Goal: Information Seeking & Learning: Learn about a topic

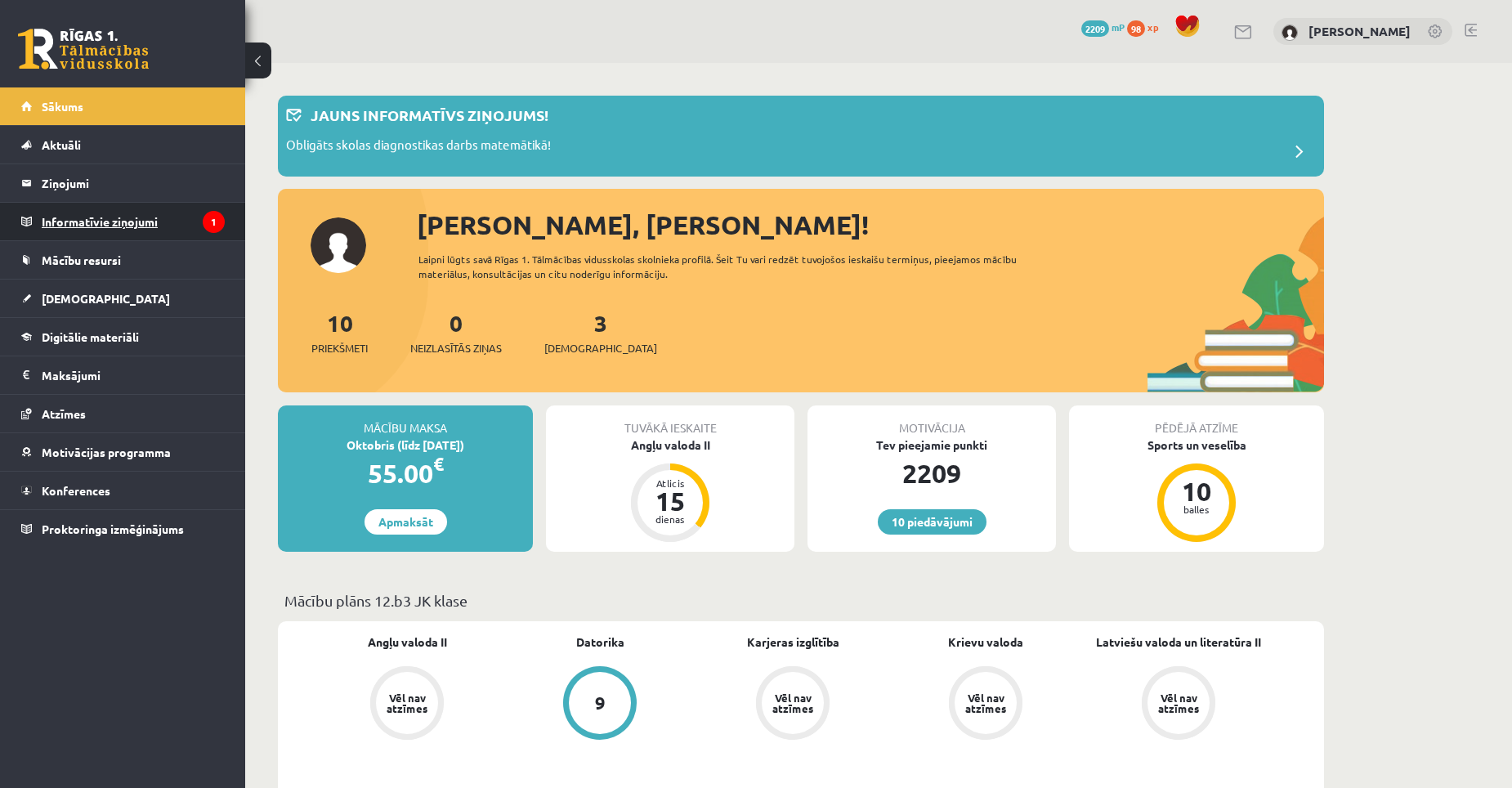
click at [104, 213] on legend "Informatīvie ziņojumi 1" at bounding box center [133, 221] width 183 height 38
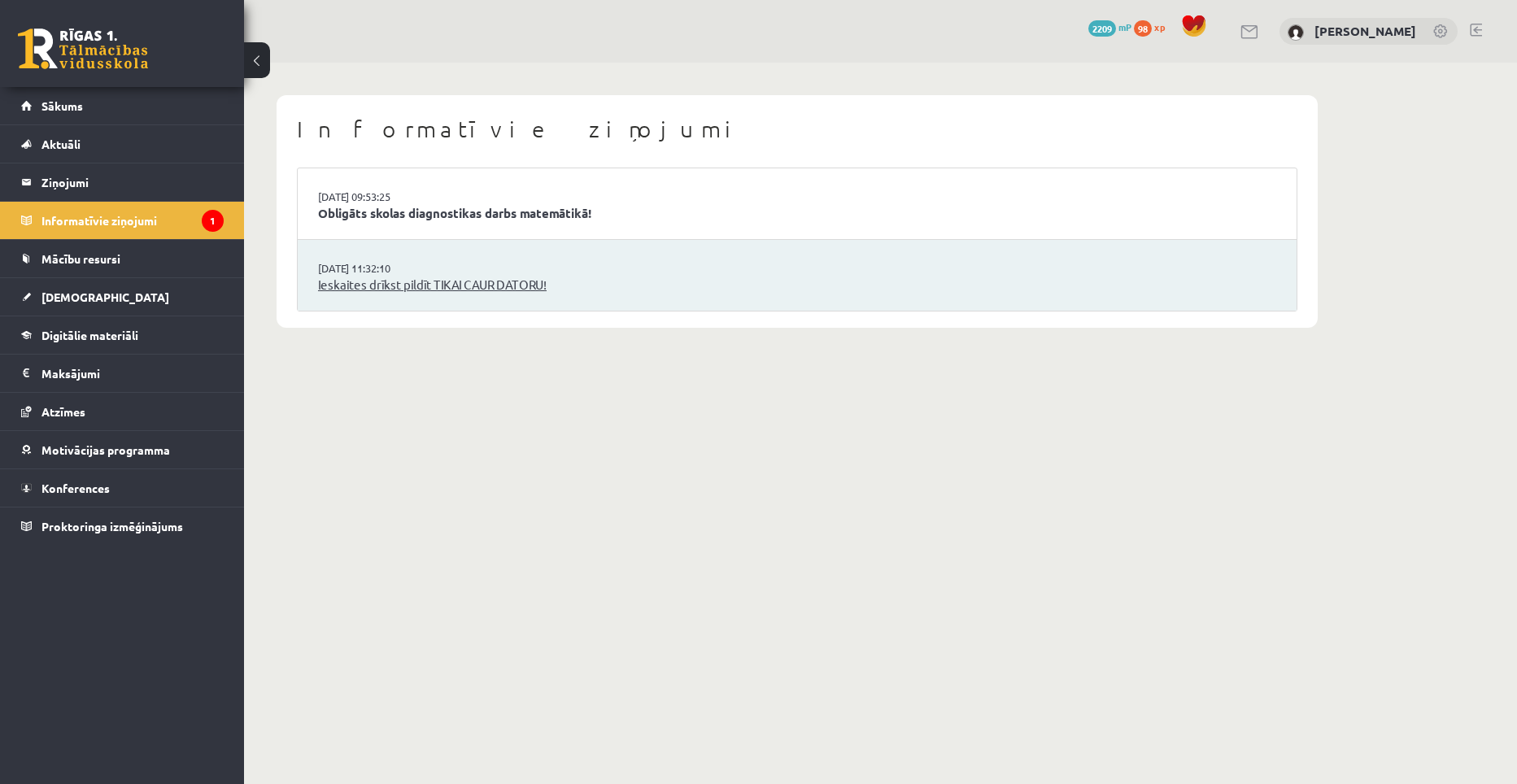
click at [361, 289] on link "Ieskaites drīkst pildīt TIKAI CAUR DATORU!" at bounding box center [797, 285] width 958 height 18
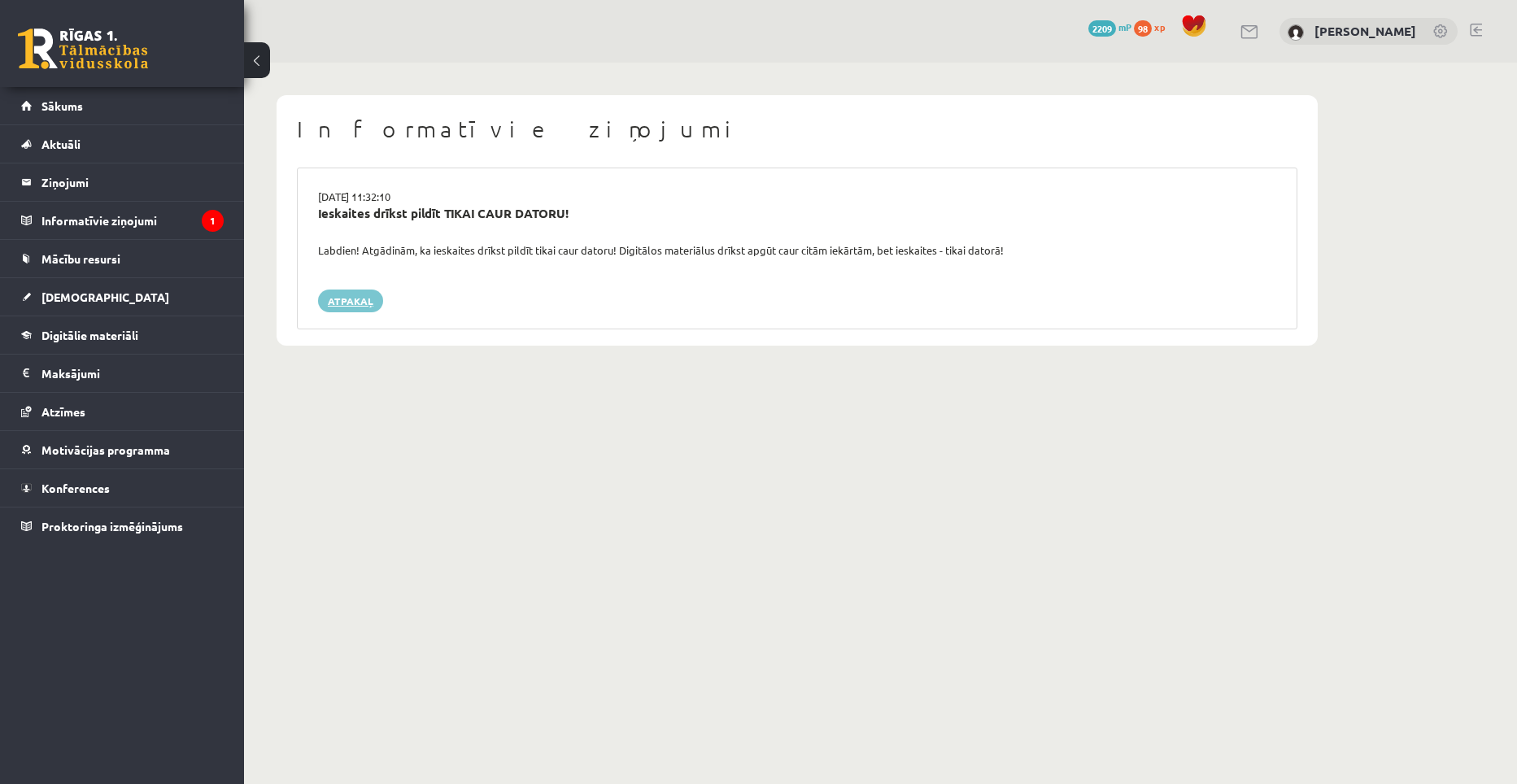
click at [361, 300] on link "Atpakaļ" at bounding box center [351, 300] width 65 height 22
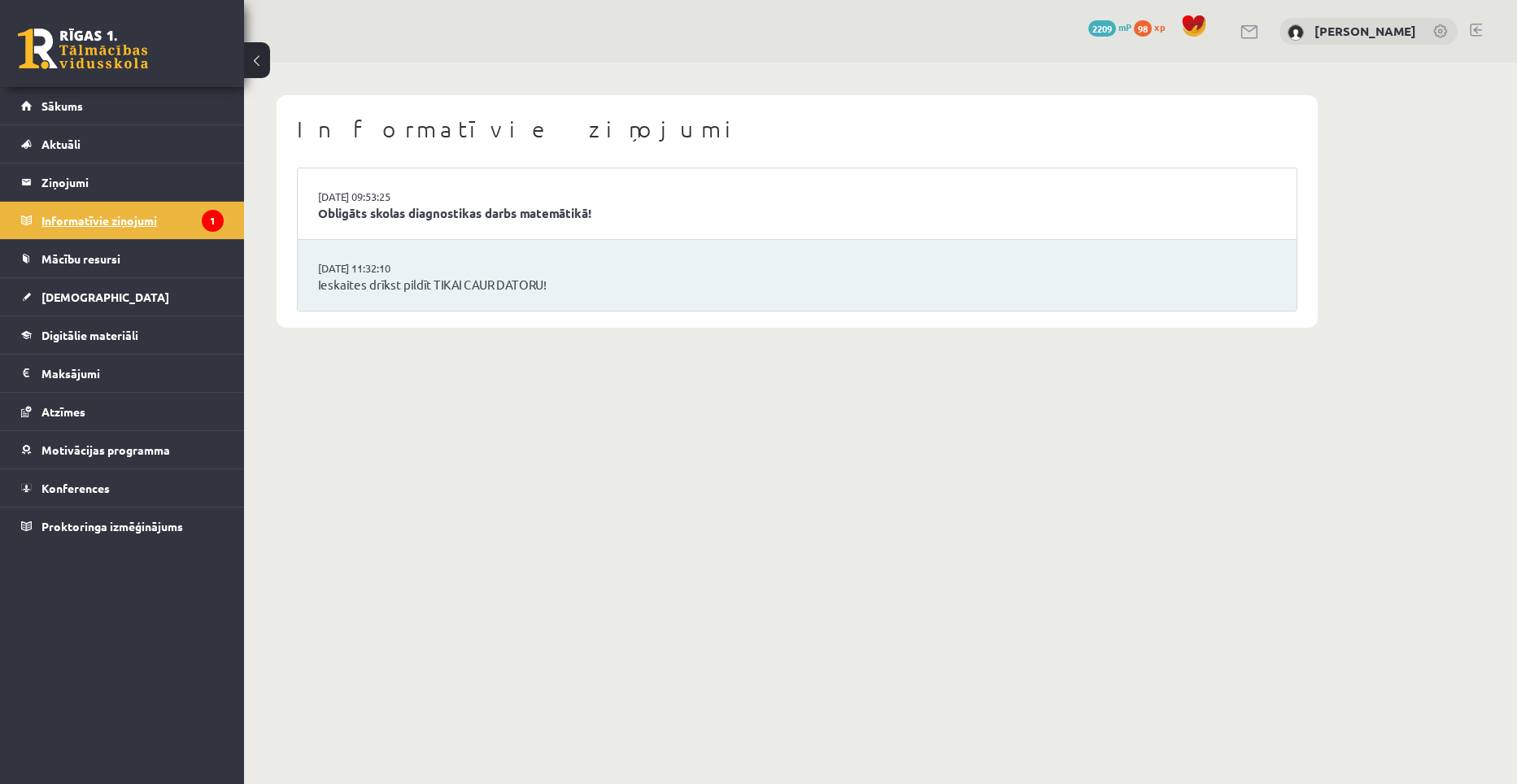
click at [132, 220] on legend "Informatīvie ziņojumi 1" at bounding box center [132, 220] width 182 height 37
click at [410, 209] on link "Obligāts skolas diagnostikas darbs matemātikā!" at bounding box center [797, 213] width 958 height 18
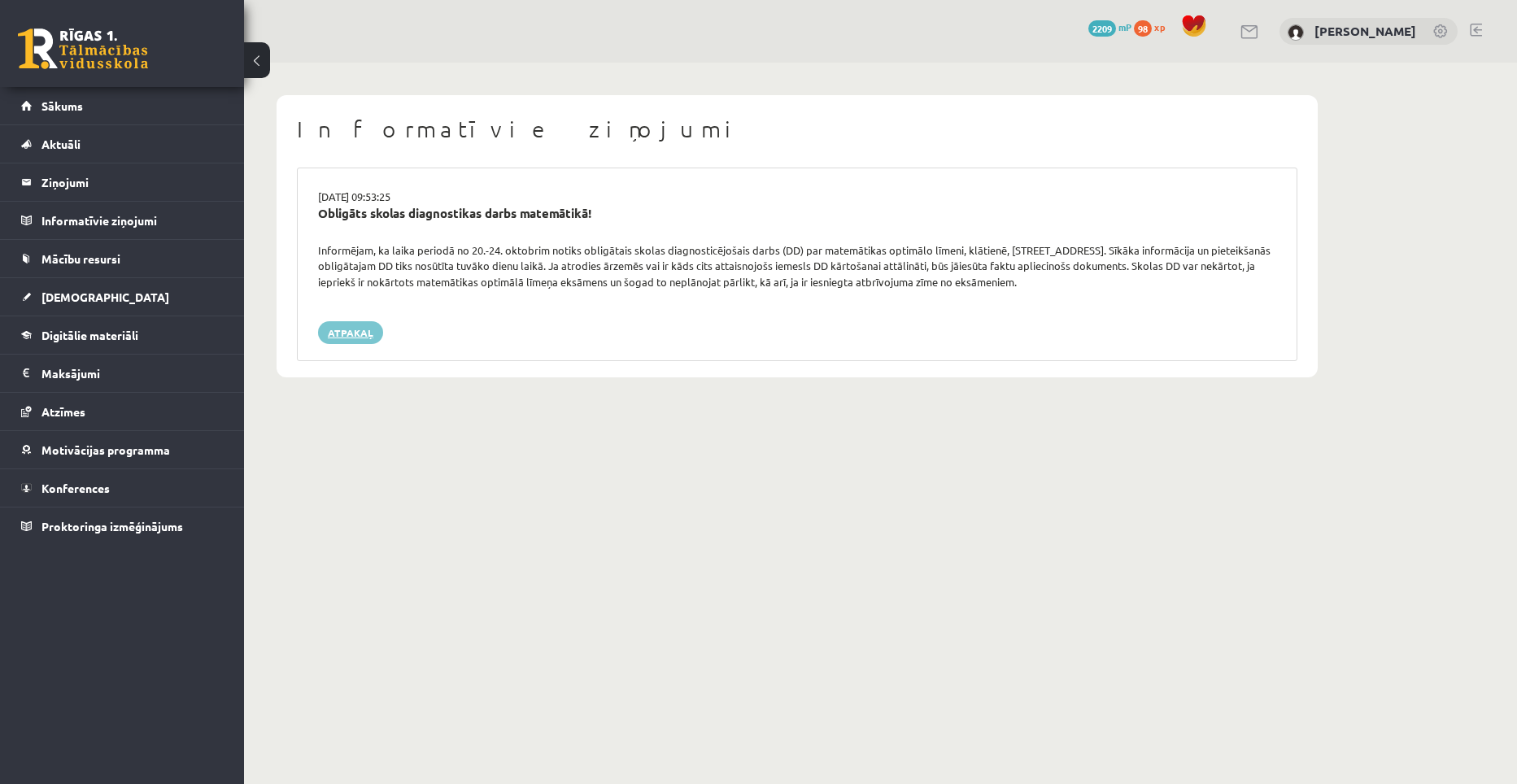
click at [362, 335] on link "Atpakaļ" at bounding box center [351, 332] width 65 height 22
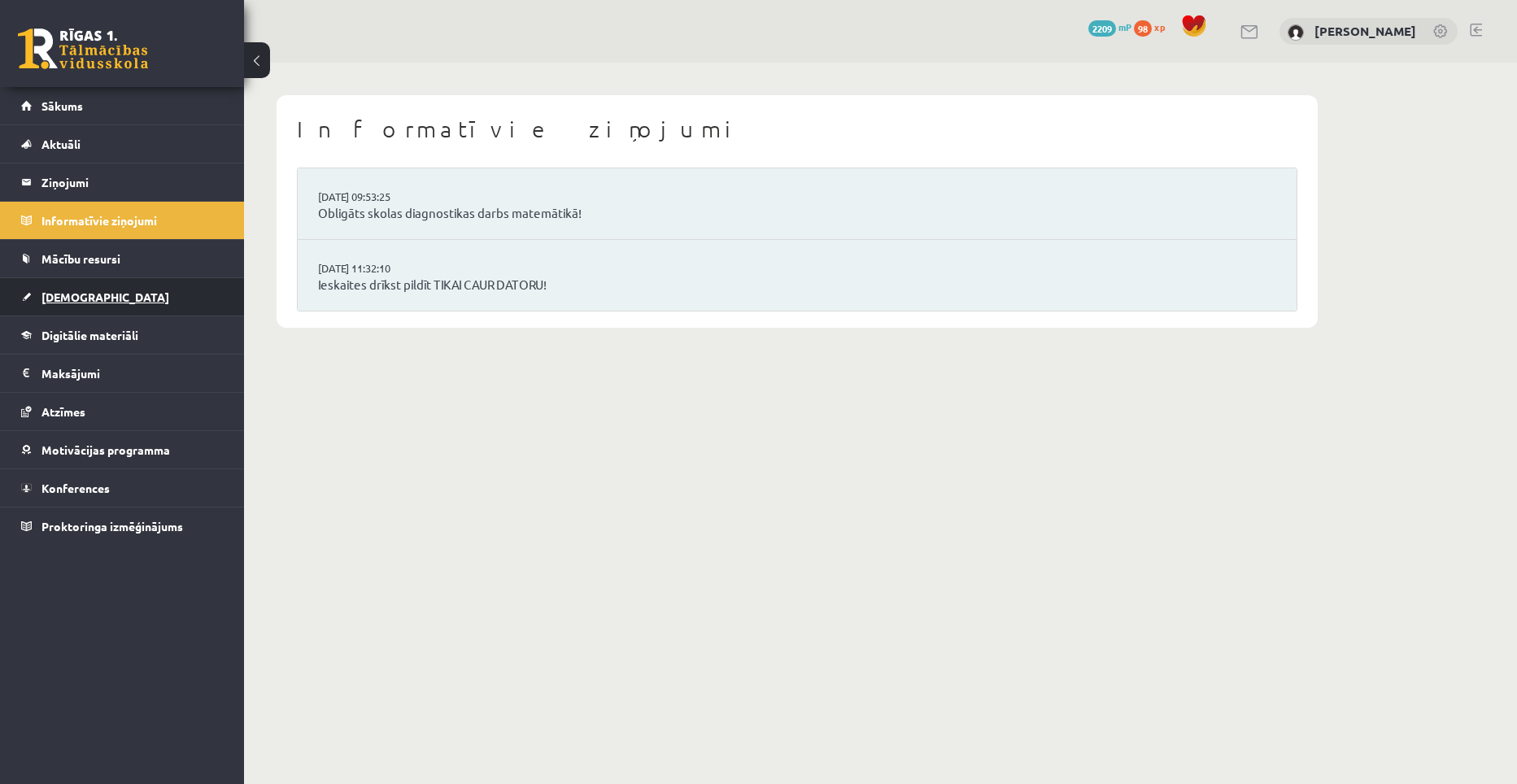
click at [65, 301] on span "[DEMOGRAPHIC_DATA]" at bounding box center [105, 297] width 127 height 15
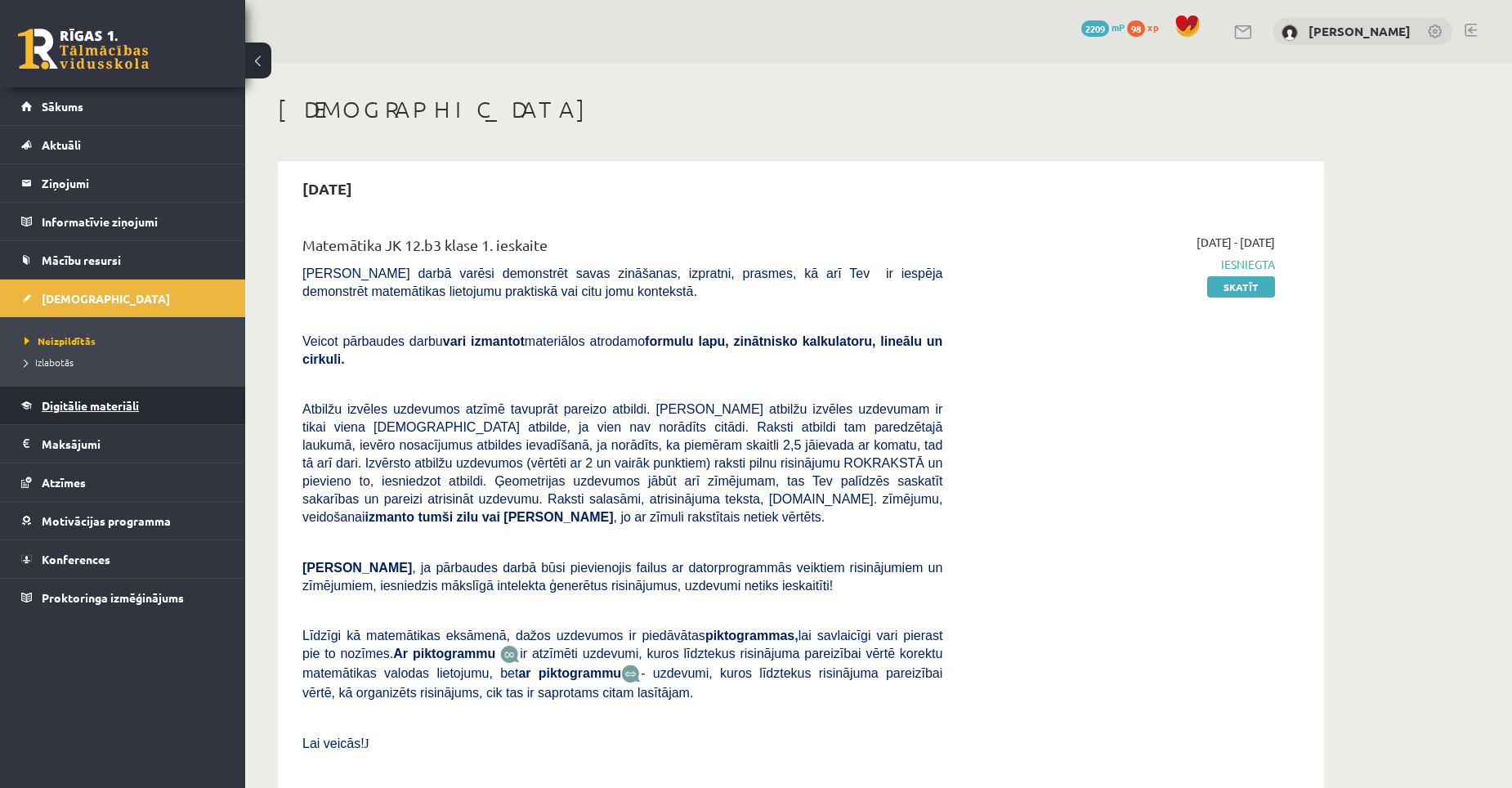
click at [87, 398] on link "Digitālie materiāli" at bounding box center [122, 405] width 203 height 38
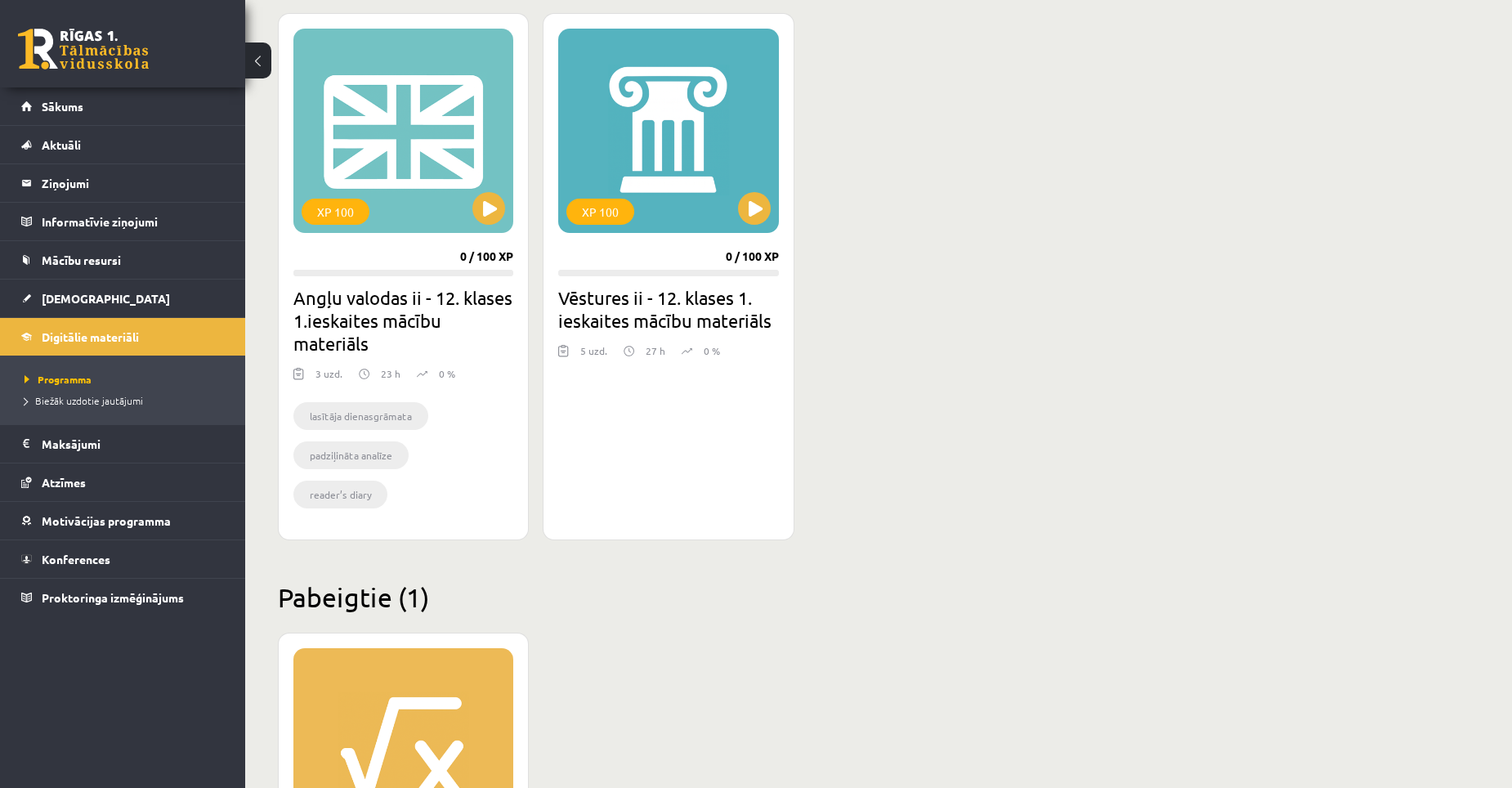
scroll to position [1389, 0]
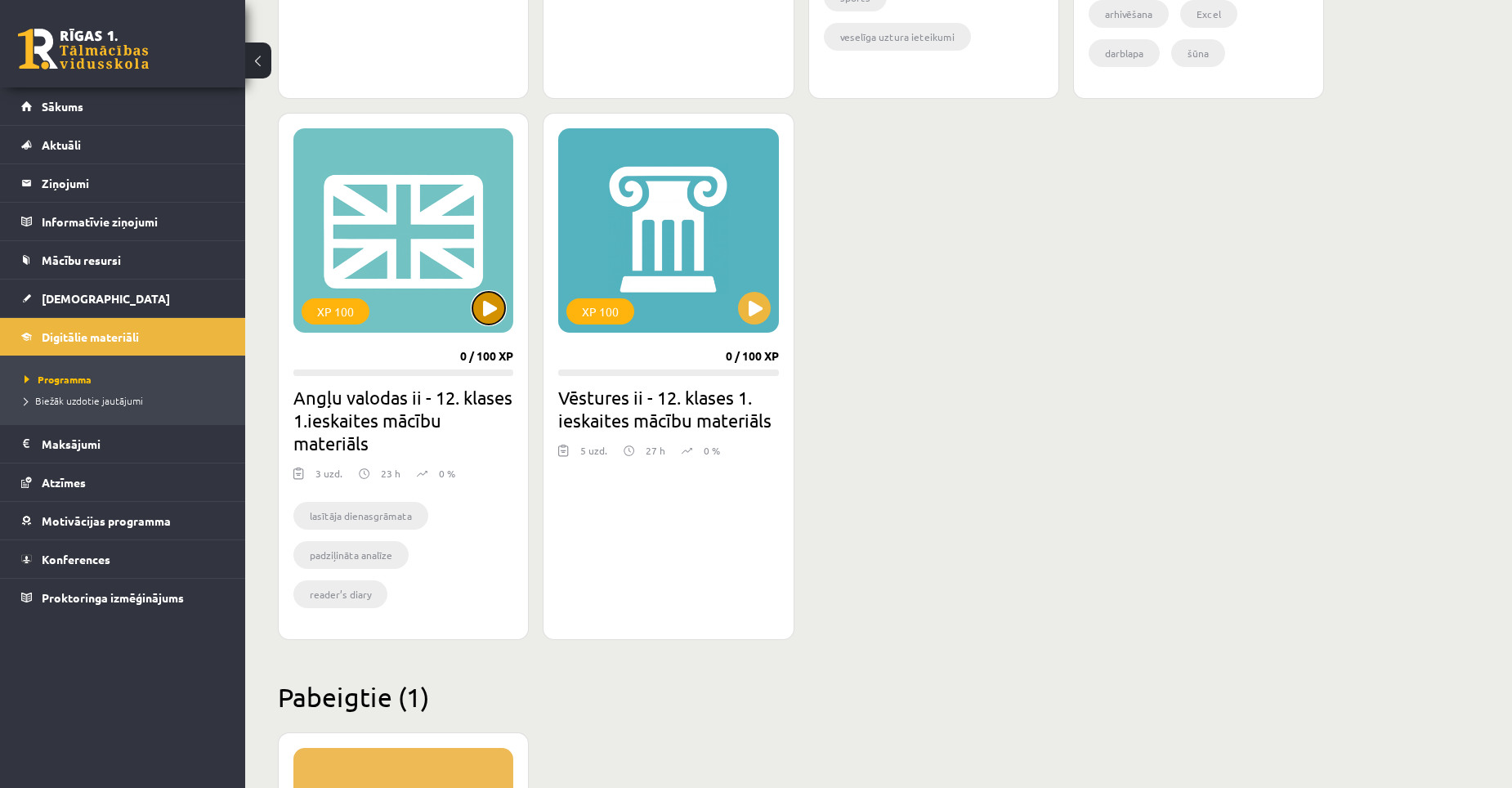
click at [483, 309] on button at bounding box center [488, 308] width 33 height 33
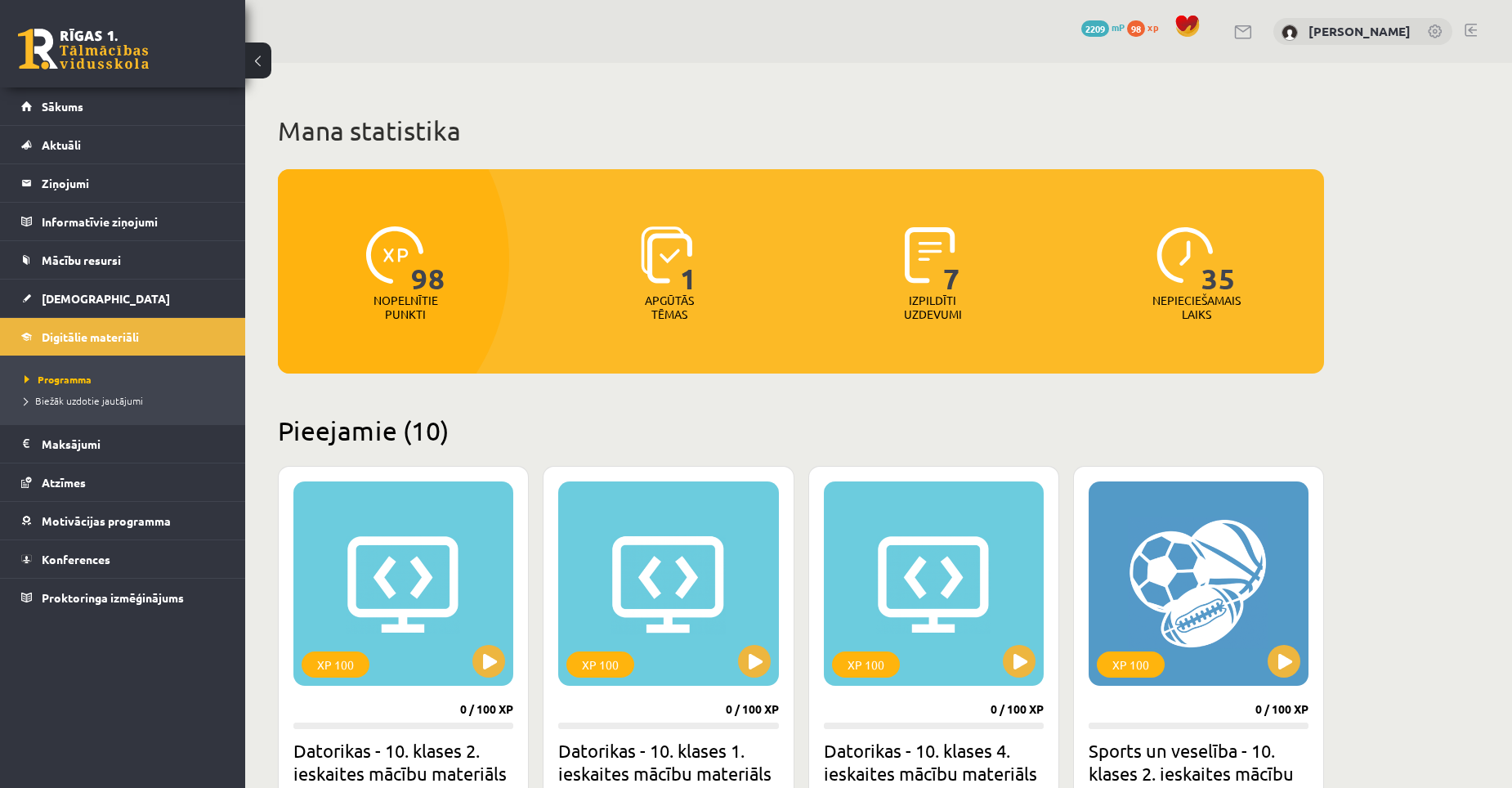
scroll to position [1389, 0]
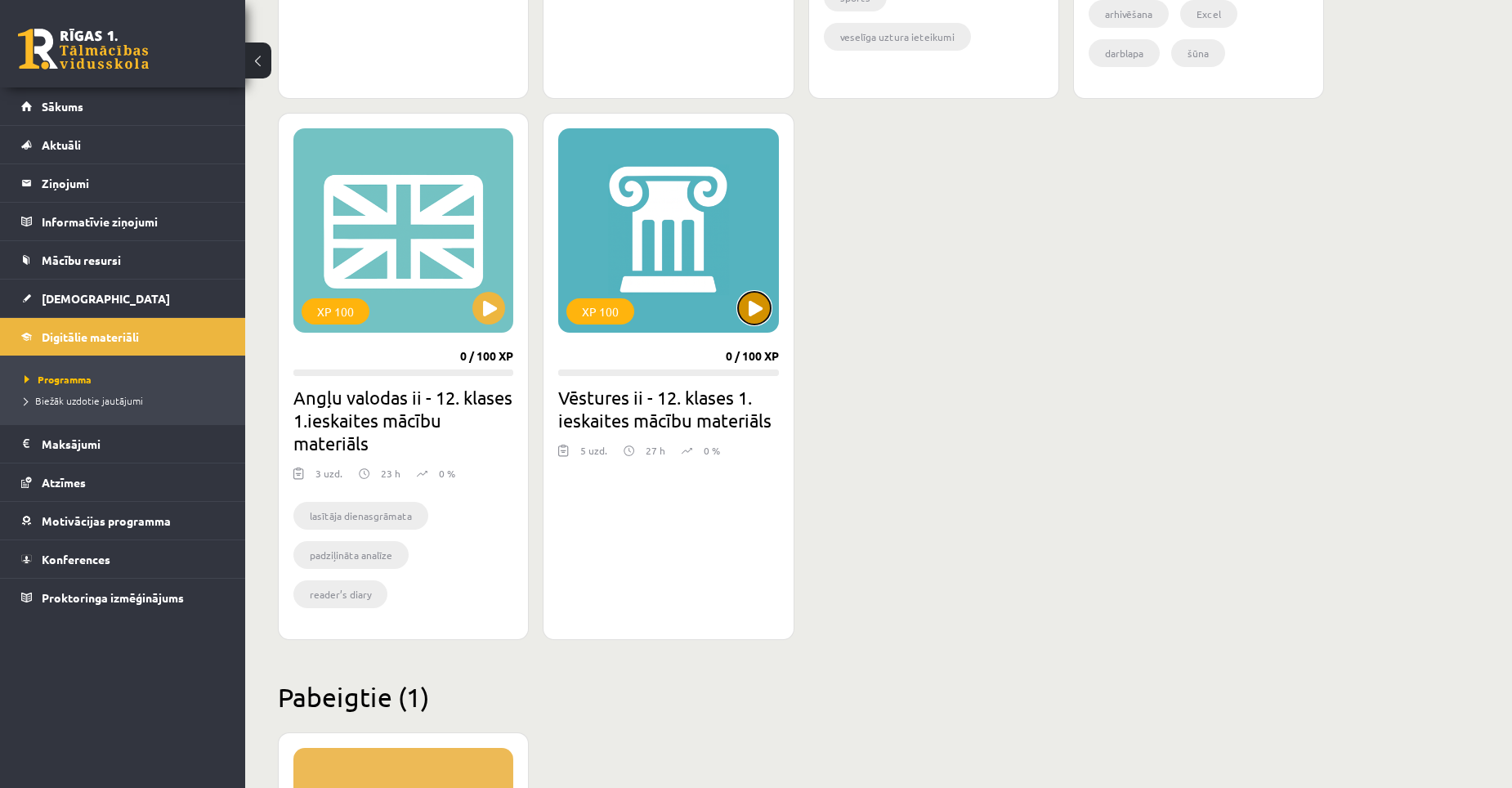
click at [752, 305] on button at bounding box center [753, 308] width 33 height 33
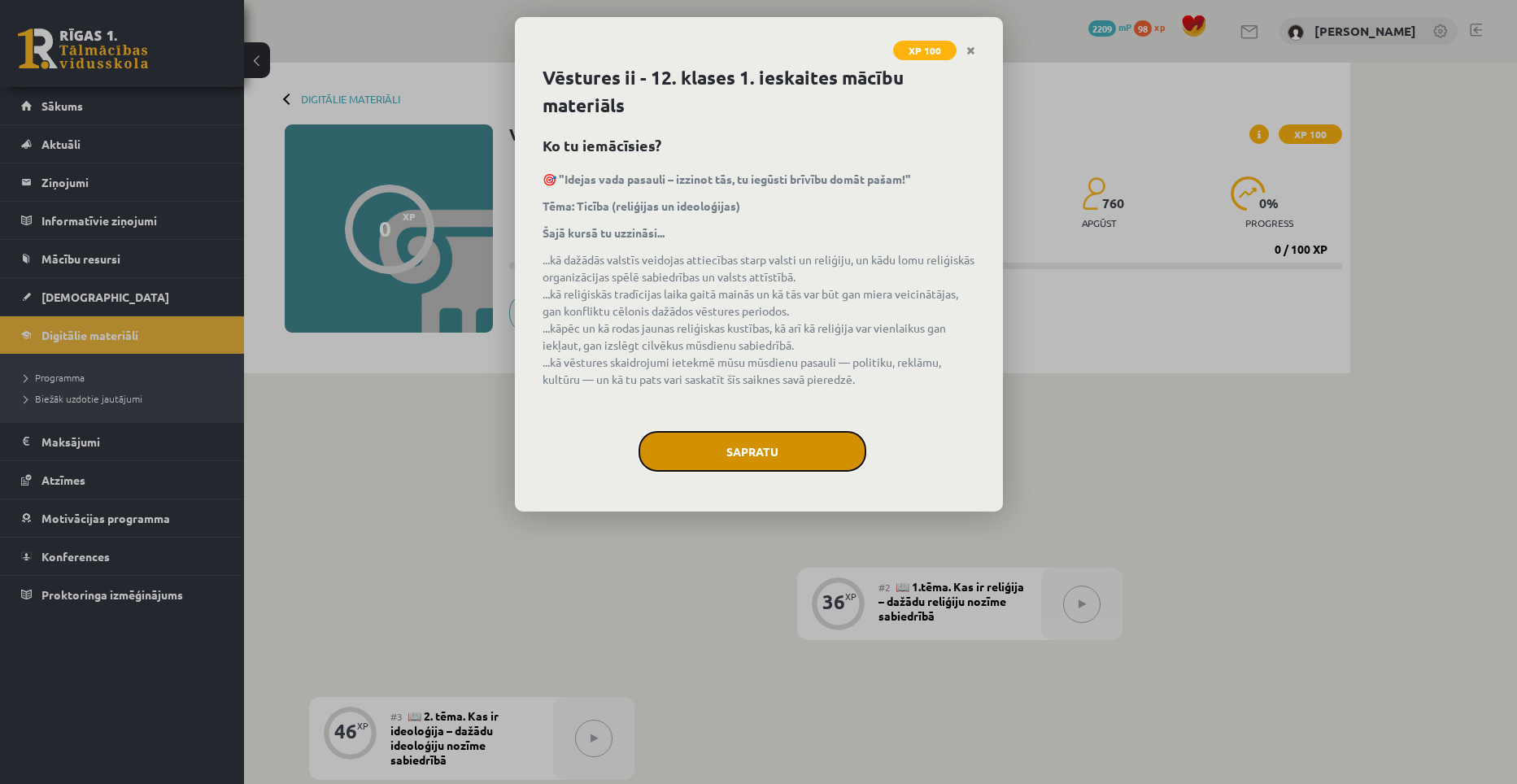
click at [762, 445] on button "Sapratu" at bounding box center [753, 451] width 228 height 41
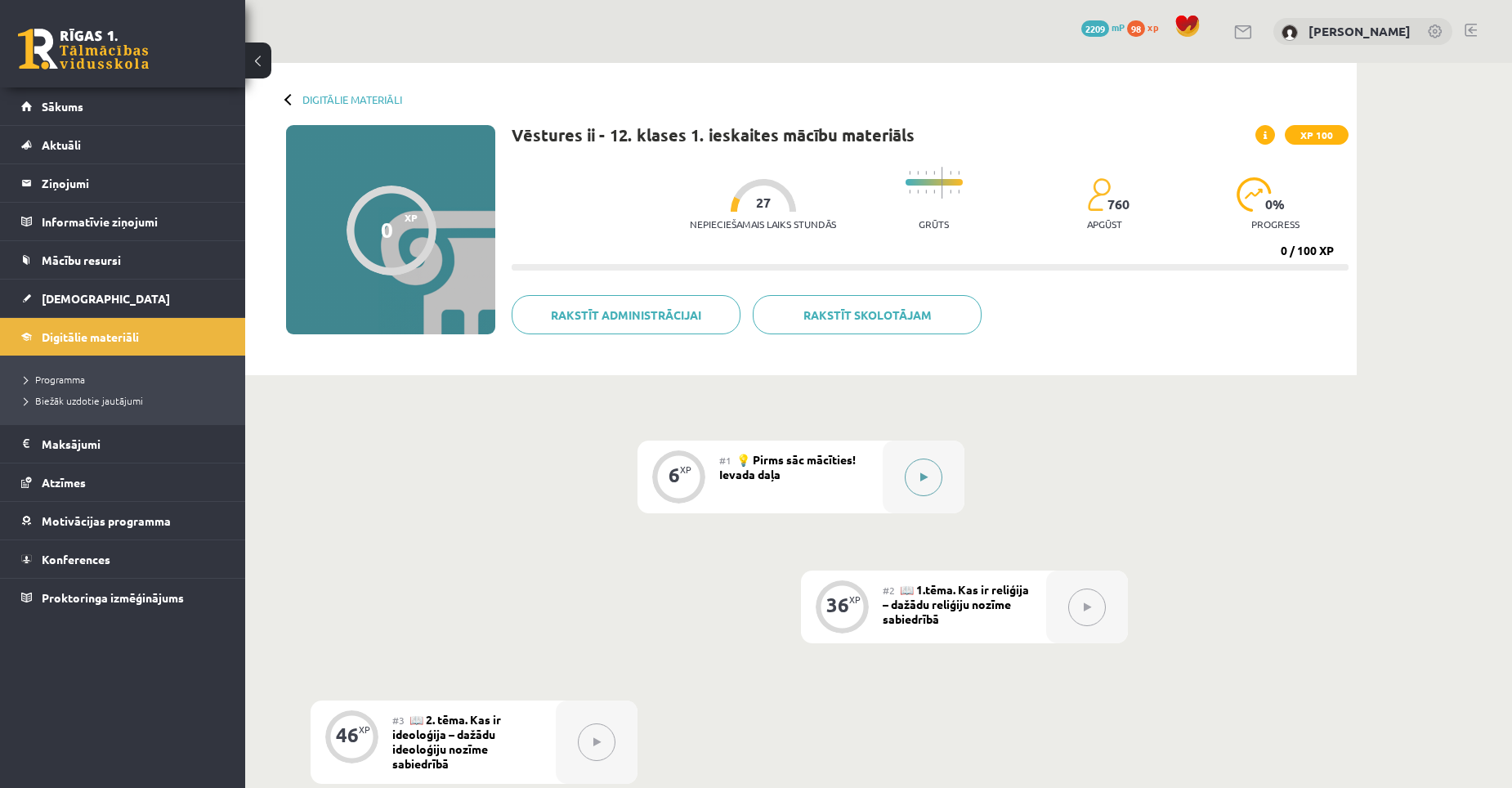
click at [918, 471] on button at bounding box center [923, 477] width 38 height 38
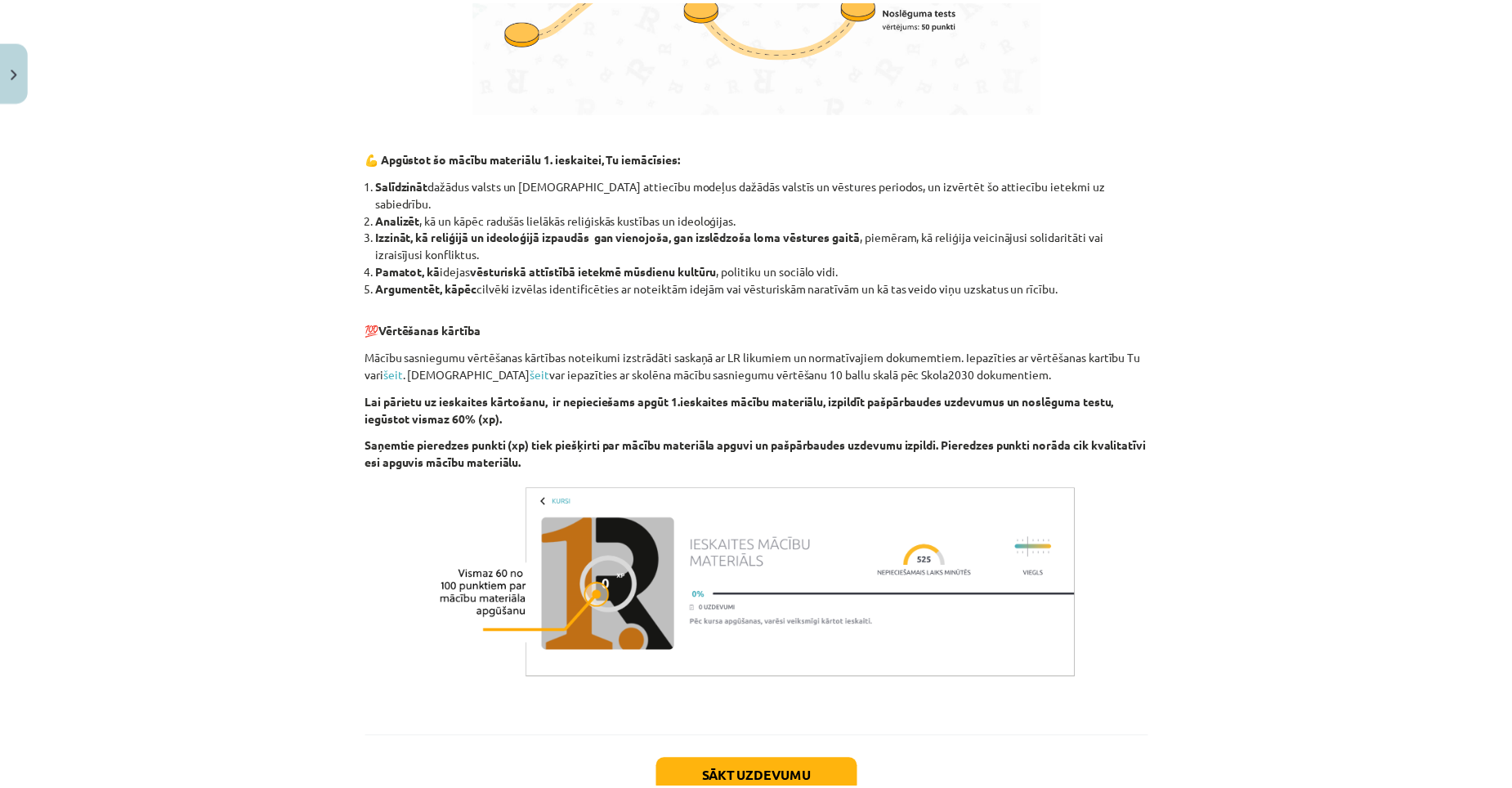
scroll to position [1346, 0]
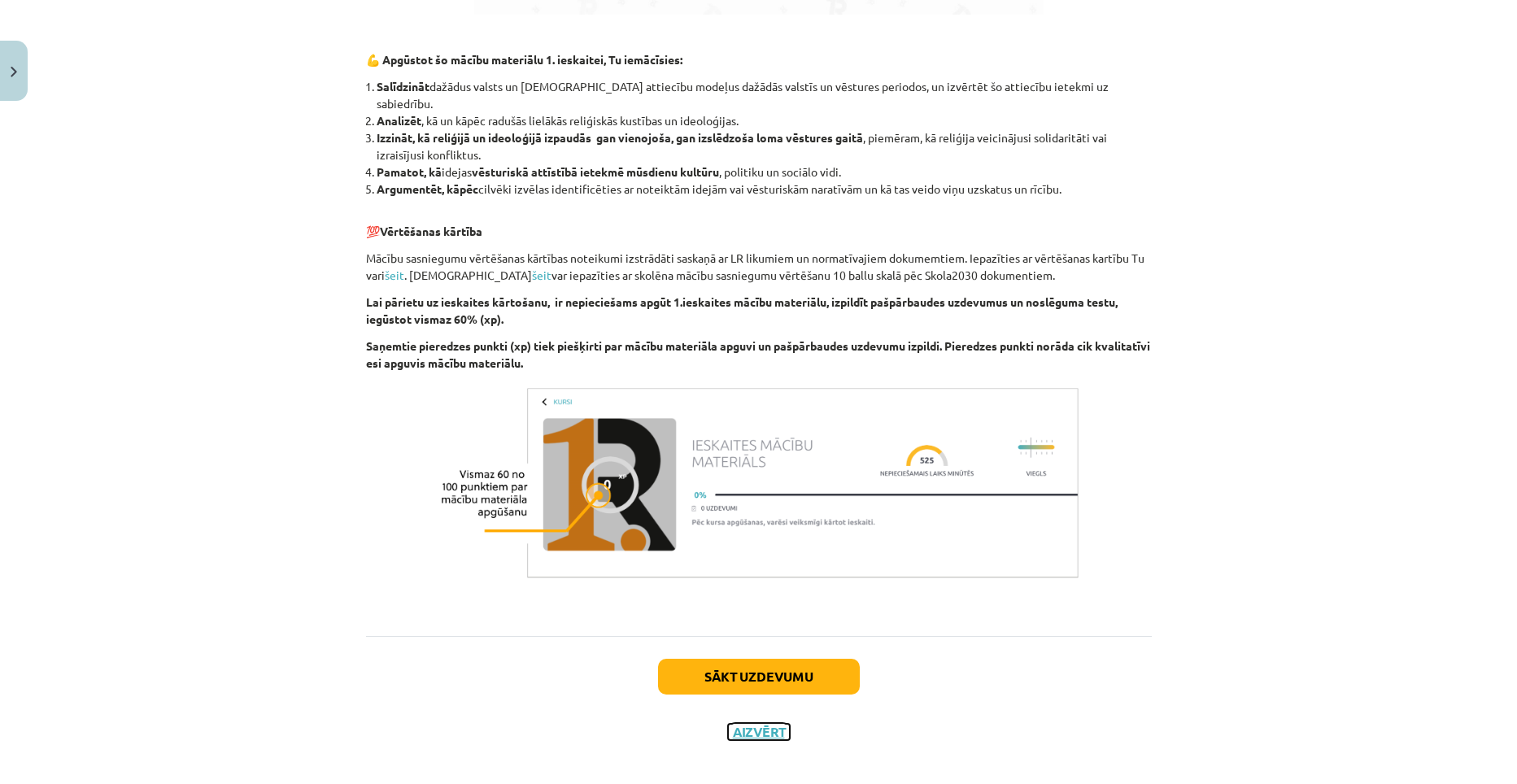
click at [766, 724] on button "Aizvērt" at bounding box center [758, 732] width 62 height 17
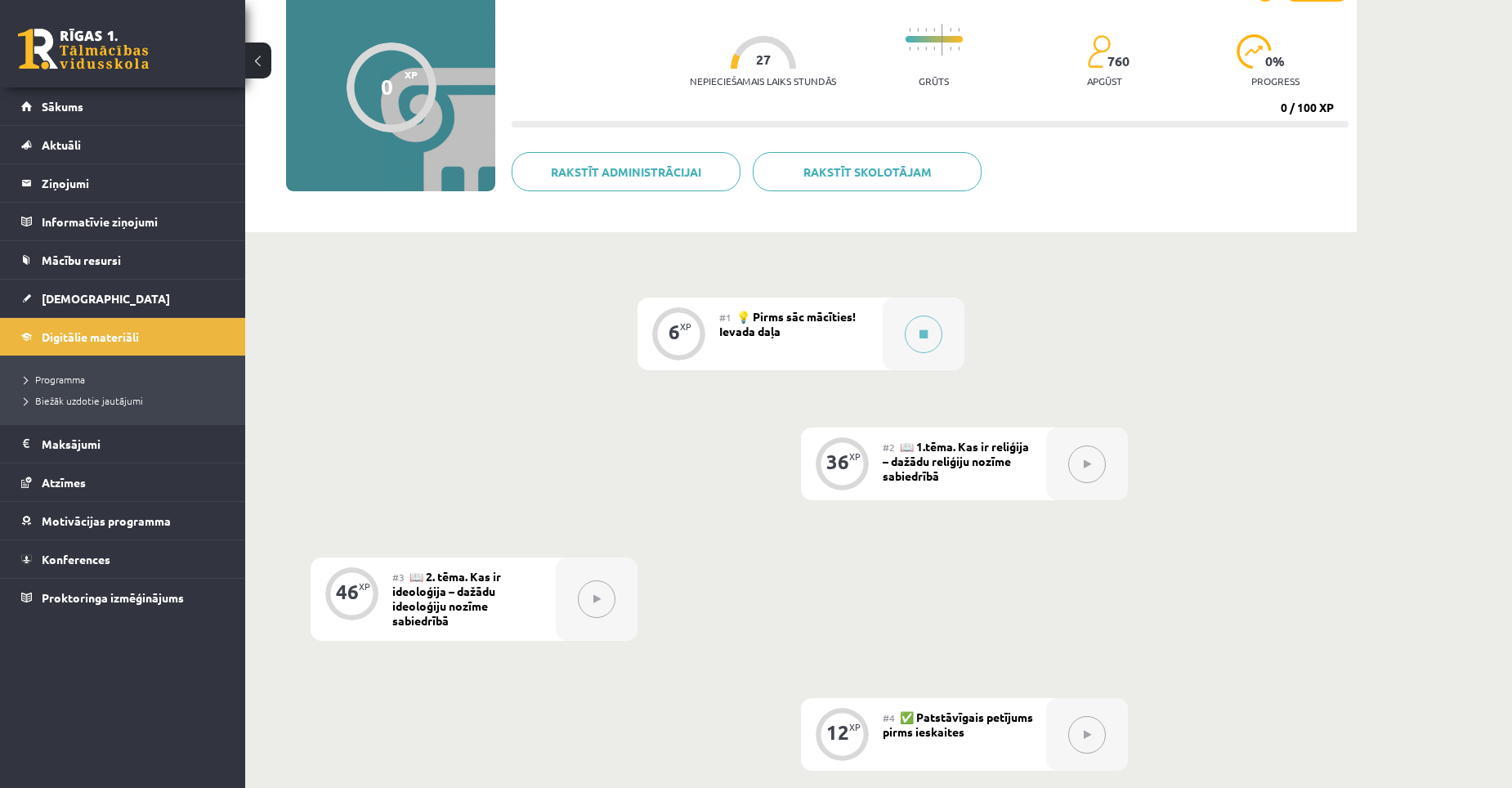
scroll to position [82, 0]
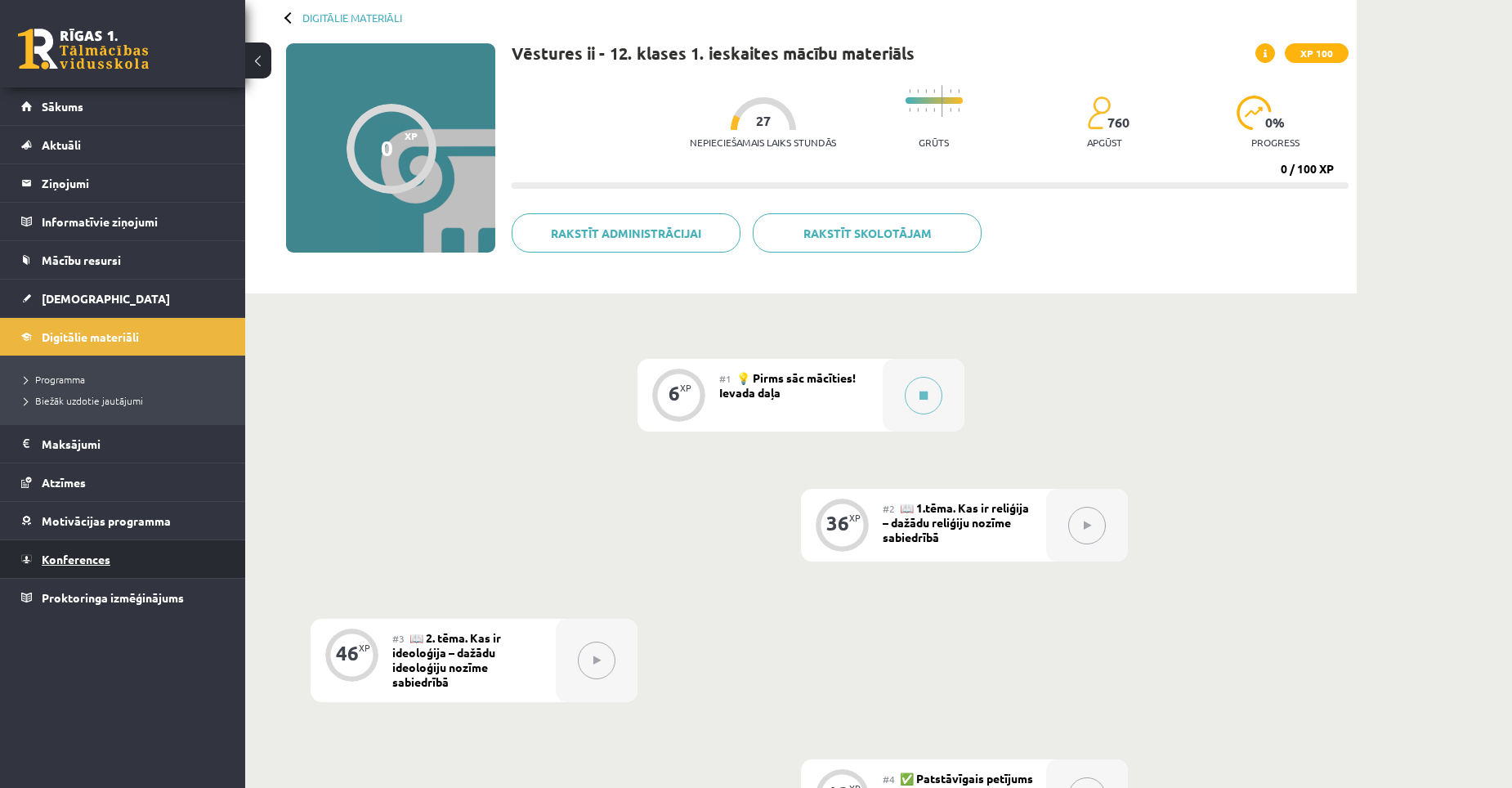
click at [99, 558] on span "Konferences" at bounding box center [76, 560] width 69 height 15
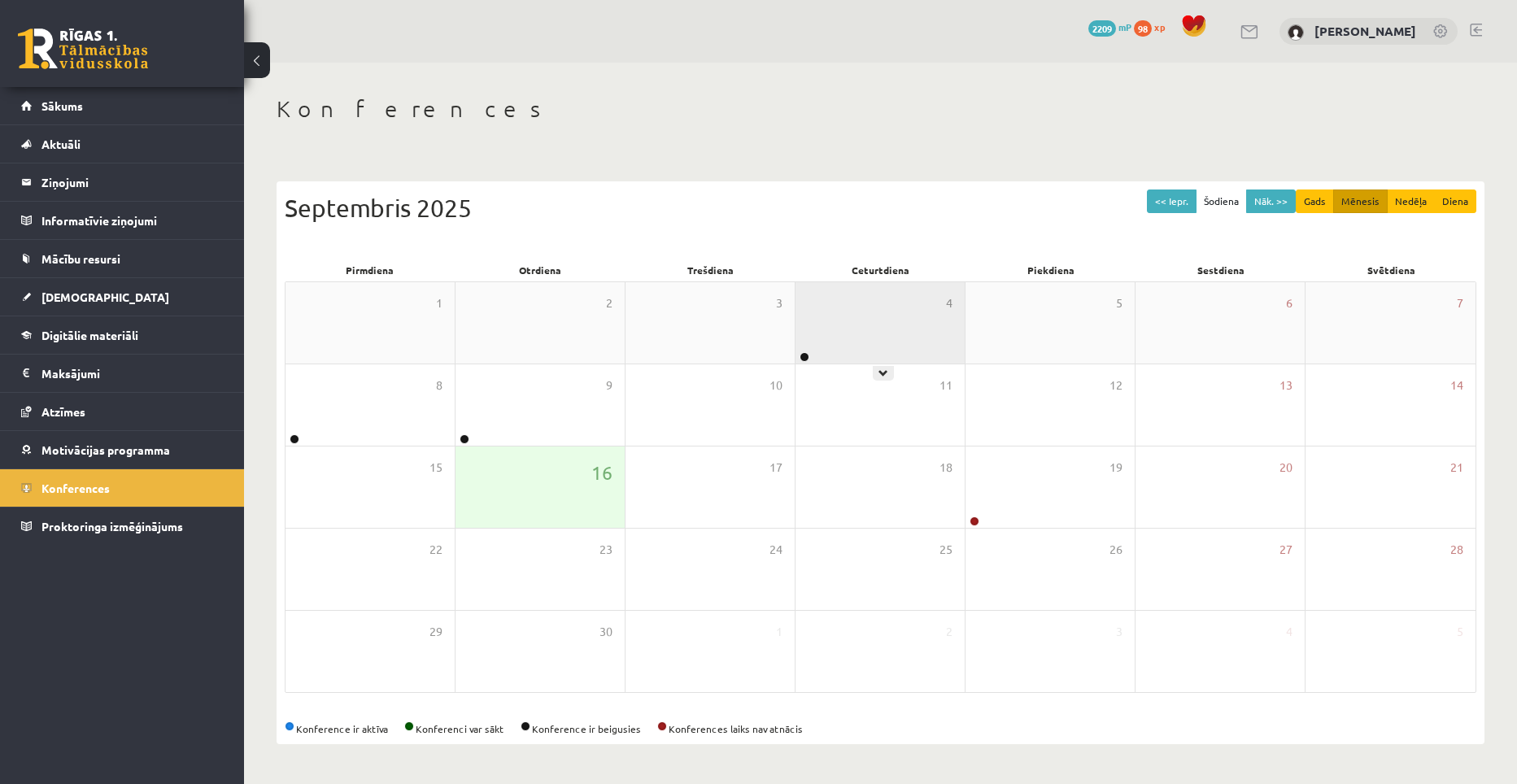
click at [864, 332] on div "4" at bounding box center [880, 323] width 169 height 82
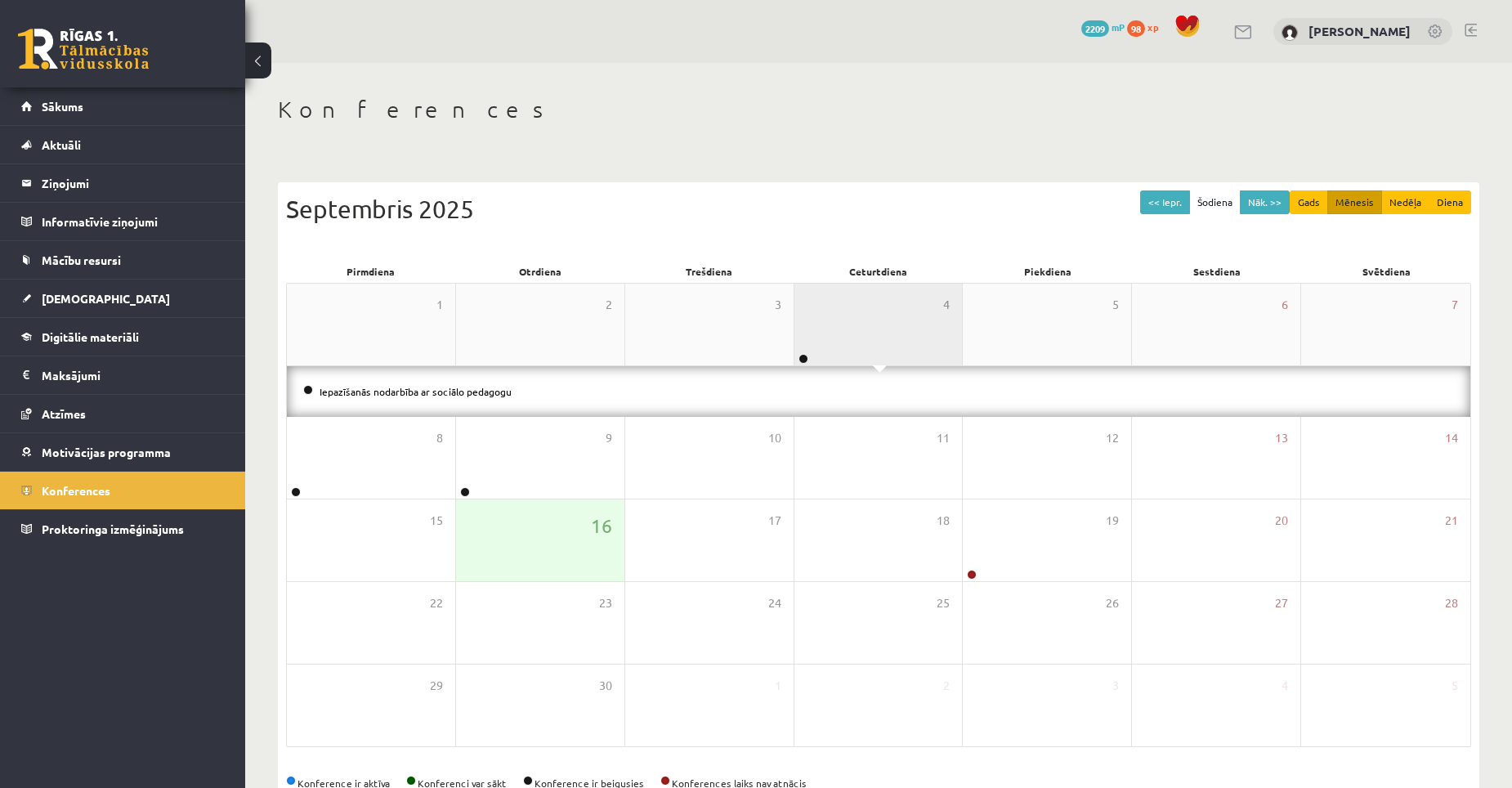
click at [868, 334] on div "4" at bounding box center [878, 325] width 168 height 82
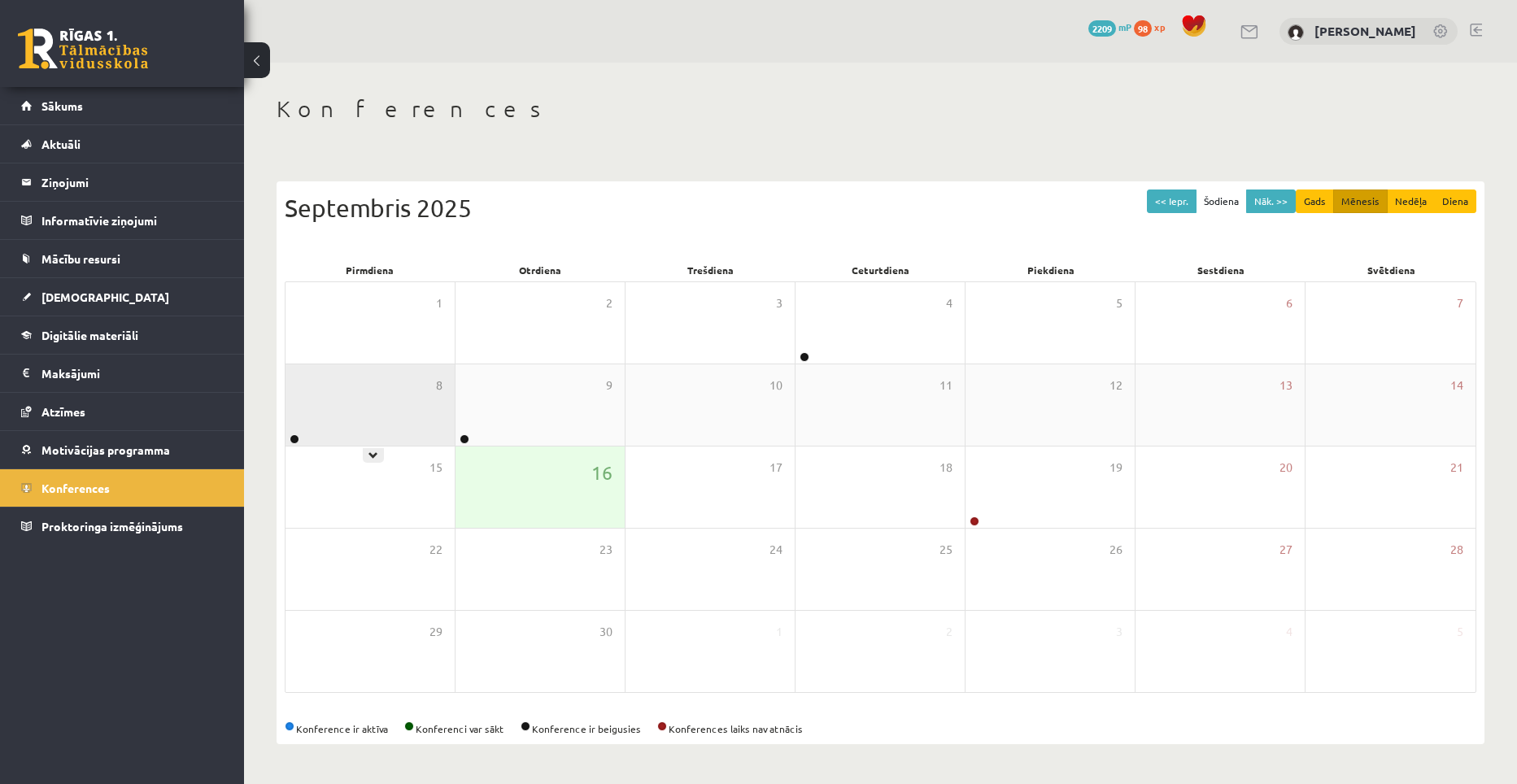
click at [357, 404] on div "8" at bounding box center [370, 405] width 169 height 82
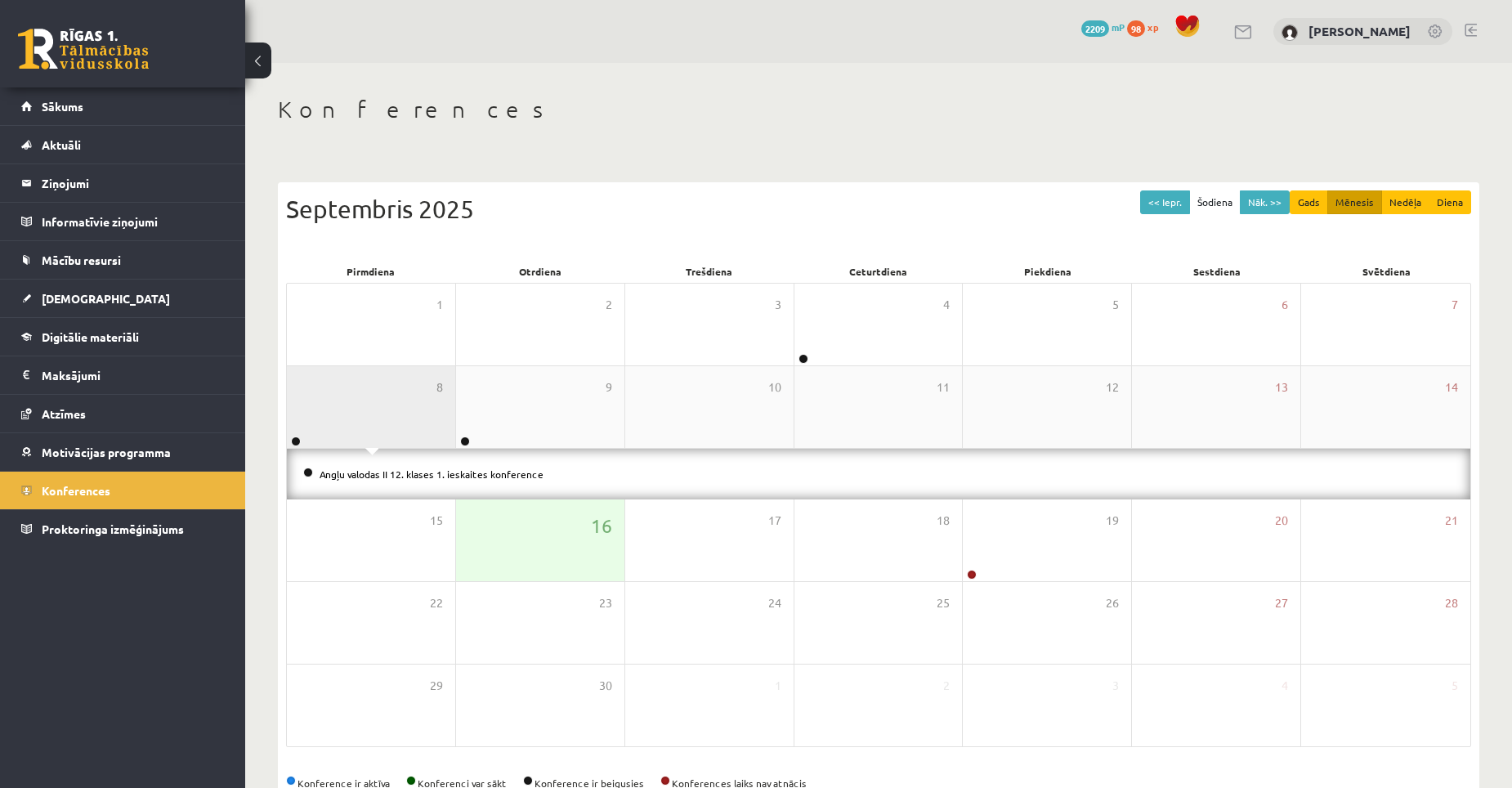
click at [359, 406] on div "8" at bounding box center [370, 407] width 168 height 82
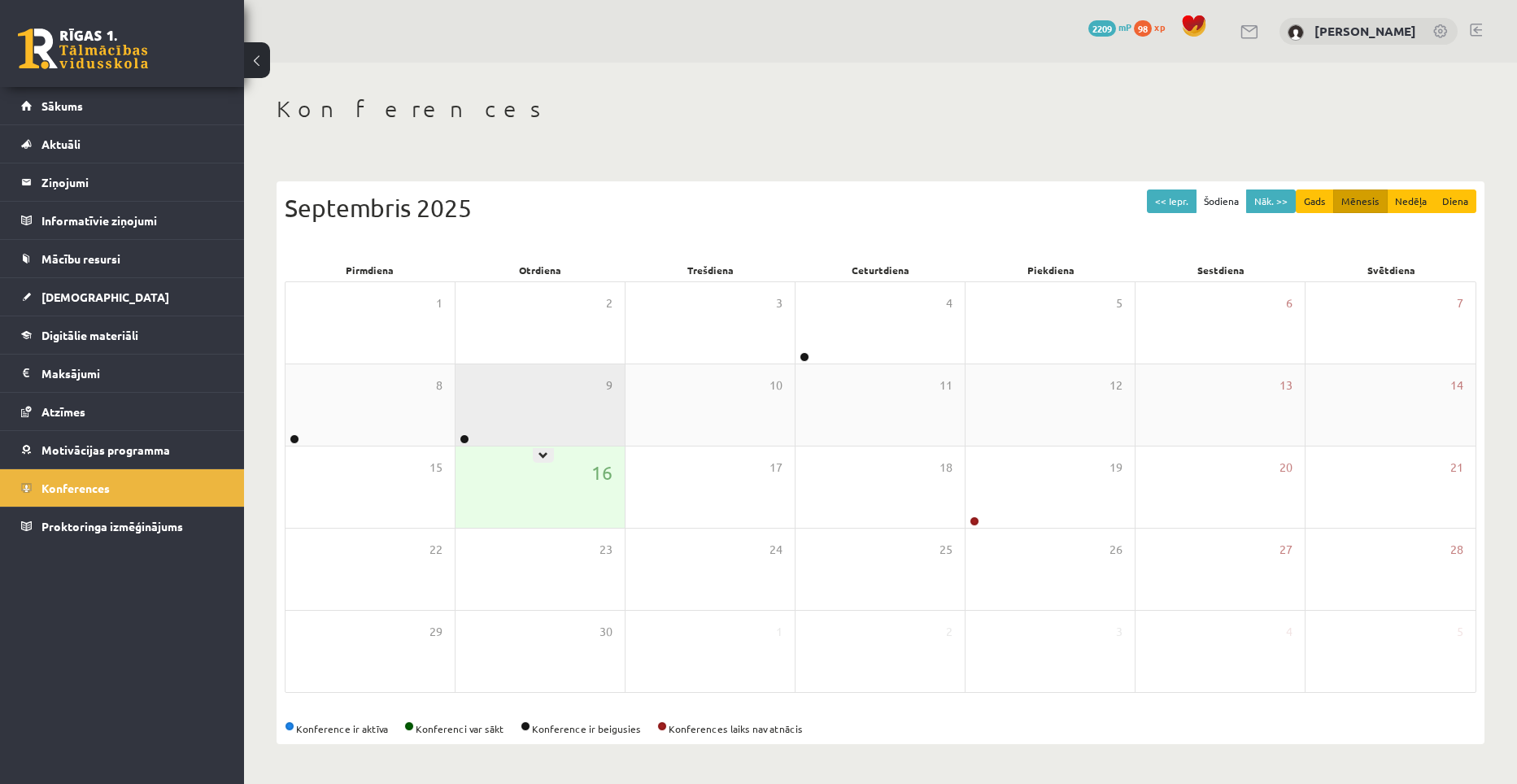
click at [525, 395] on div "9" at bounding box center [540, 405] width 169 height 82
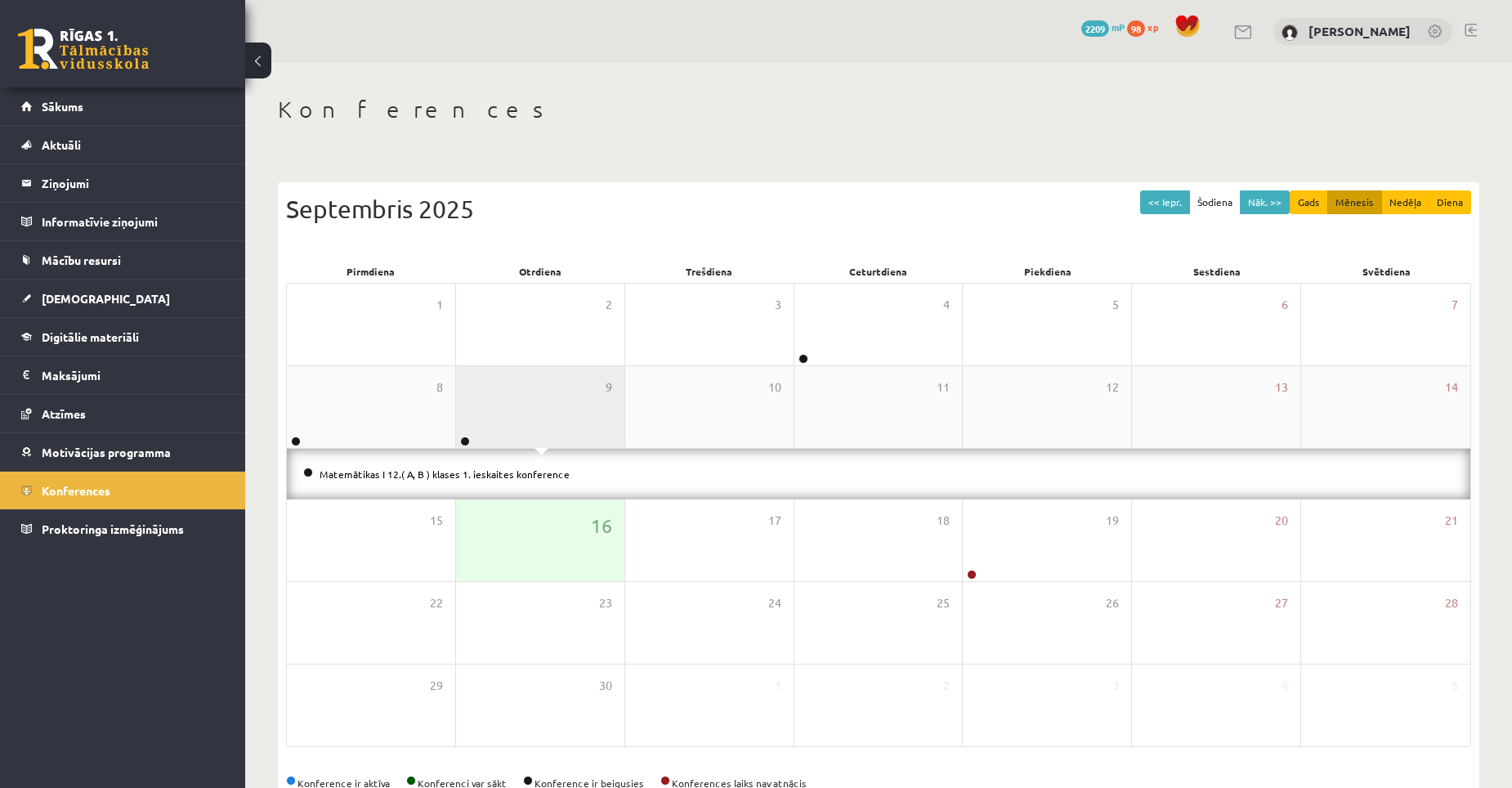
click at [527, 397] on div "9" at bounding box center [539, 407] width 168 height 82
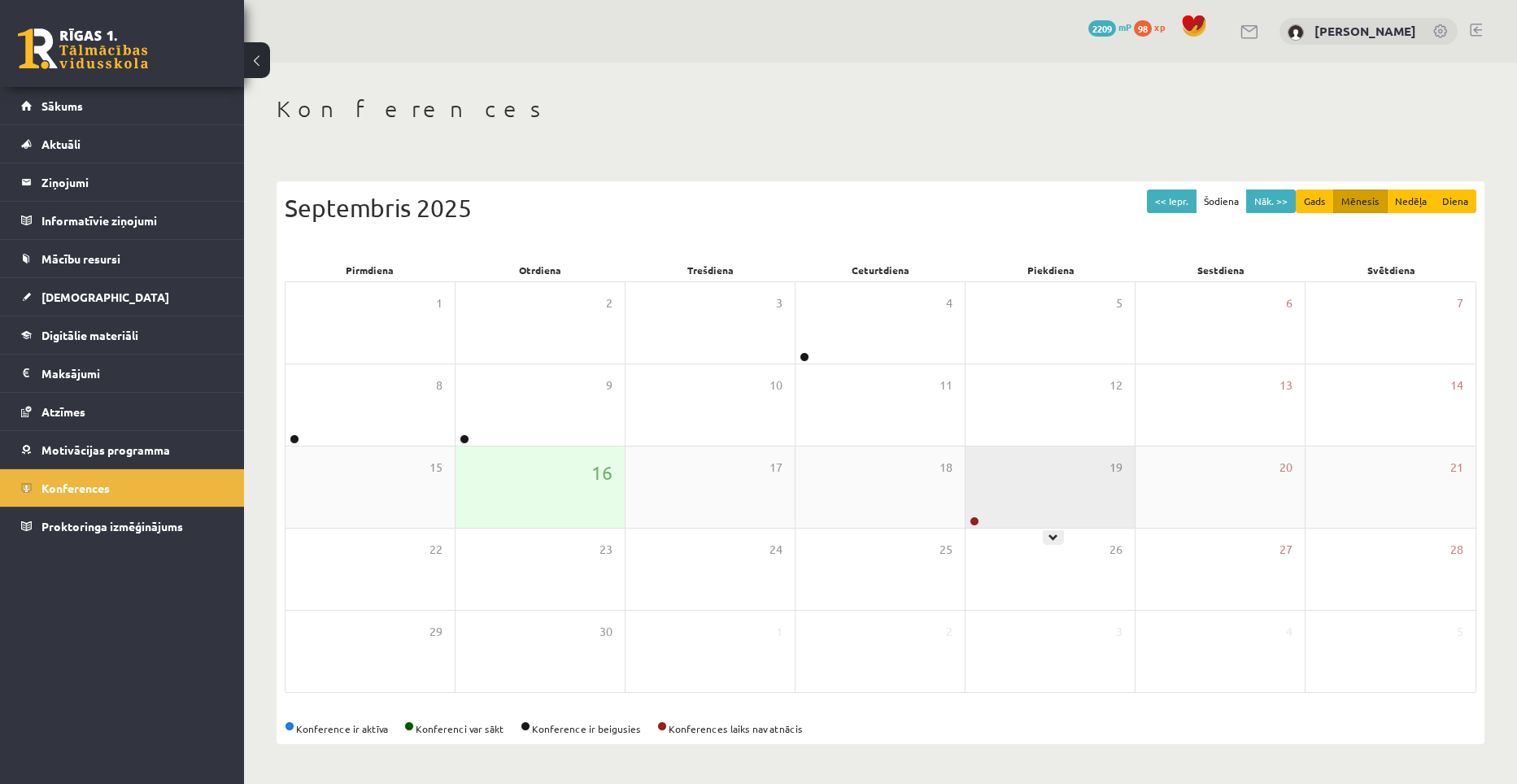
click at [1001, 501] on div "19" at bounding box center [1050, 487] width 169 height 82
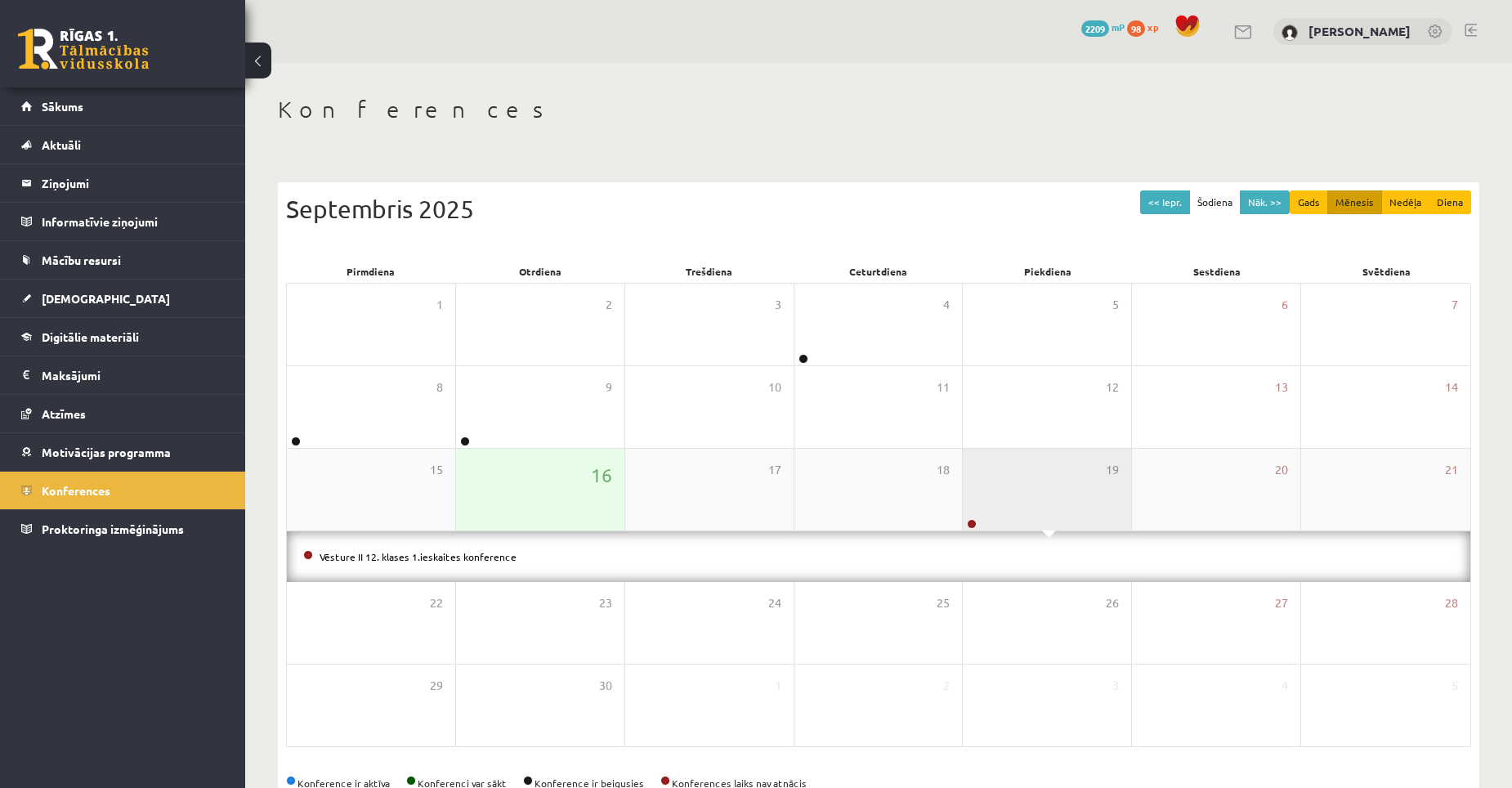
click at [1005, 504] on div "19" at bounding box center [1046, 489] width 168 height 82
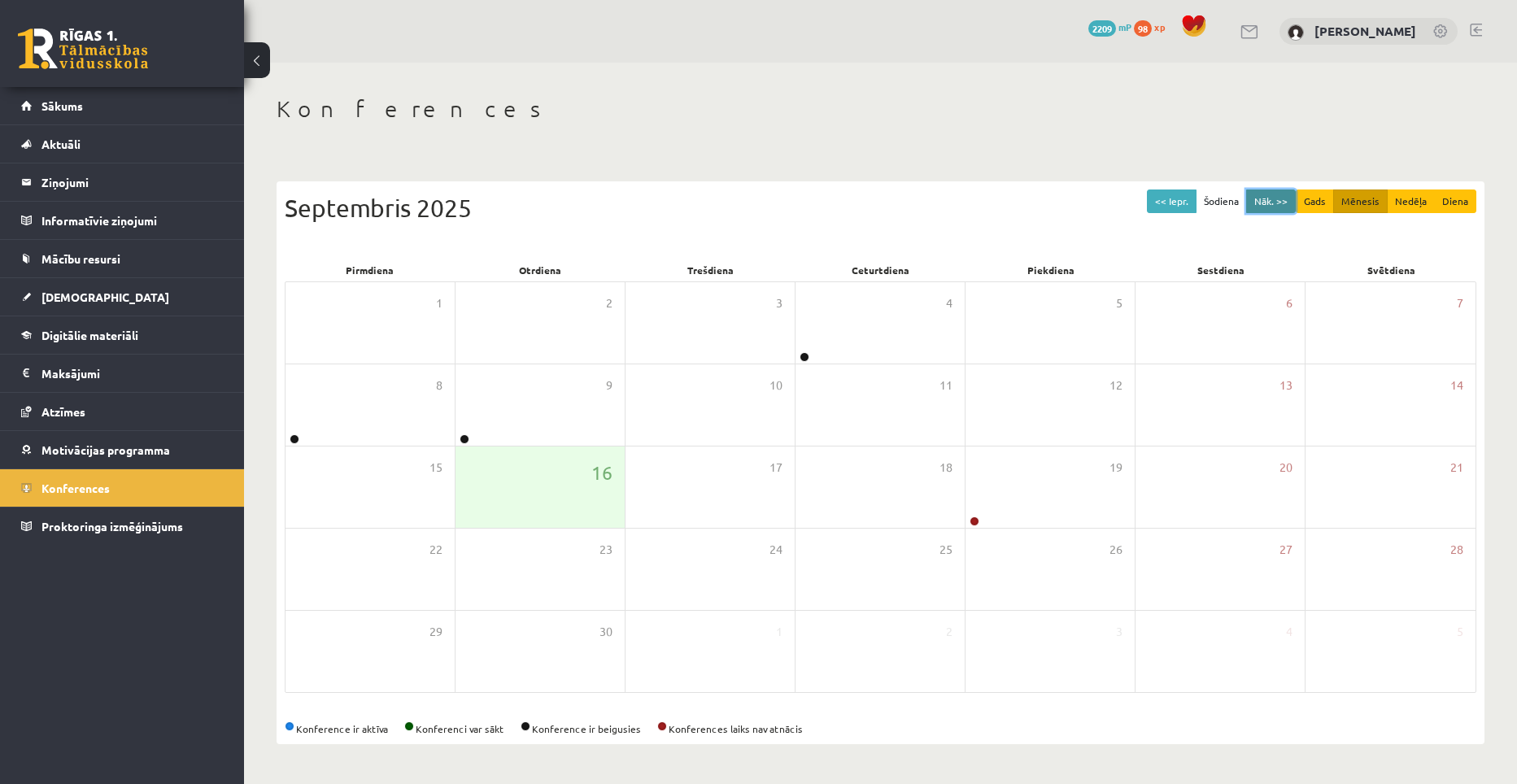
click at [1270, 201] on button "Nāk. >>" at bounding box center [1271, 201] width 50 height 23
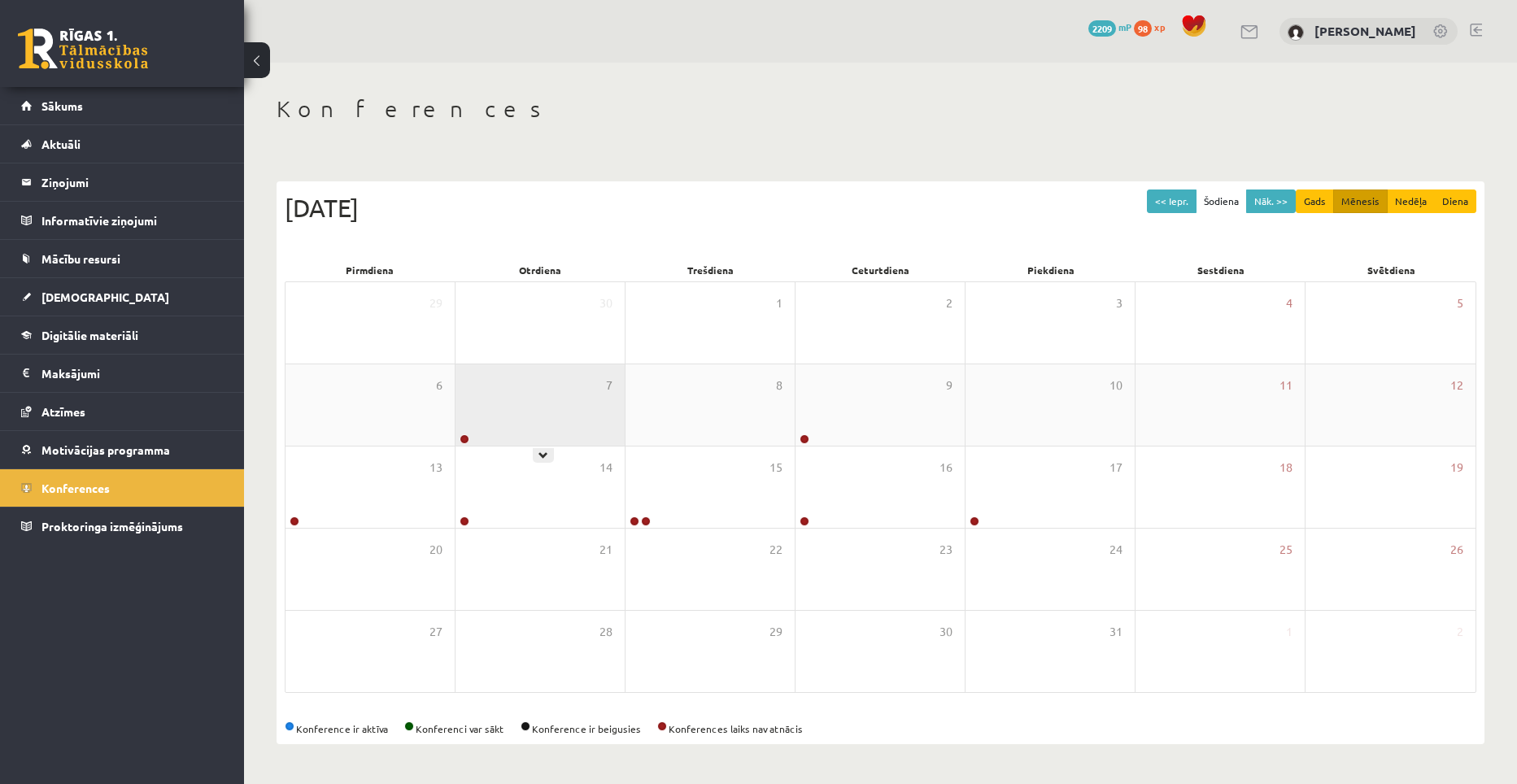
click at [553, 419] on div "7" at bounding box center [540, 405] width 169 height 82
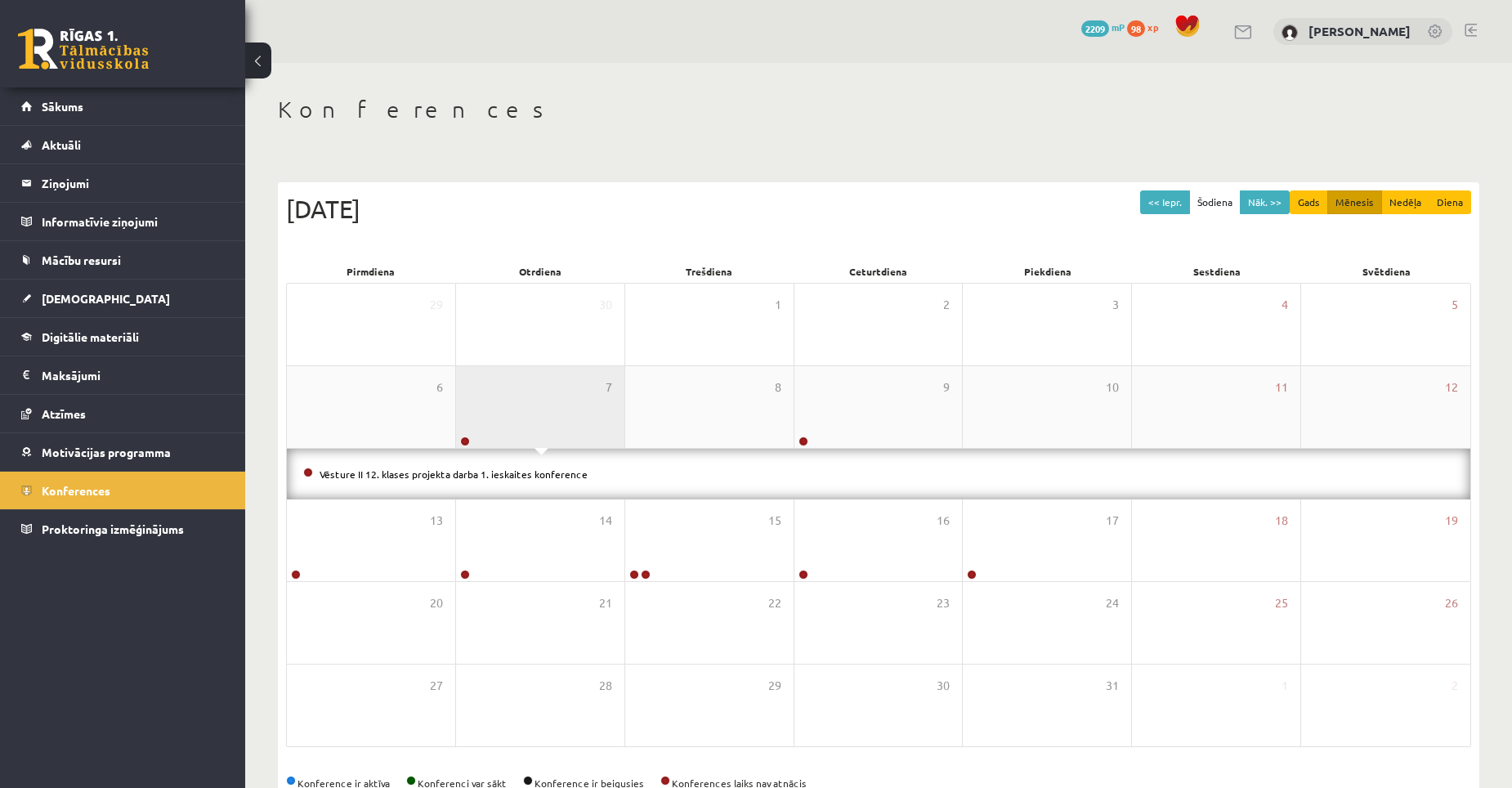
click at [555, 421] on div "7" at bounding box center [539, 407] width 168 height 82
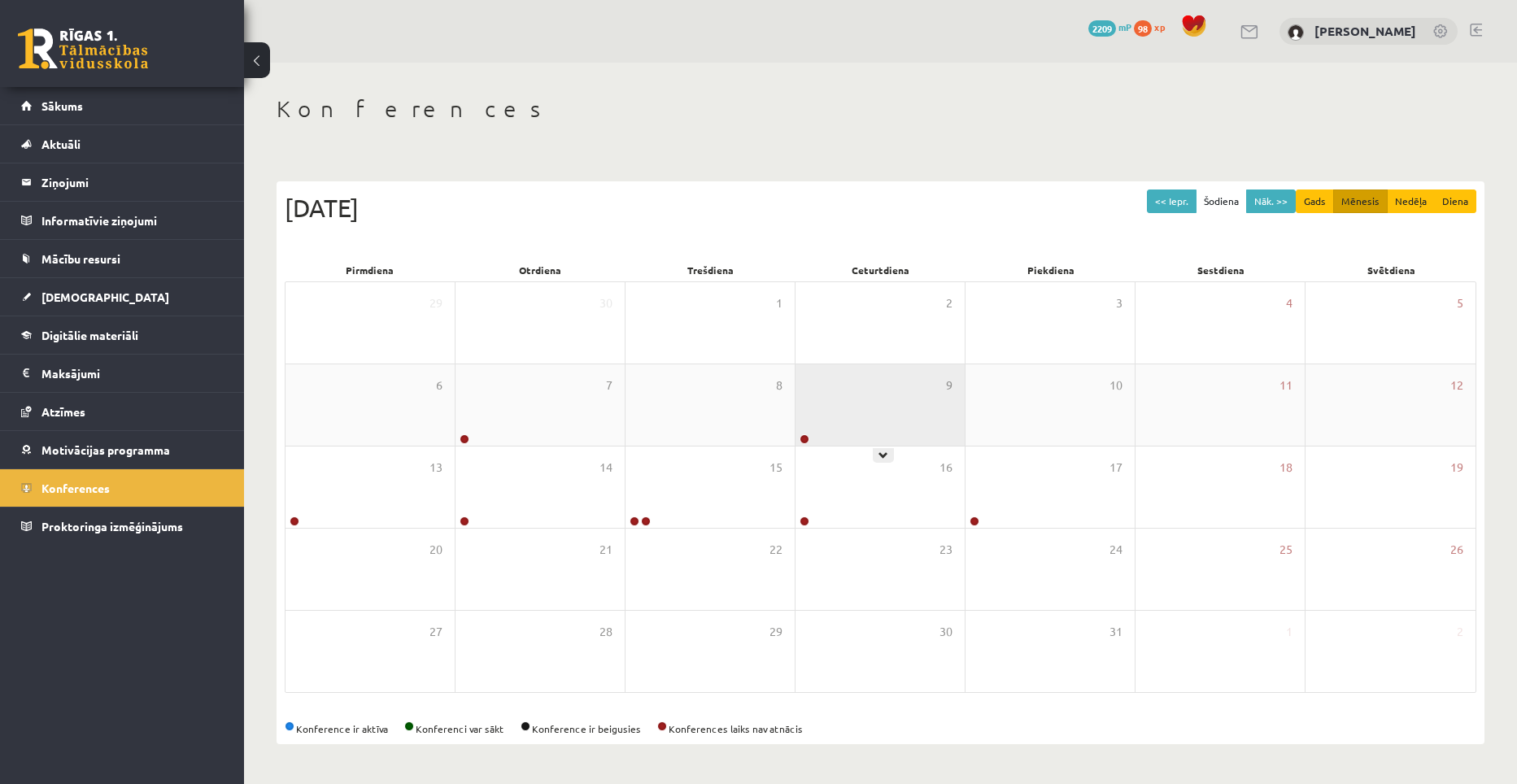
click at [838, 416] on div "9" at bounding box center [880, 405] width 169 height 82
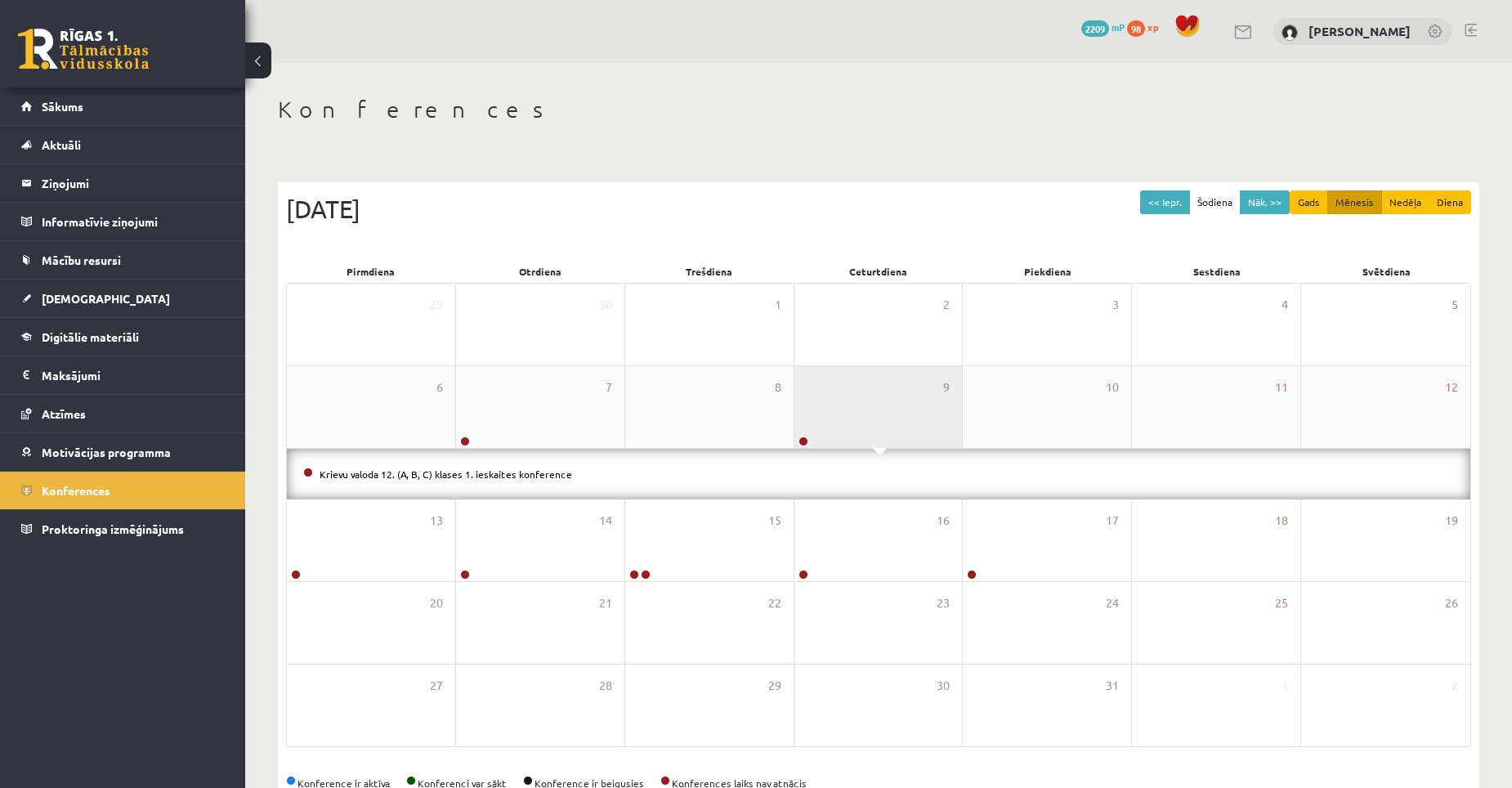
click at [841, 418] on div "9" at bounding box center [878, 407] width 168 height 82
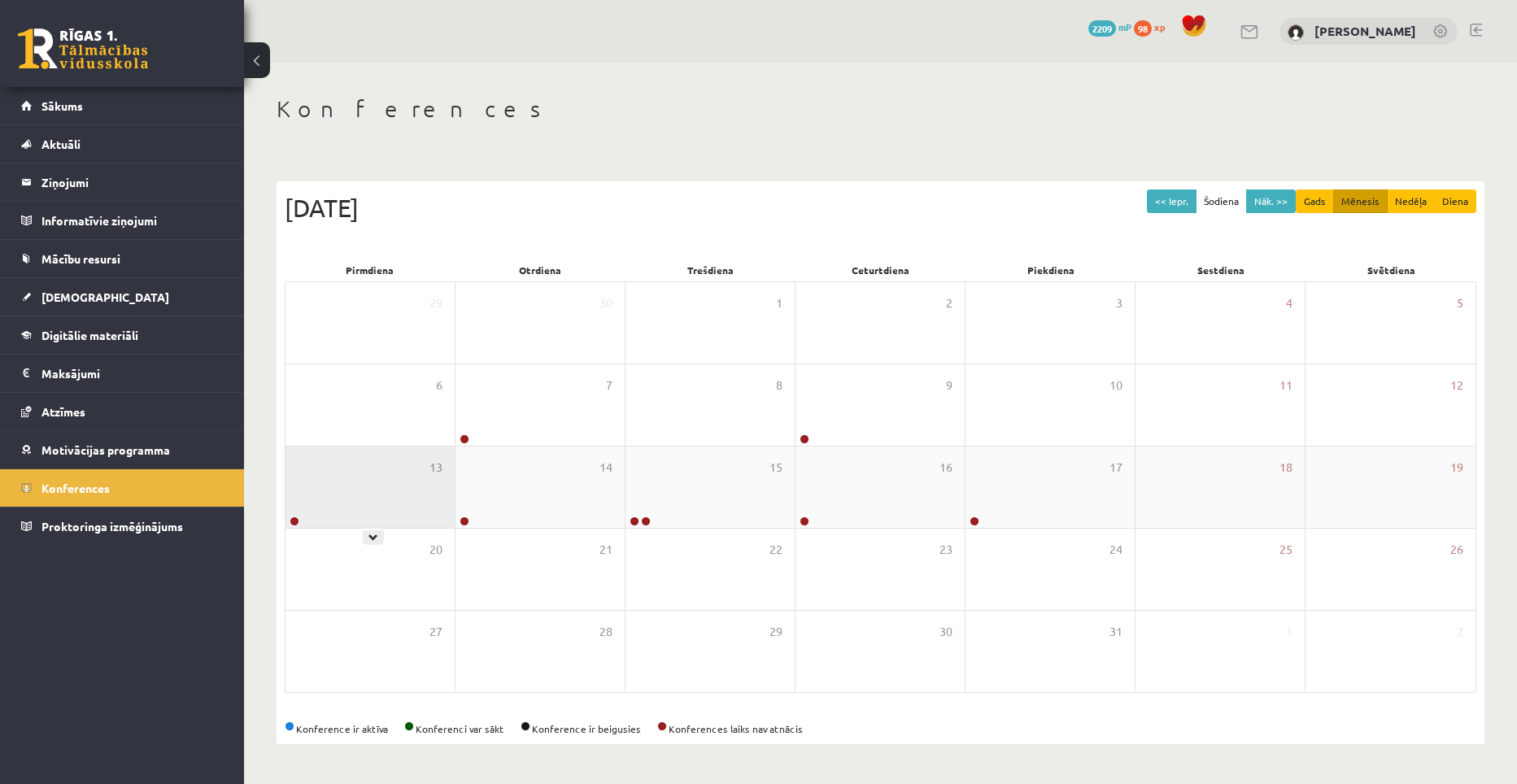
click at [417, 499] on div "13" at bounding box center [370, 487] width 169 height 82
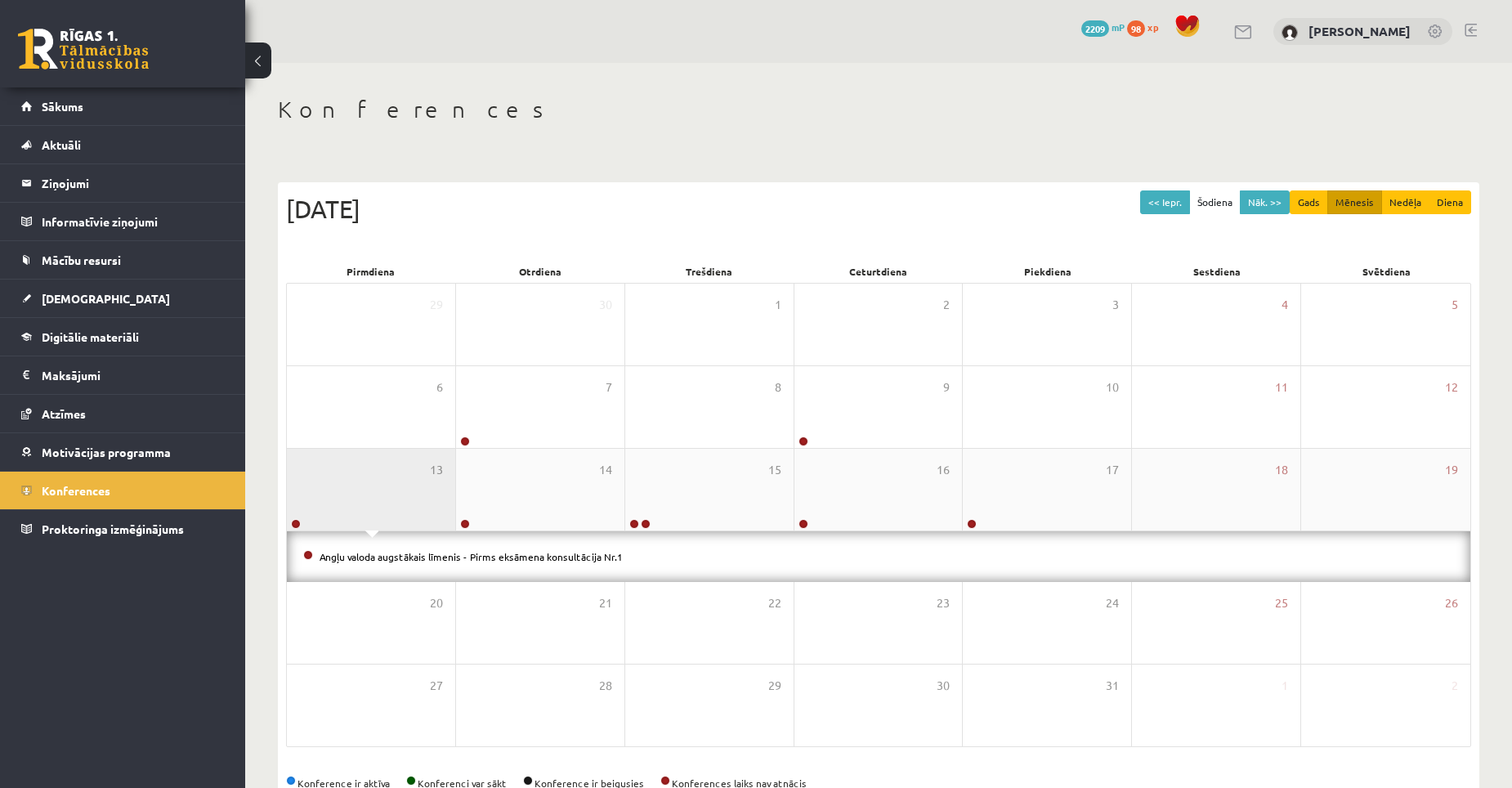
click at [419, 501] on div "13" at bounding box center [370, 489] width 168 height 82
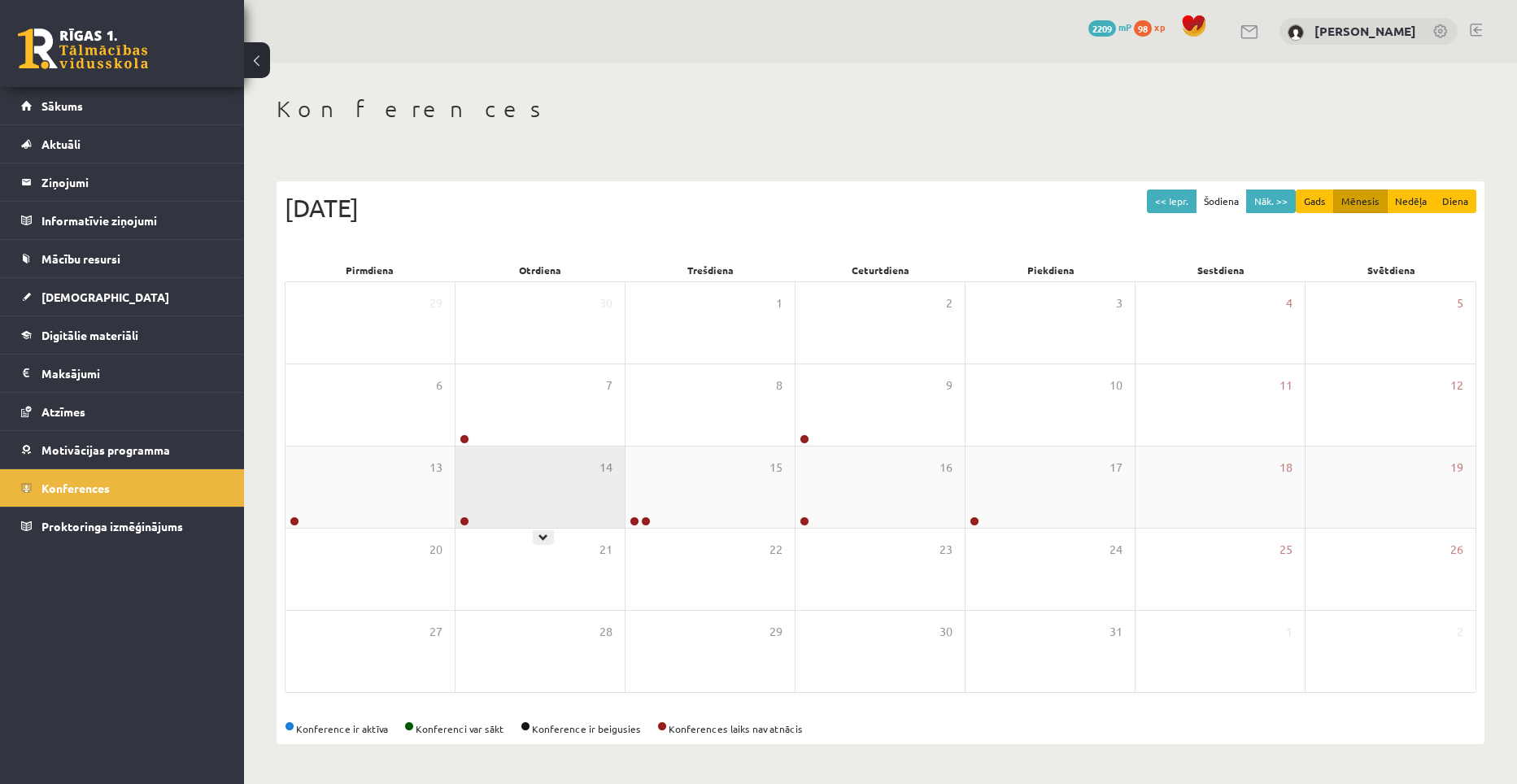
click at [537, 499] on div "14" at bounding box center [540, 487] width 169 height 82
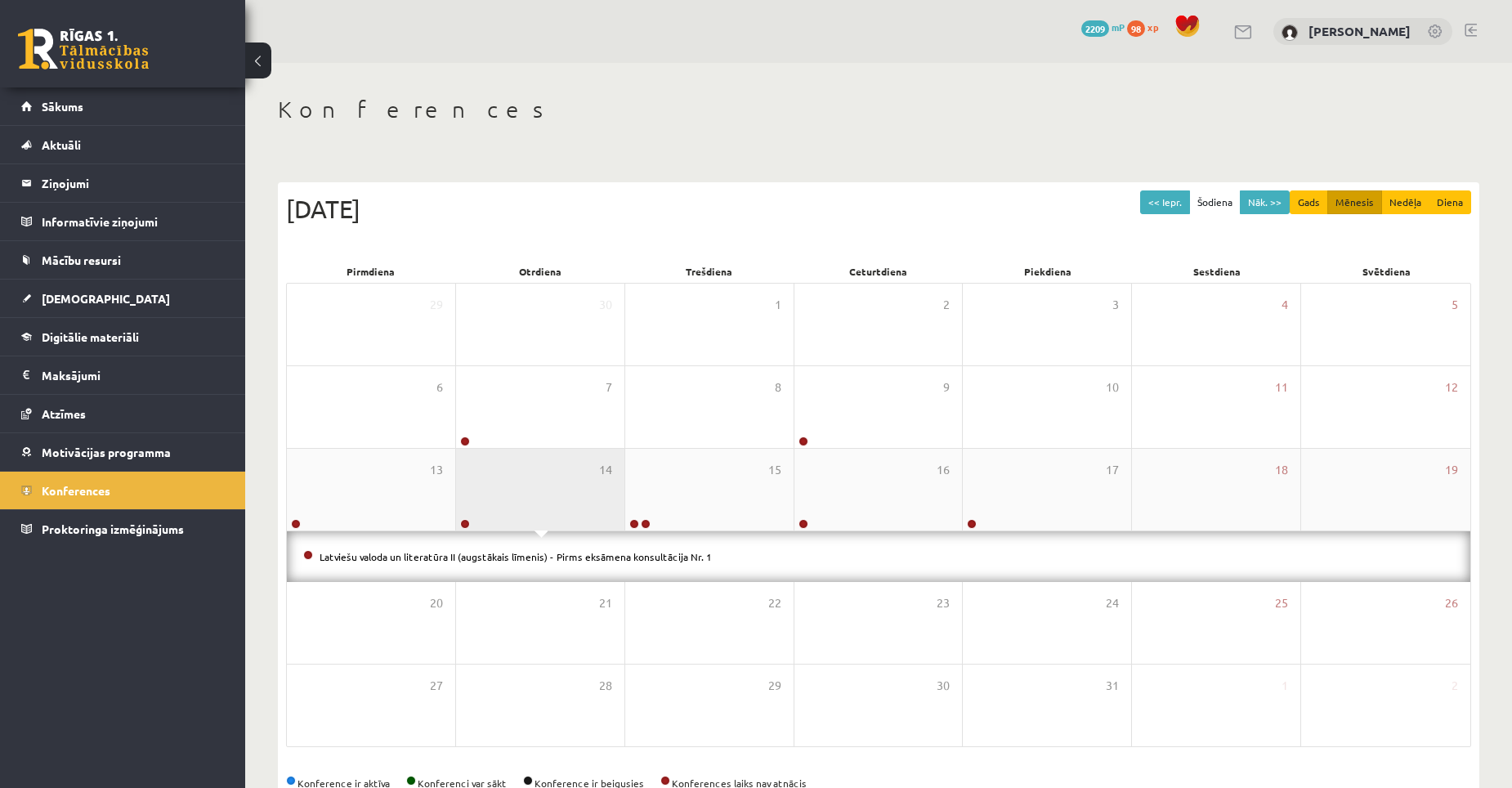
click at [539, 502] on div "14" at bounding box center [539, 489] width 168 height 82
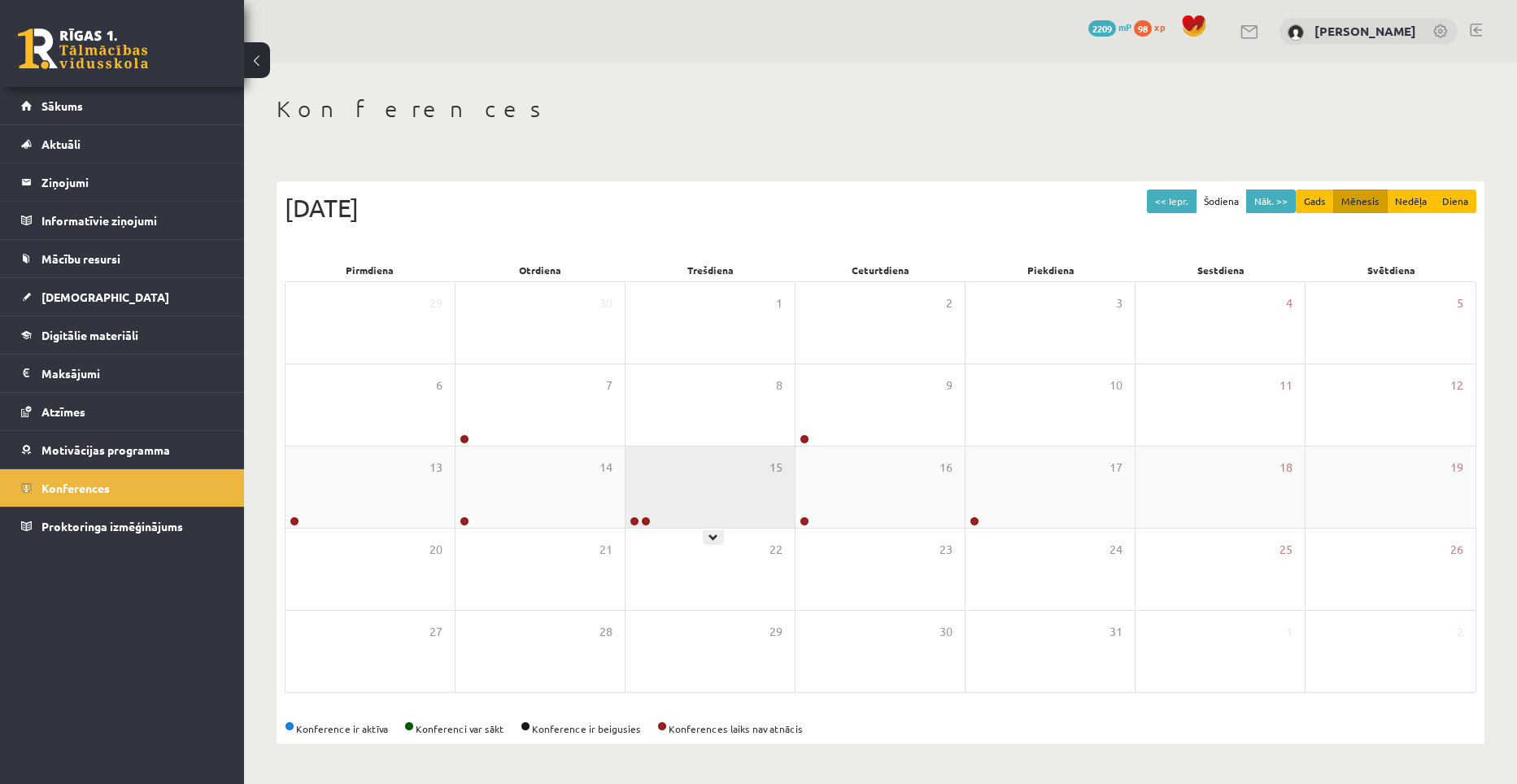
click at [681, 496] on div "15" at bounding box center [709, 487] width 169 height 82
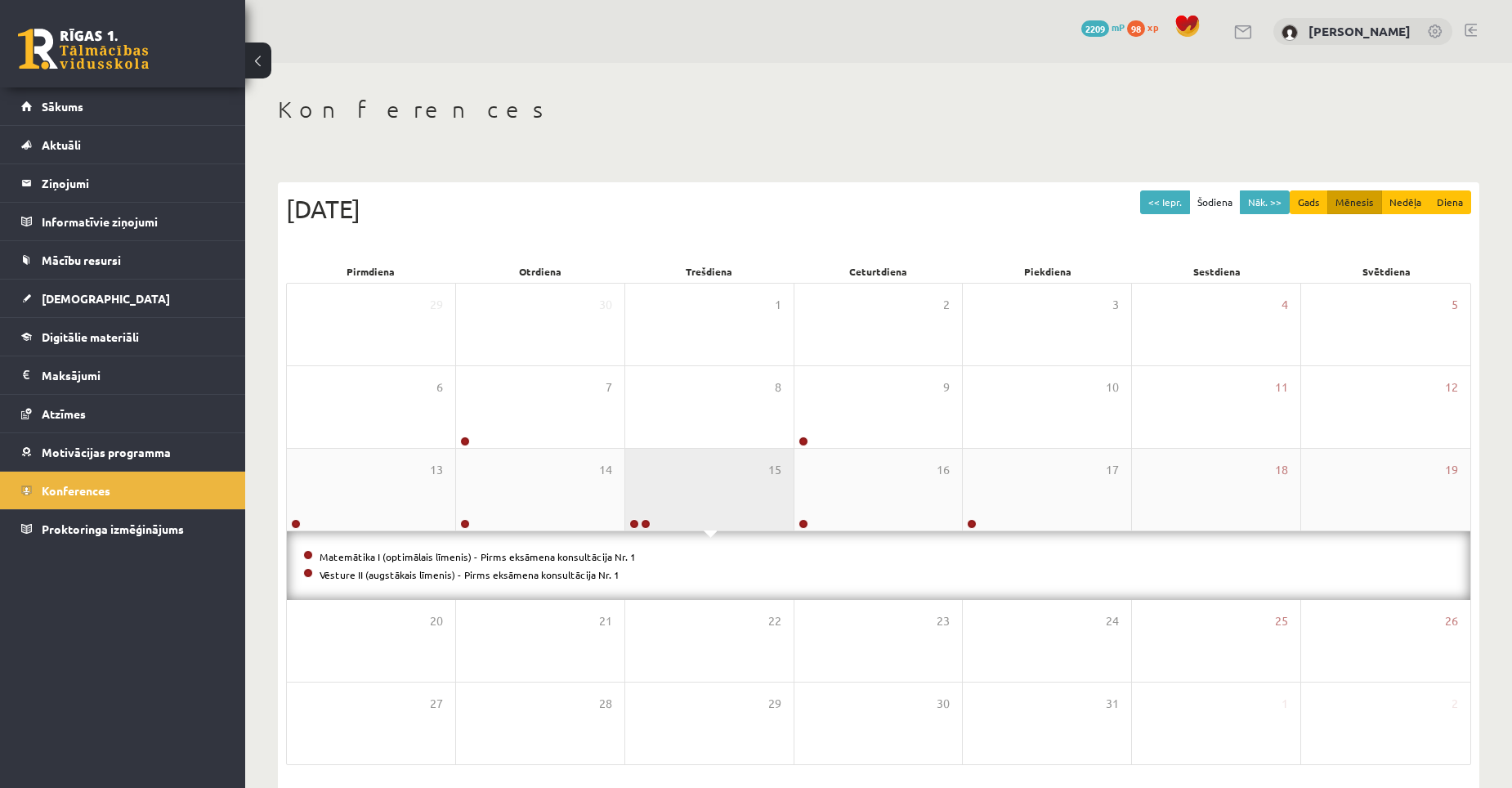
click at [684, 499] on div "15" at bounding box center [708, 489] width 168 height 82
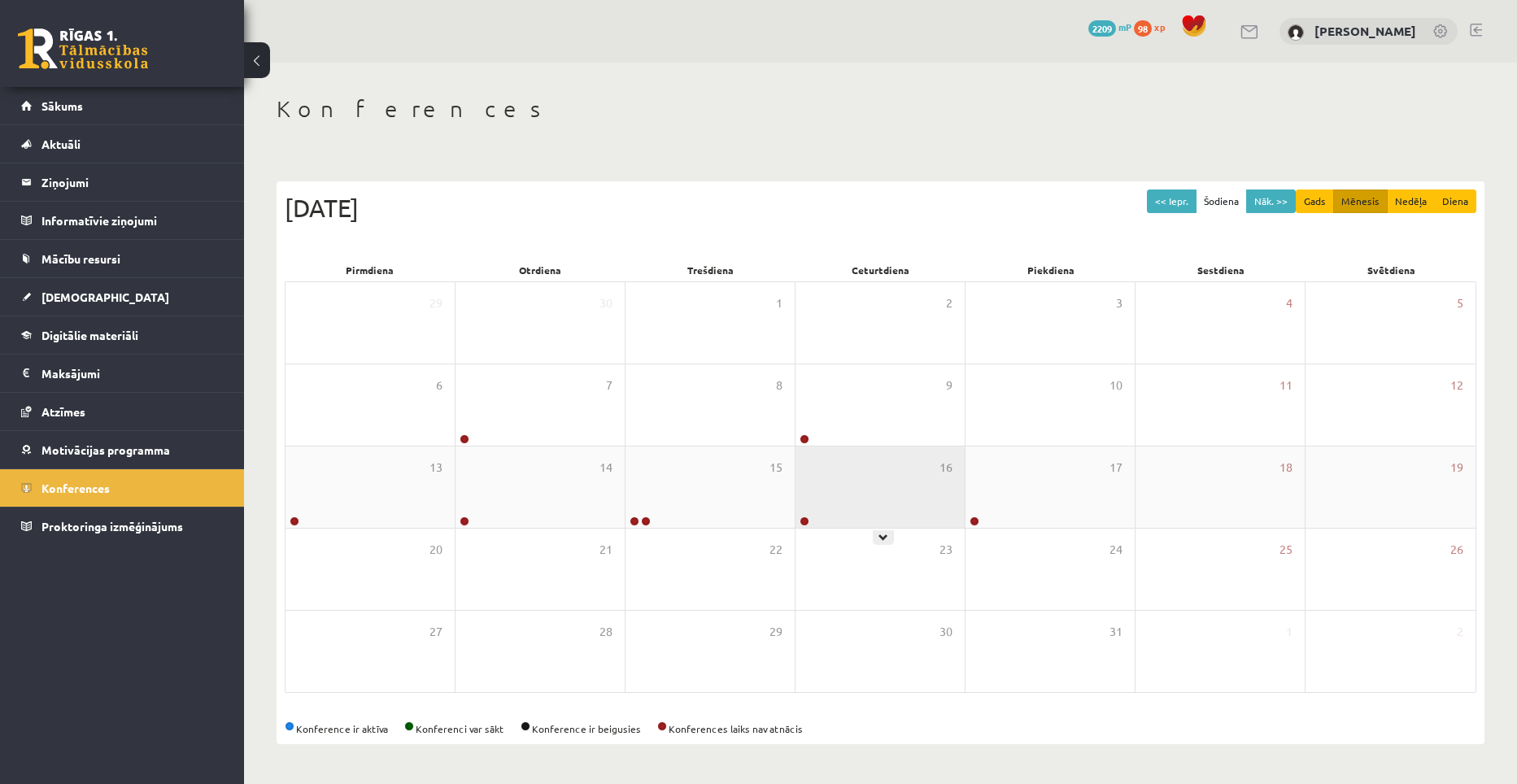
click at [813, 489] on div "16" at bounding box center [880, 487] width 169 height 82
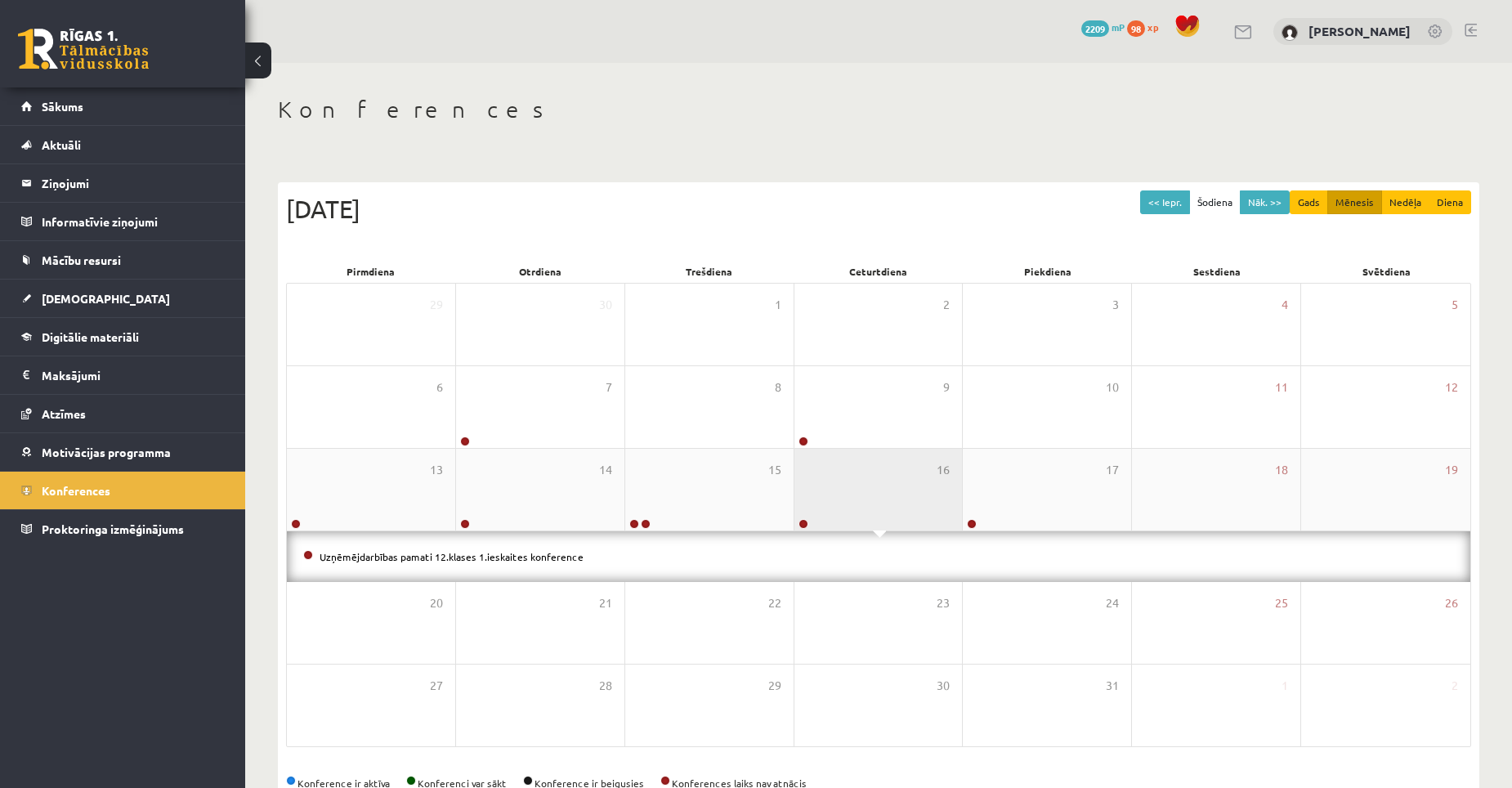
click at [808, 492] on div "16" at bounding box center [878, 489] width 168 height 82
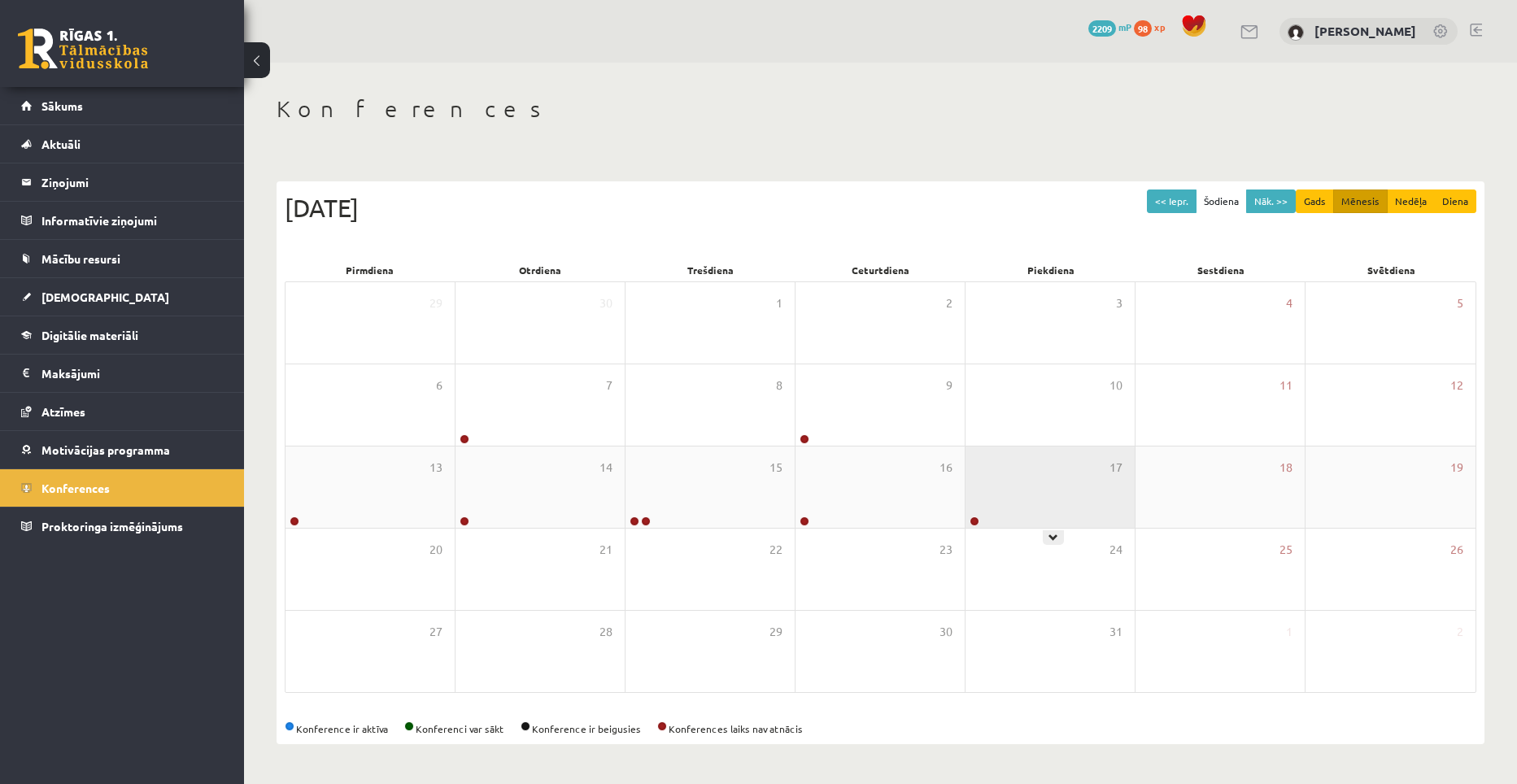
click at [1013, 489] on div "17" at bounding box center [1050, 487] width 169 height 82
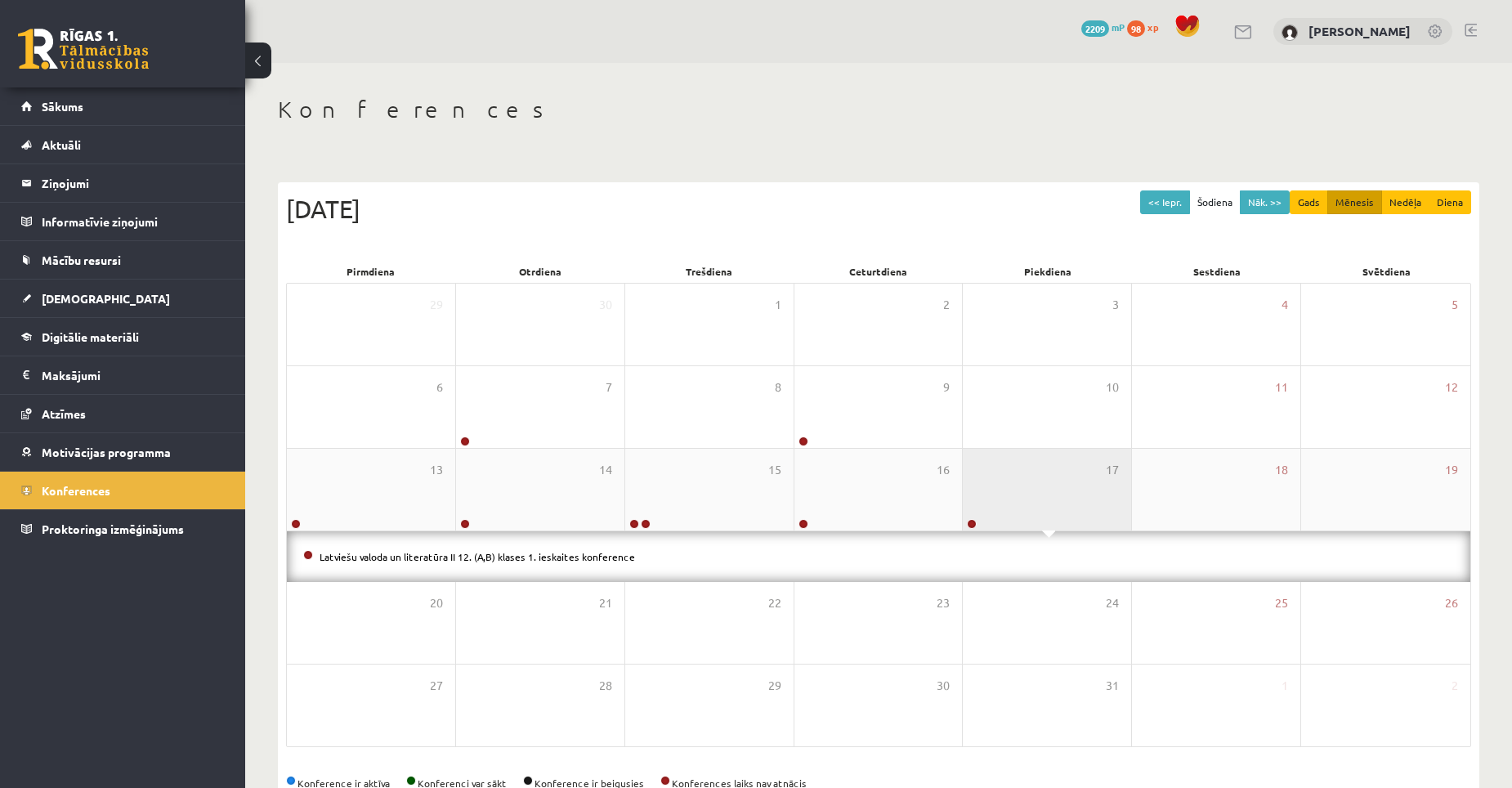
click at [1015, 493] on div "17" at bounding box center [1046, 489] width 168 height 82
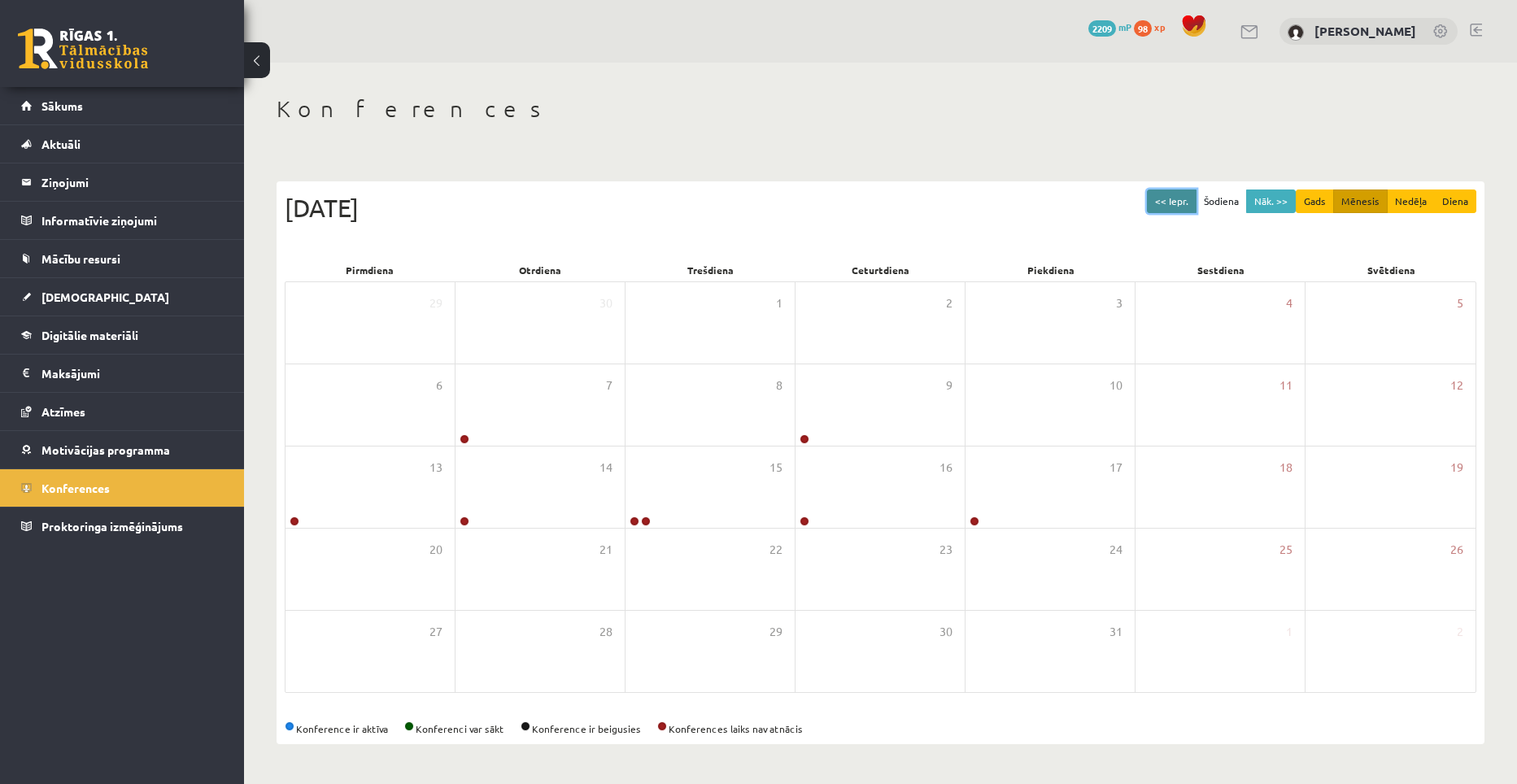
click at [1172, 201] on button "<< Iepr." at bounding box center [1172, 201] width 50 height 23
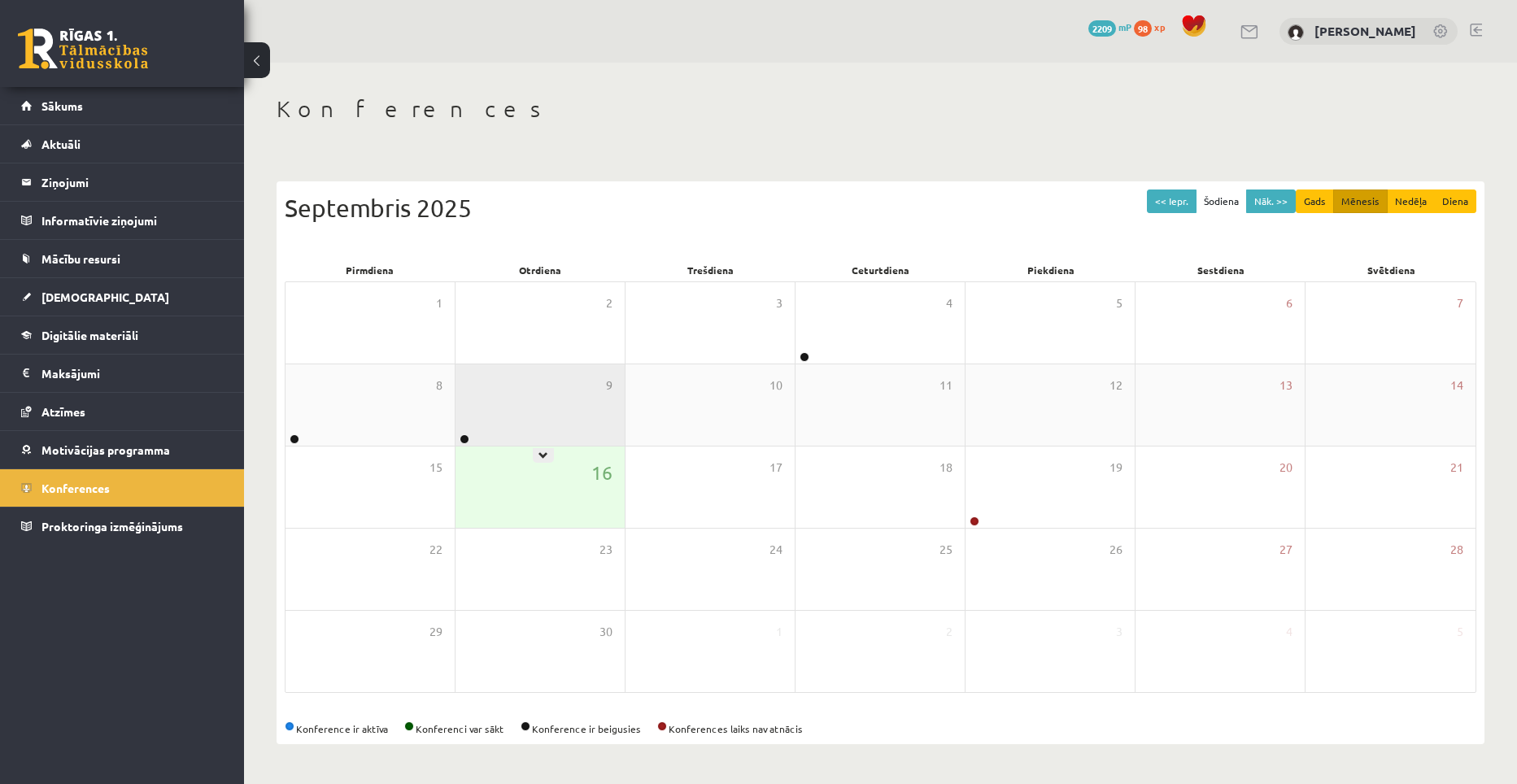
click at [507, 421] on div "9" at bounding box center [540, 405] width 169 height 82
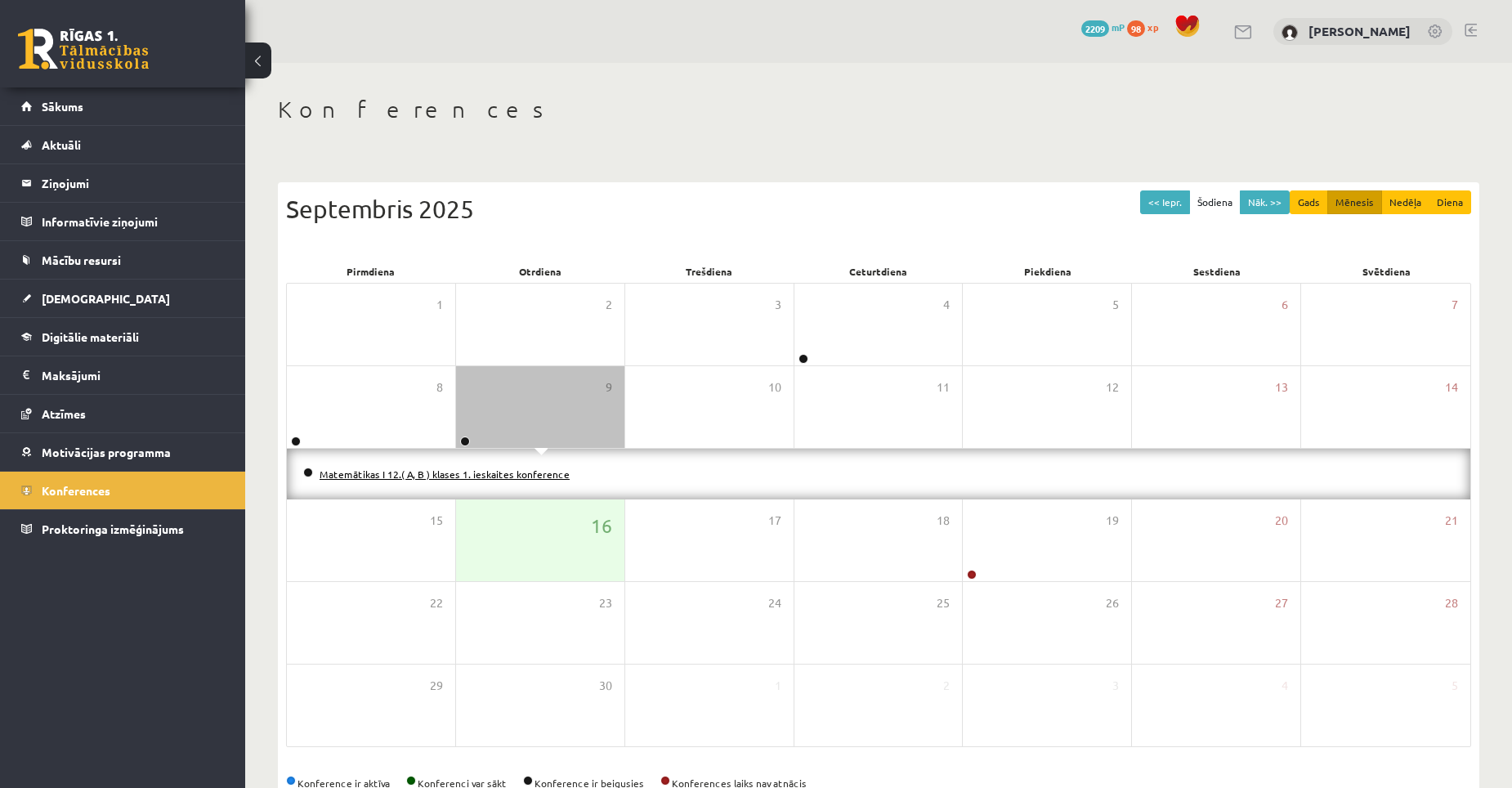
click at [488, 476] on link "Matemātikas I 12.( A, B ) klases 1. ieskaites konference" at bounding box center [444, 474] width 250 height 13
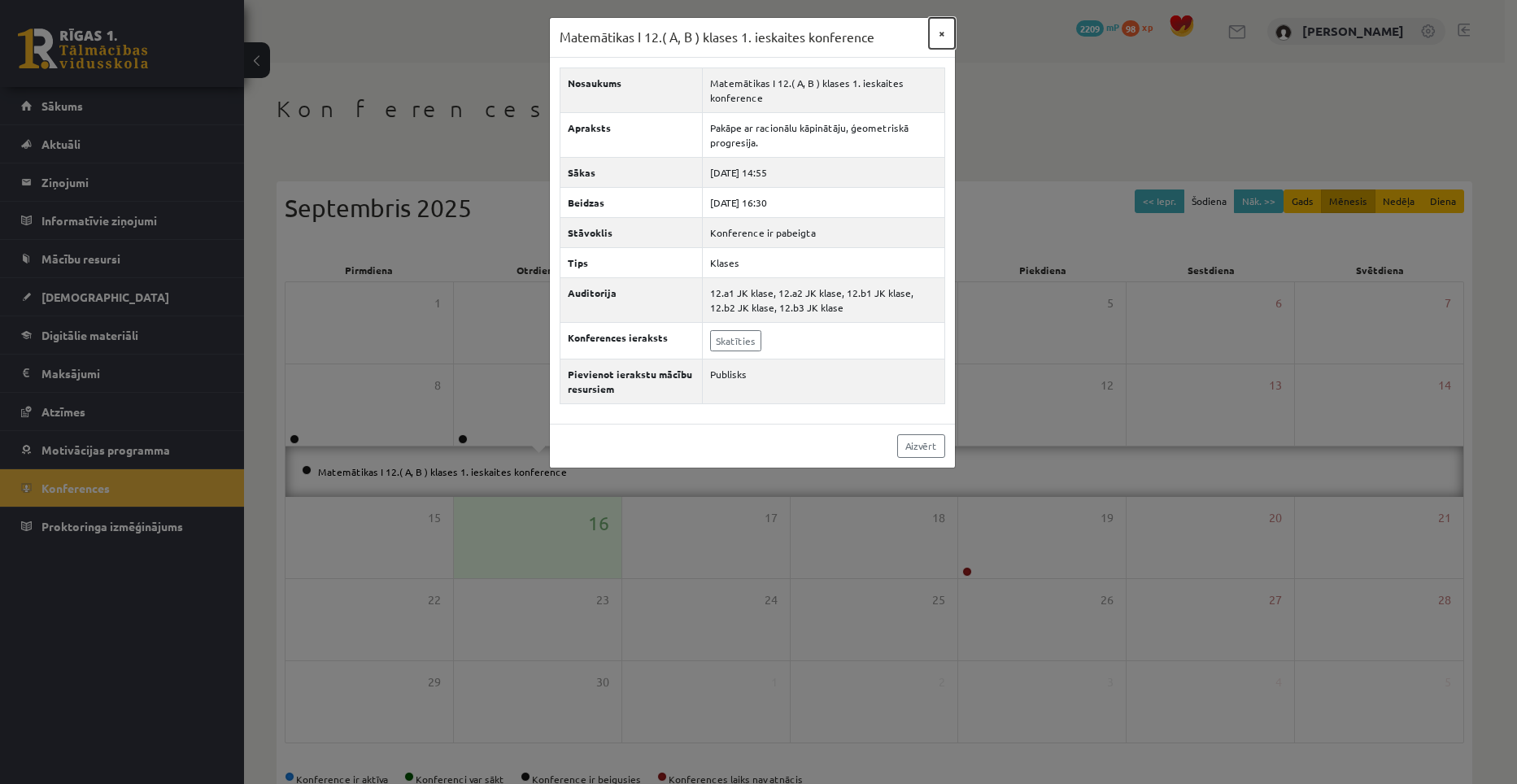
click at [942, 32] on button "×" at bounding box center [942, 32] width 26 height 31
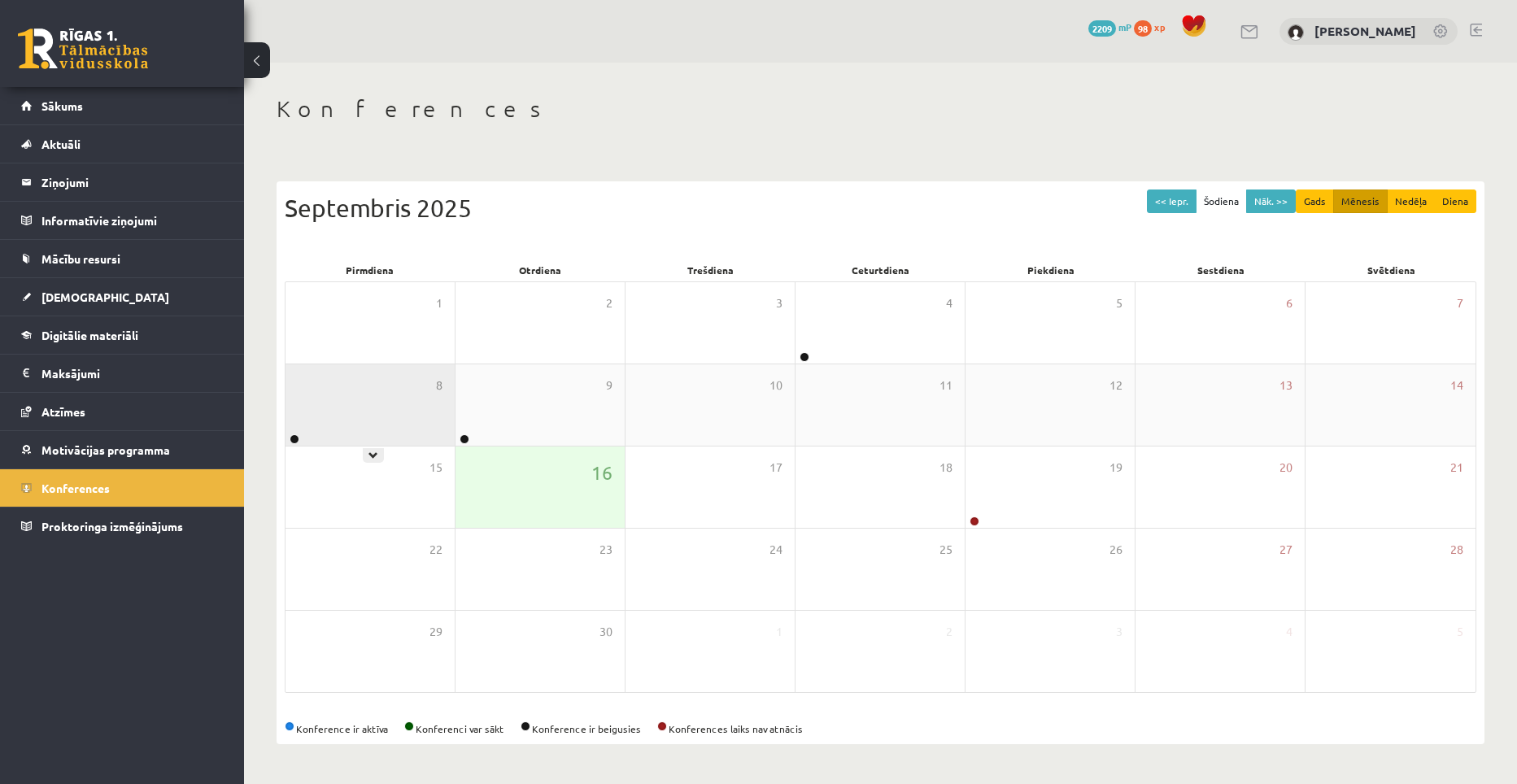
click at [401, 428] on div "8" at bounding box center [370, 405] width 169 height 82
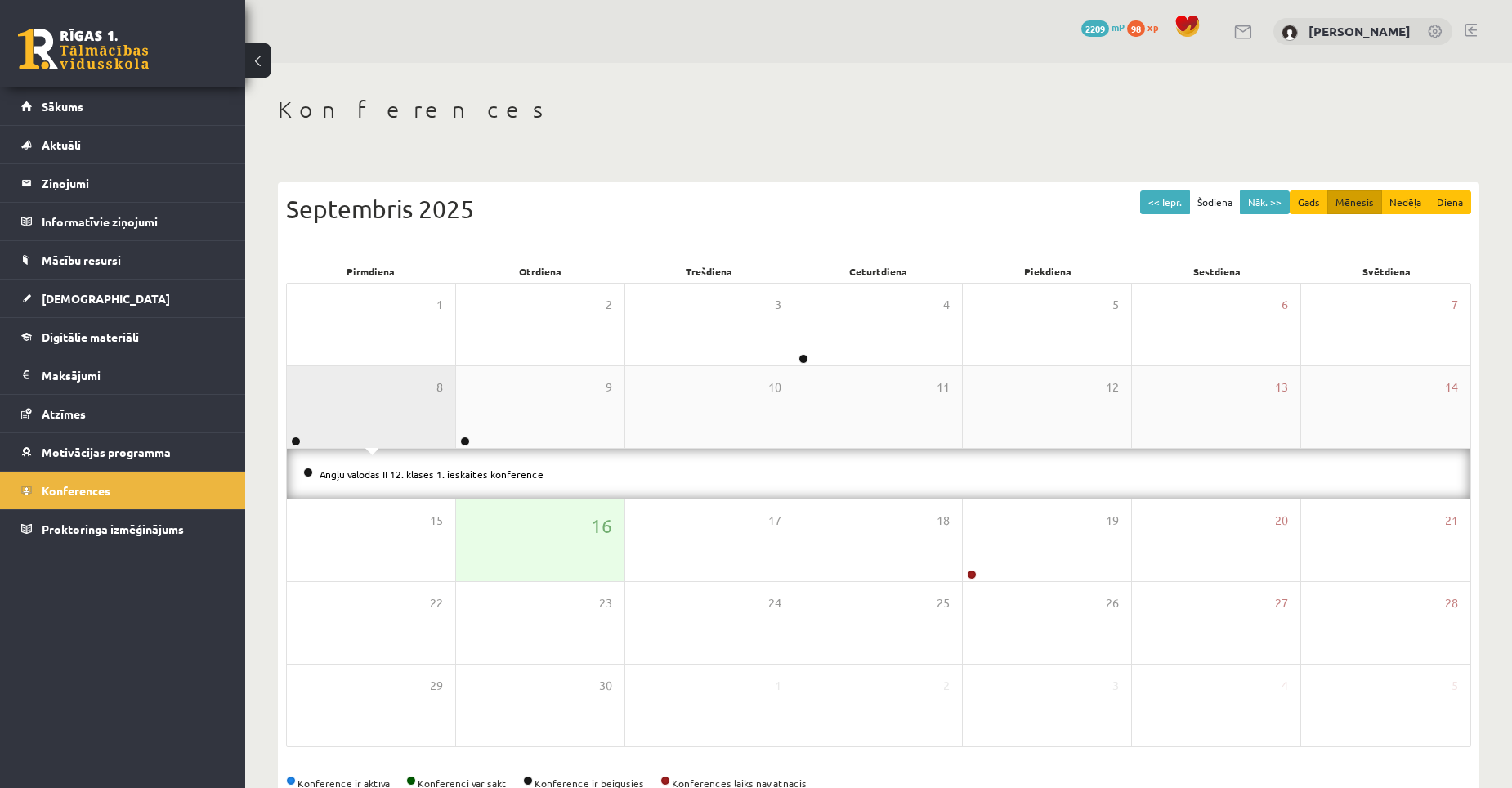
click at [403, 430] on div "8" at bounding box center [370, 407] width 168 height 82
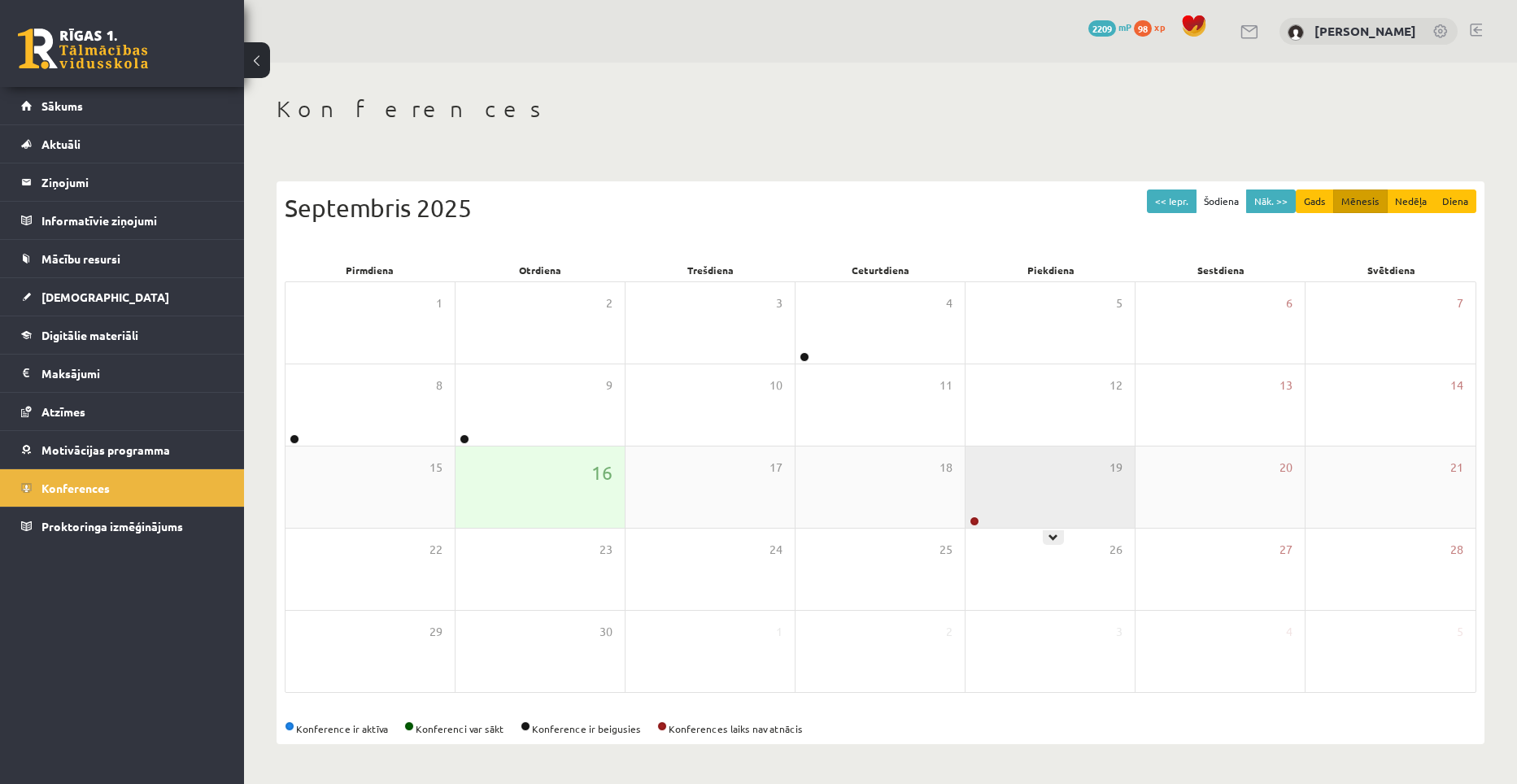
click at [1063, 501] on div "19" at bounding box center [1050, 487] width 169 height 82
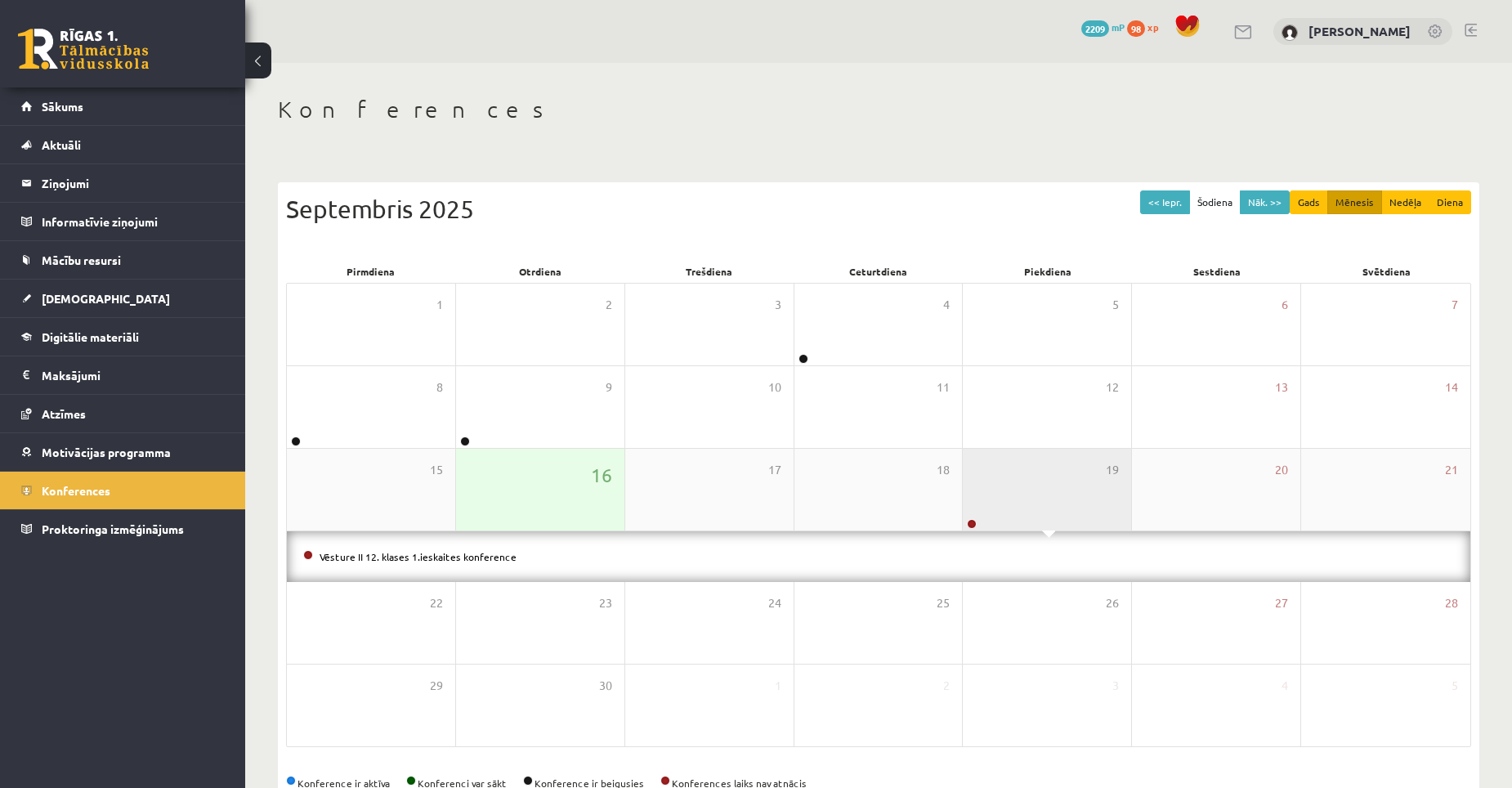
click at [1070, 504] on div "19" at bounding box center [1046, 489] width 168 height 82
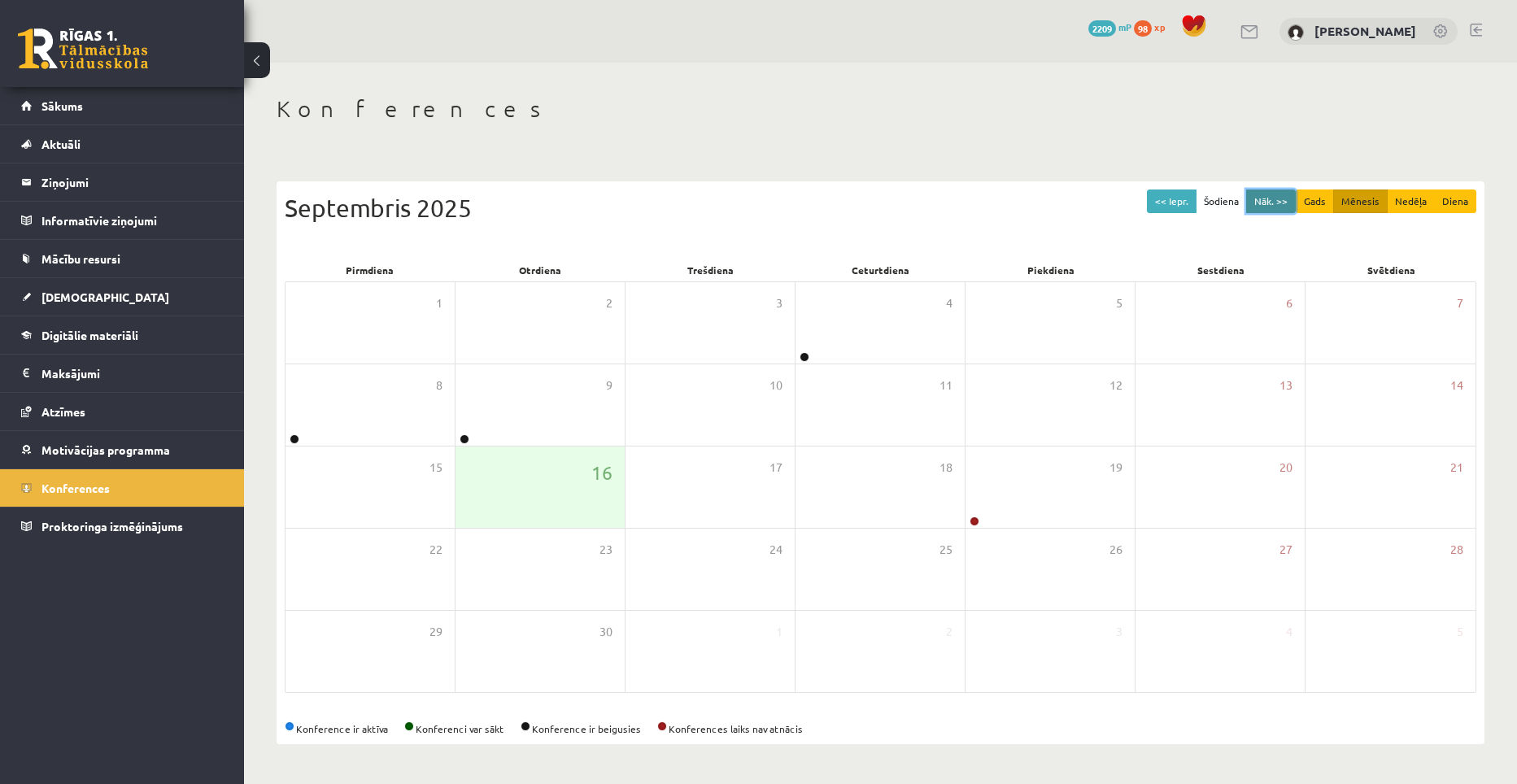
click at [1275, 202] on button "Nāk. >>" at bounding box center [1271, 201] width 50 height 23
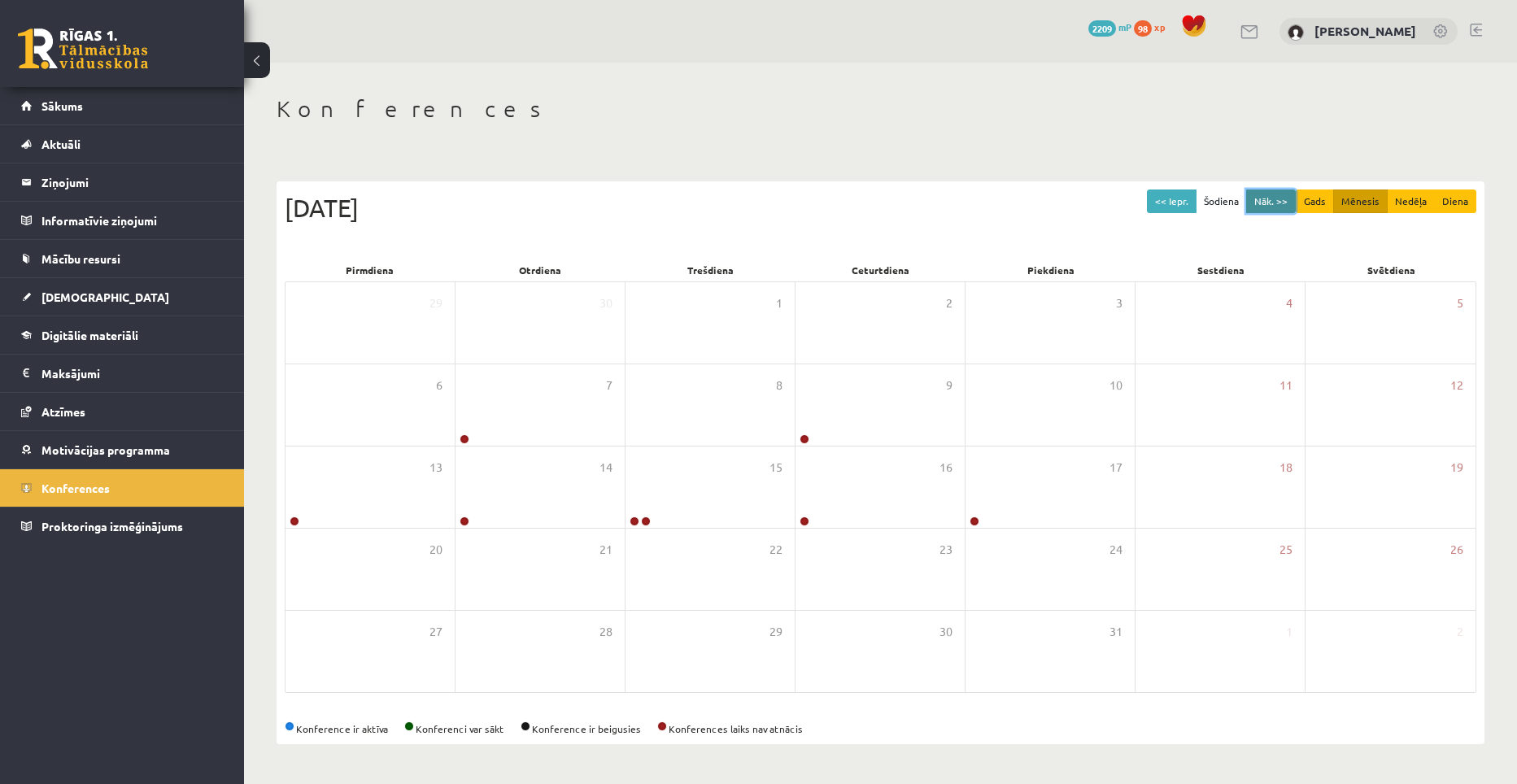
click at [1275, 202] on button "Nāk. >>" at bounding box center [1271, 201] width 50 height 23
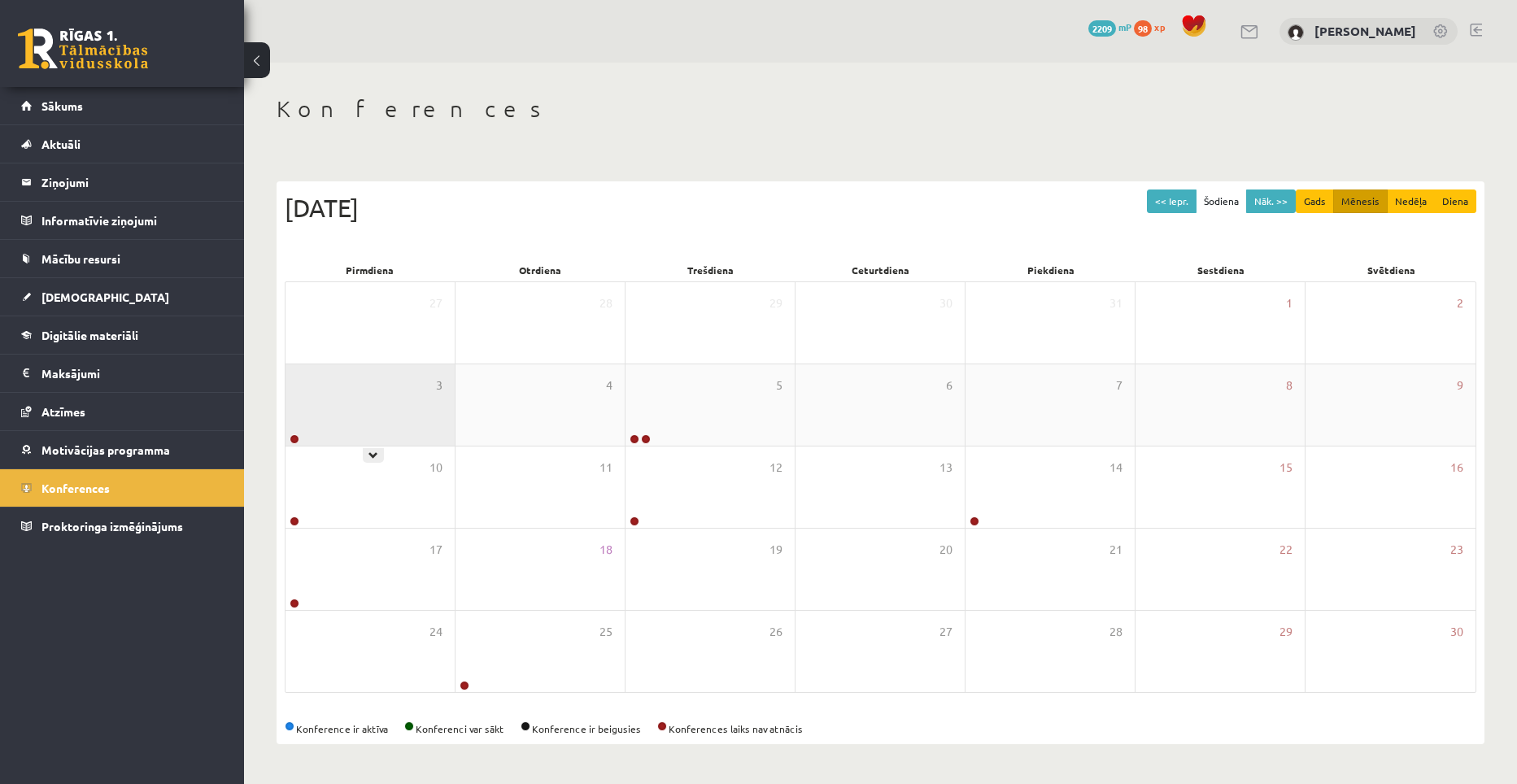
click at [434, 396] on div "3" at bounding box center [370, 405] width 169 height 82
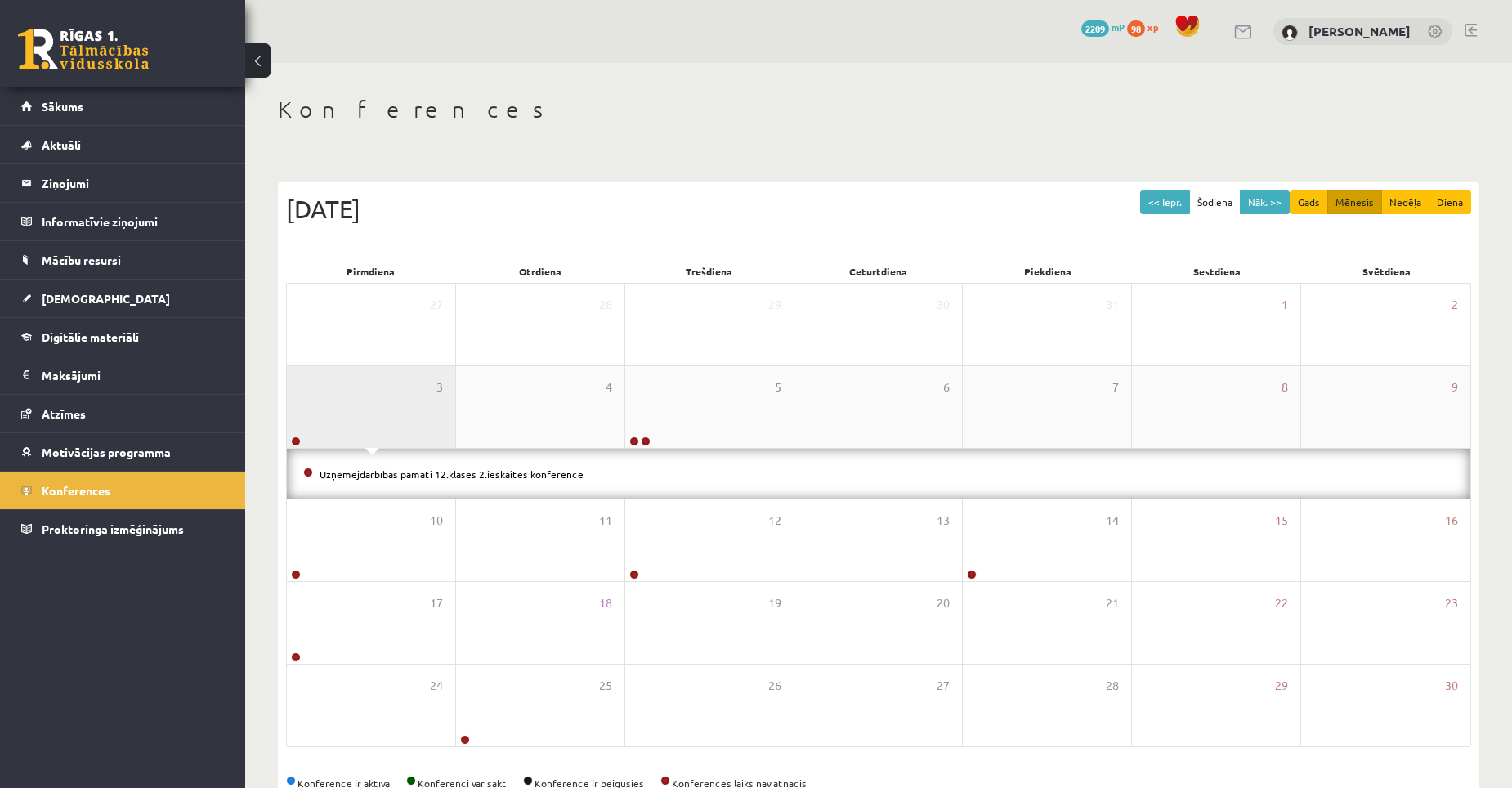
click at [436, 398] on div "3" at bounding box center [370, 407] width 168 height 82
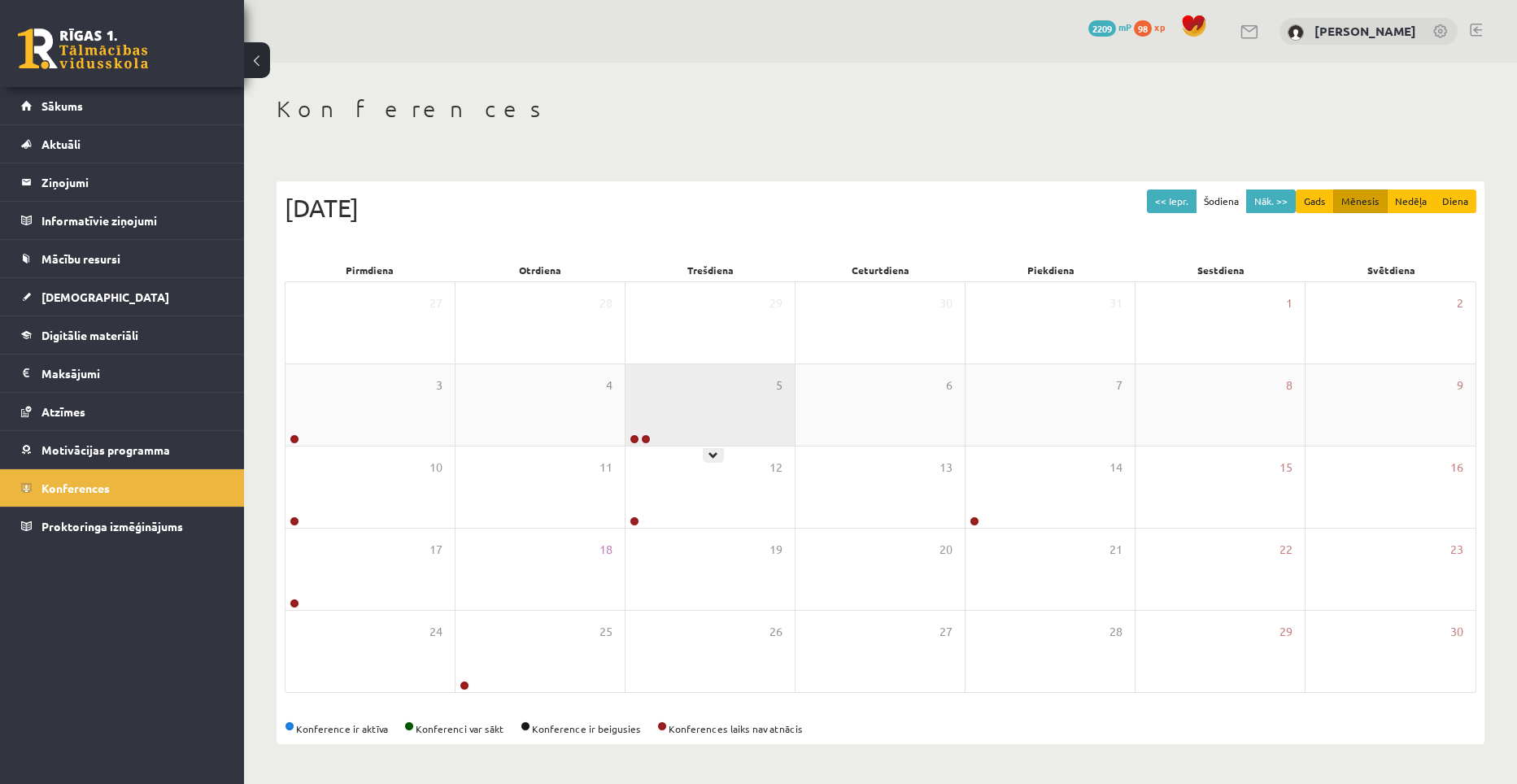
click at [704, 415] on div "5" at bounding box center [709, 405] width 169 height 82
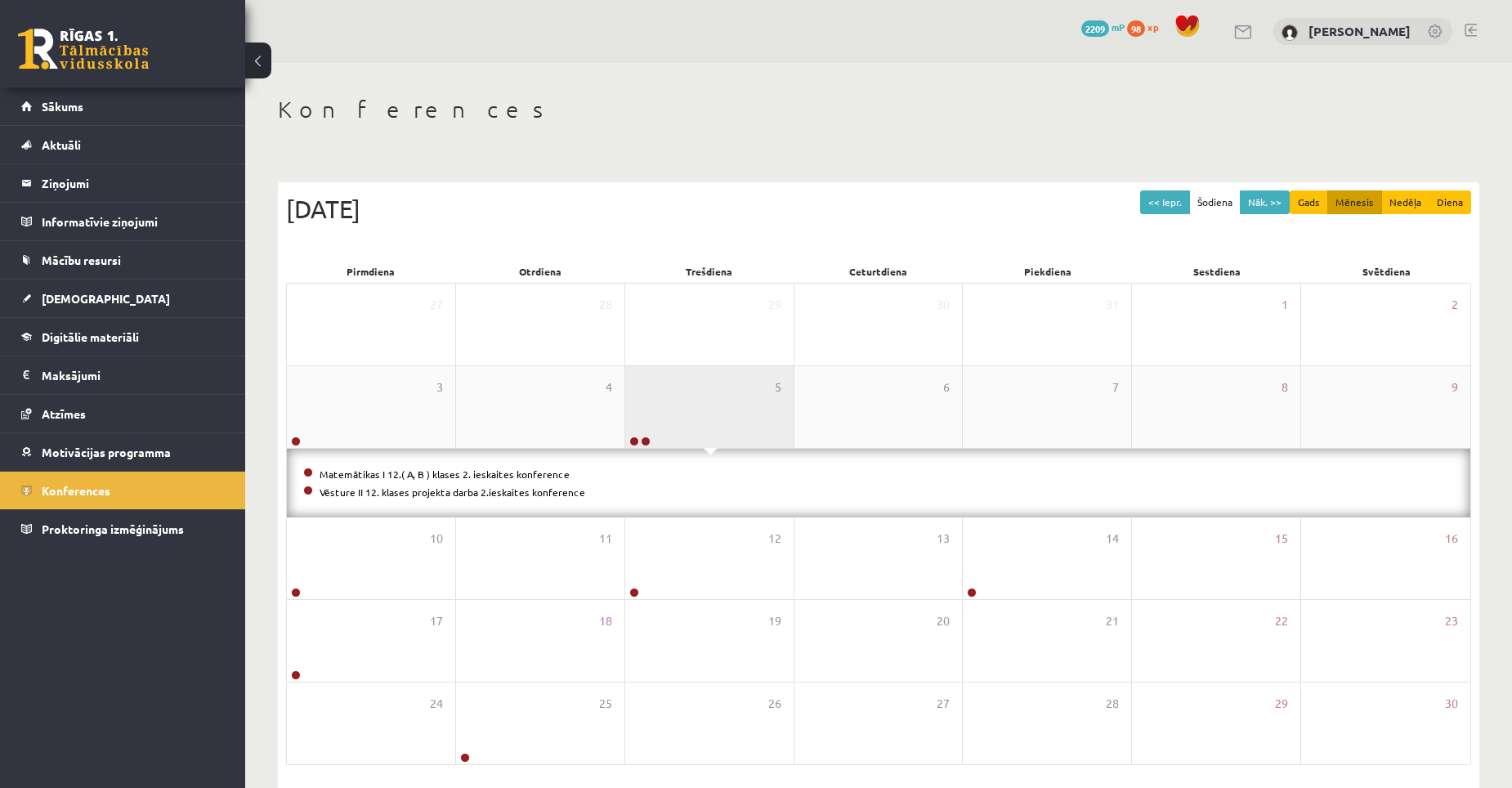
click at [707, 417] on div "5" at bounding box center [708, 407] width 168 height 82
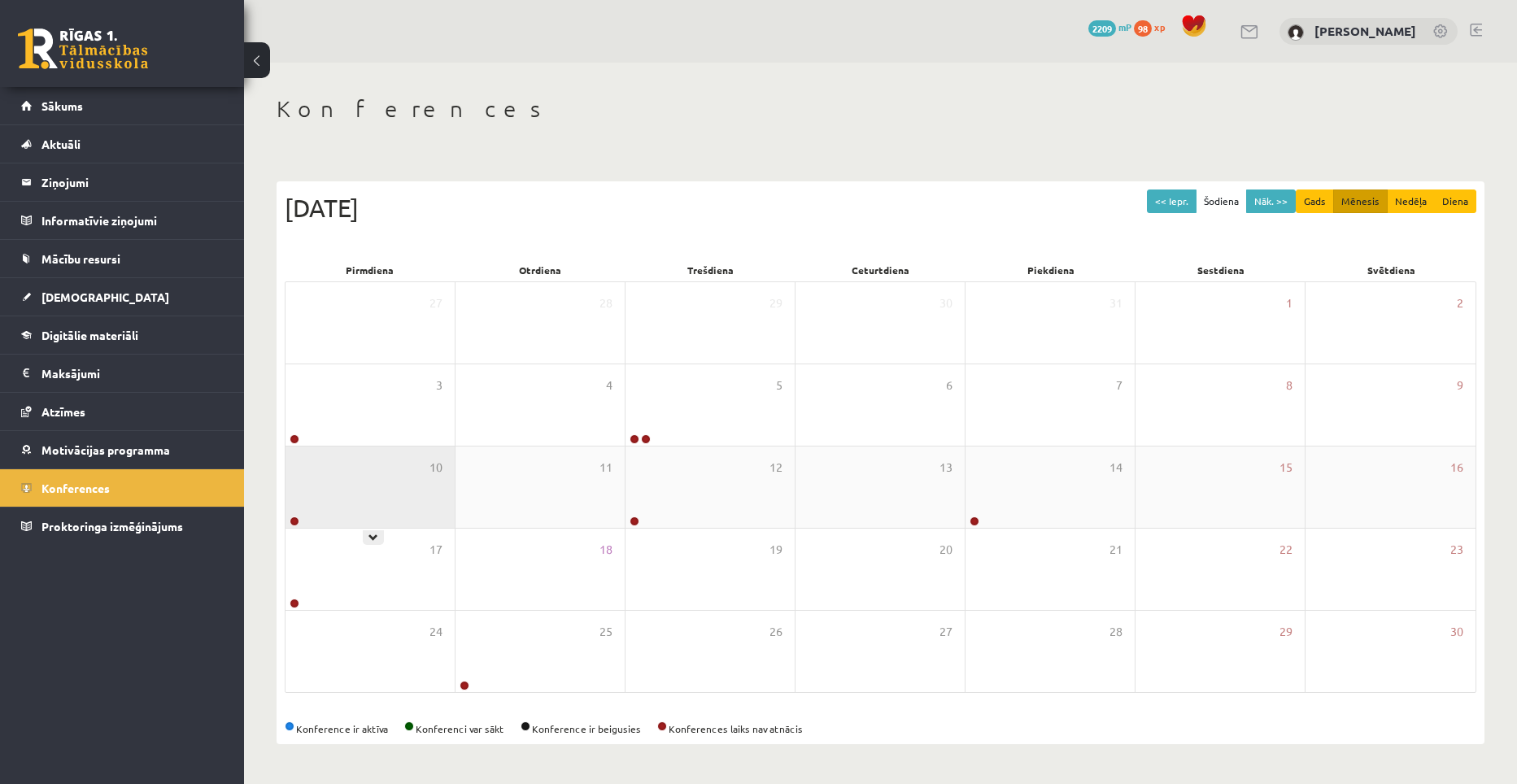
click at [434, 496] on div "10" at bounding box center [370, 487] width 169 height 82
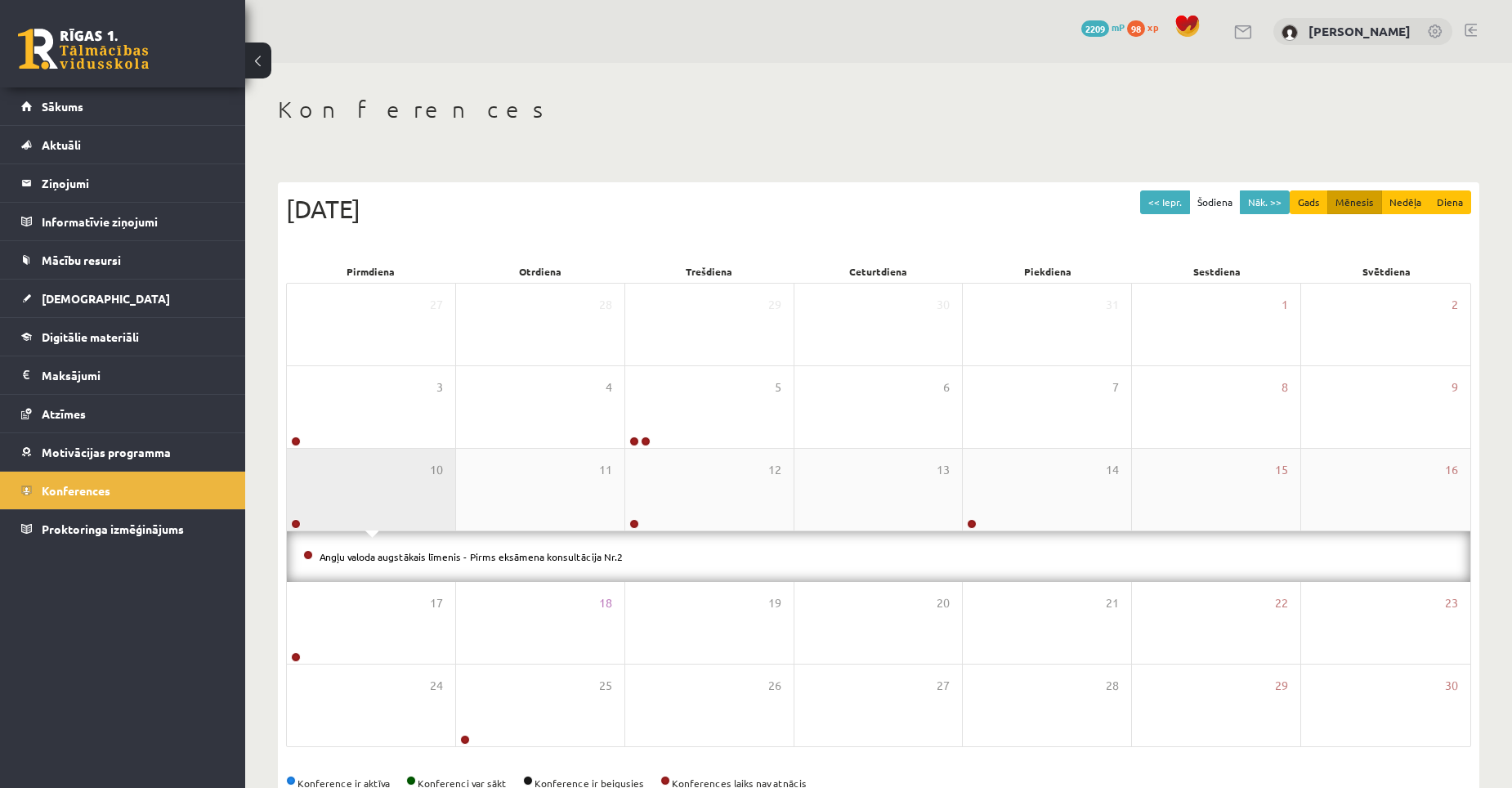
click at [436, 499] on div "10" at bounding box center [370, 489] width 168 height 82
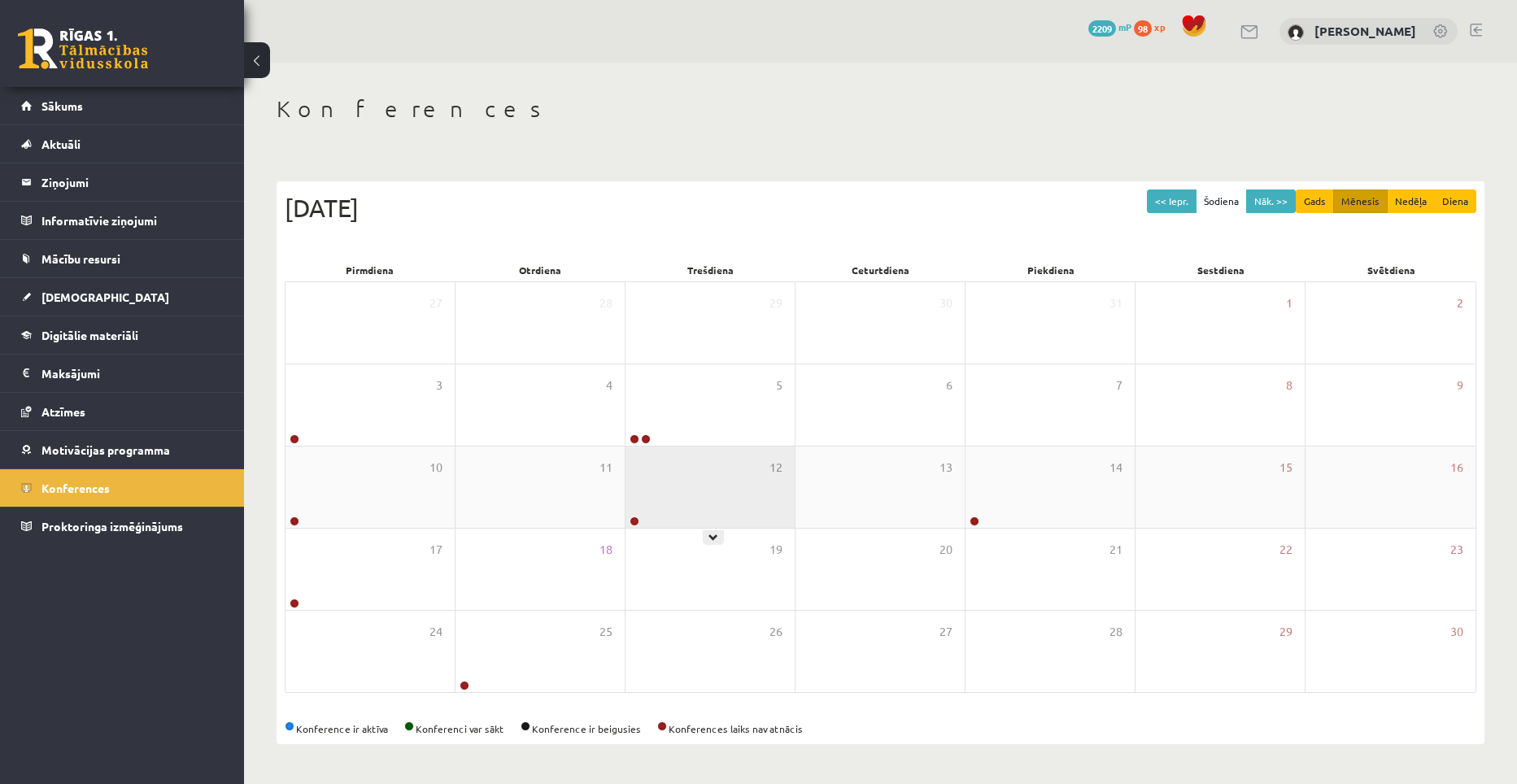
click at [677, 494] on div "12" at bounding box center [709, 487] width 169 height 82
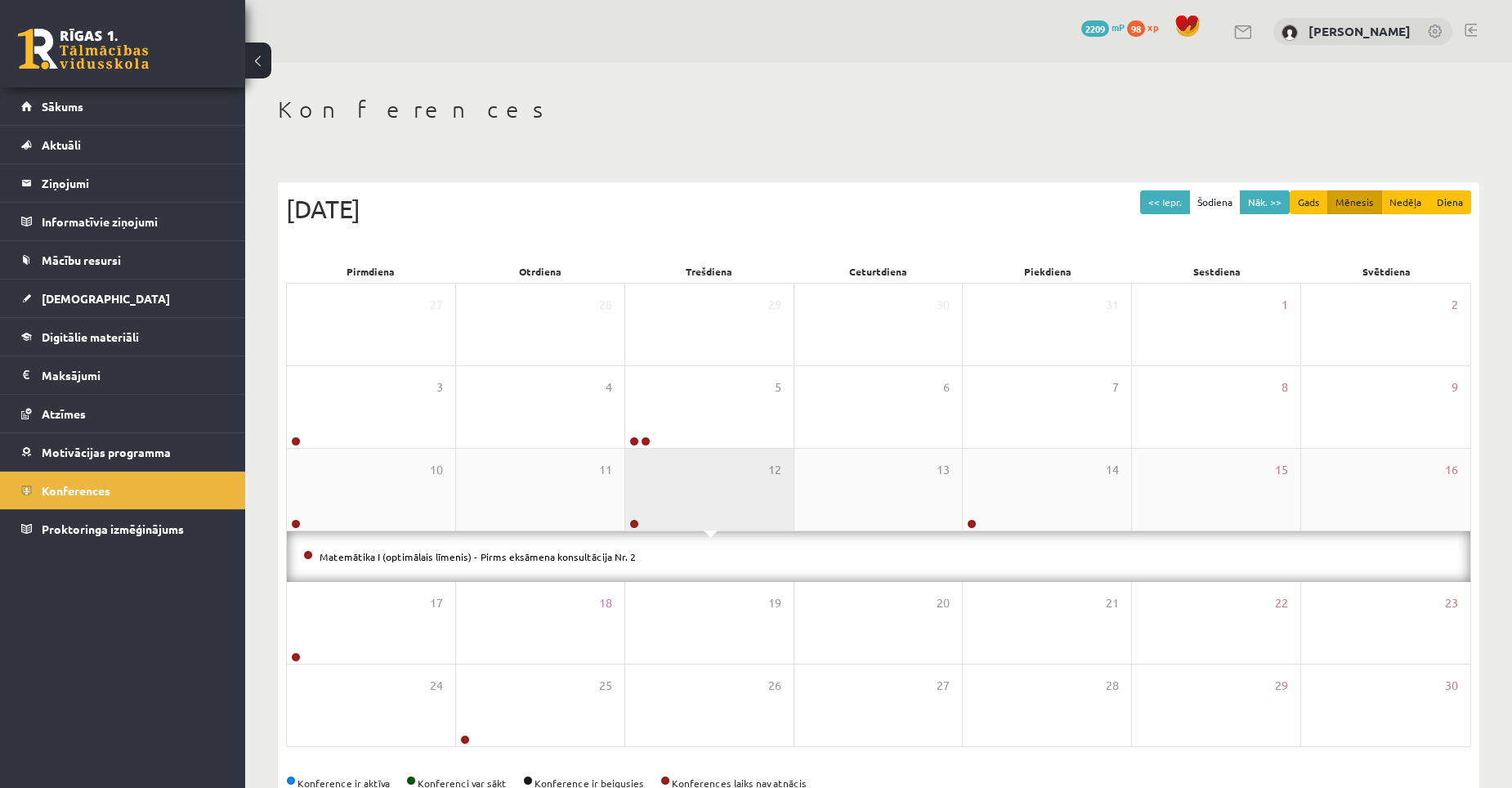
click at [680, 497] on div "12" at bounding box center [708, 489] width 168 height 82
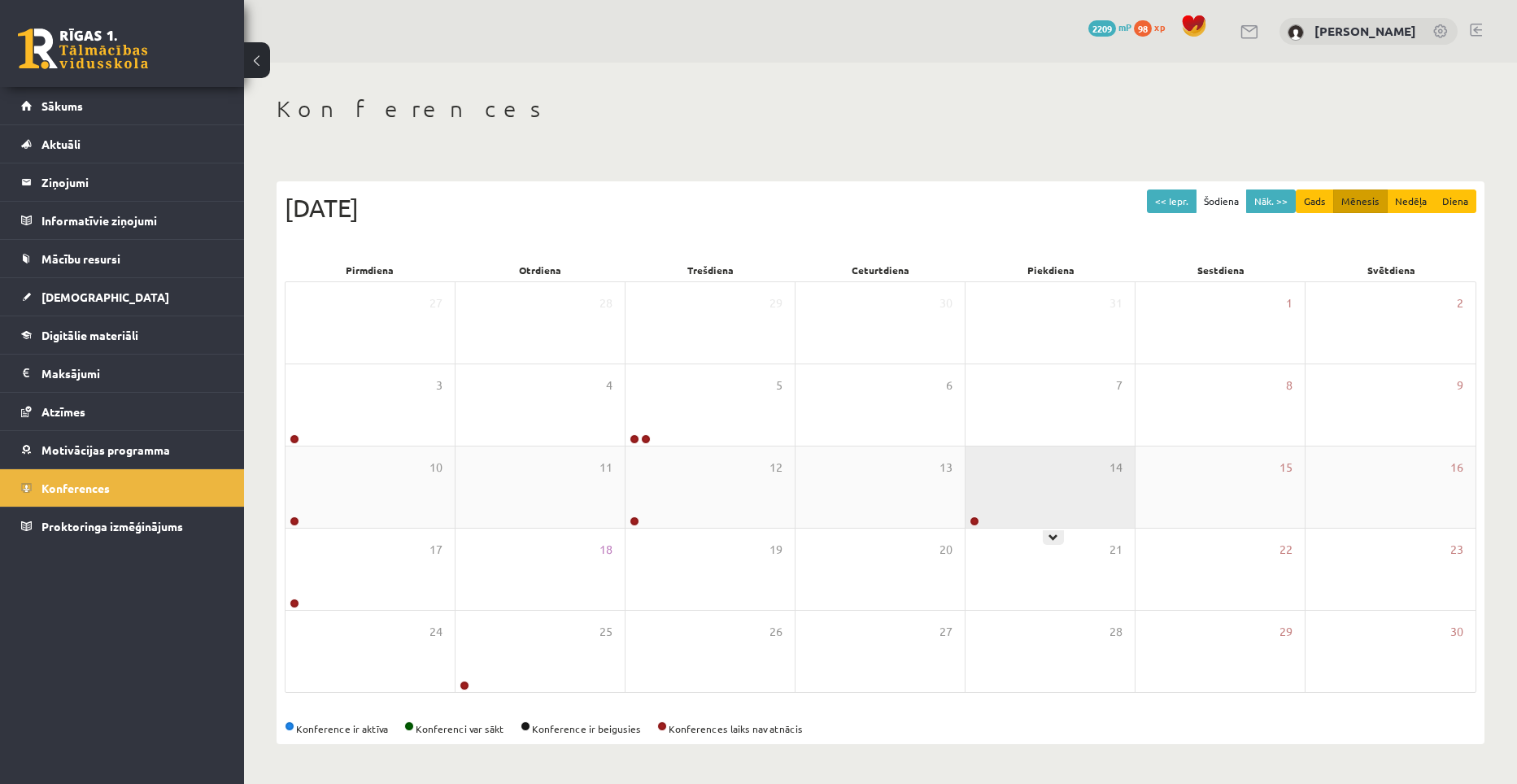
click at [968, 490] on div "14" at bounding box center [1050, 487] width 169 height 82
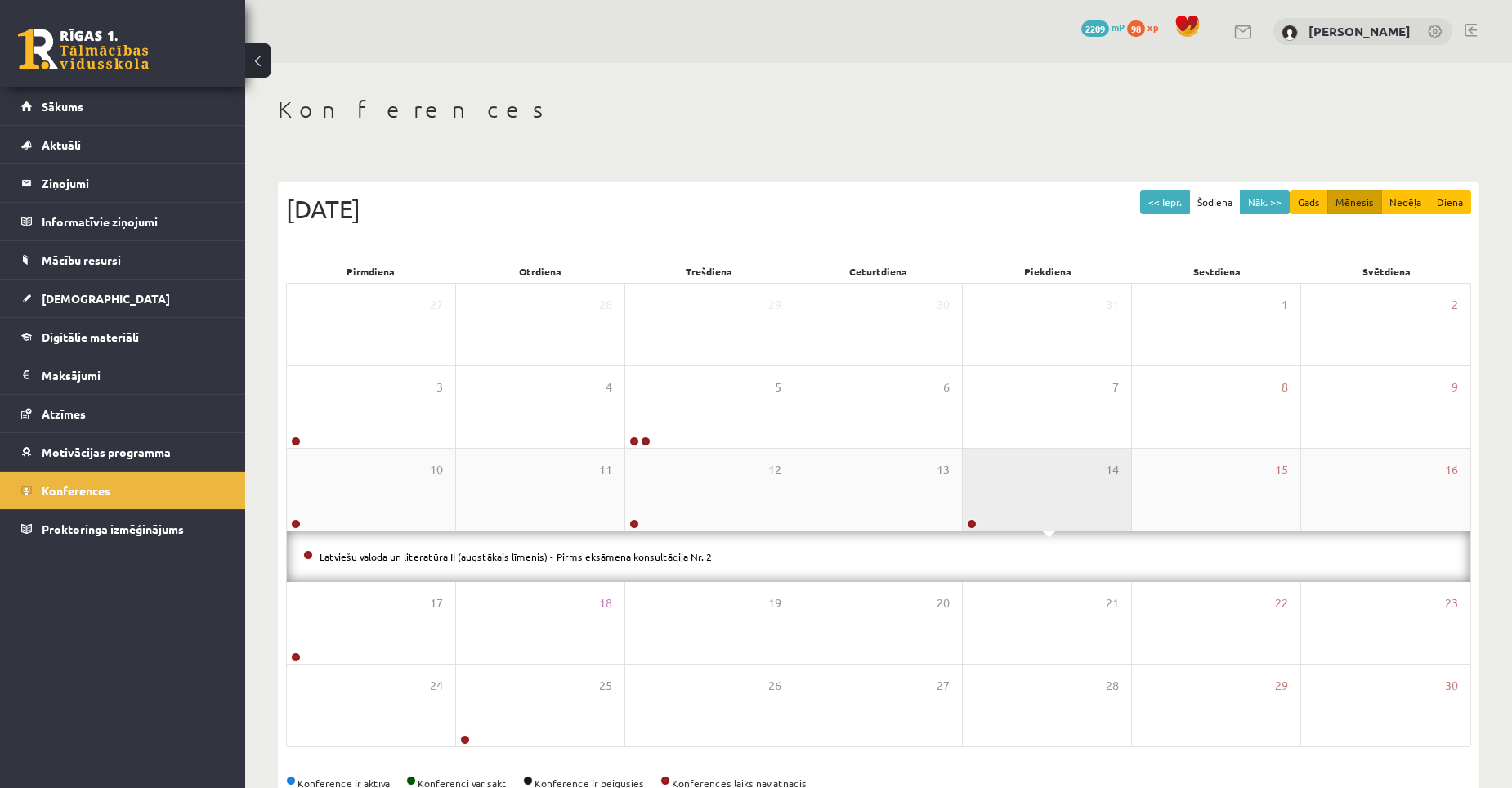
click at [968, 493] on div "14" at bounding box center [1046, 489] width 168 height 82
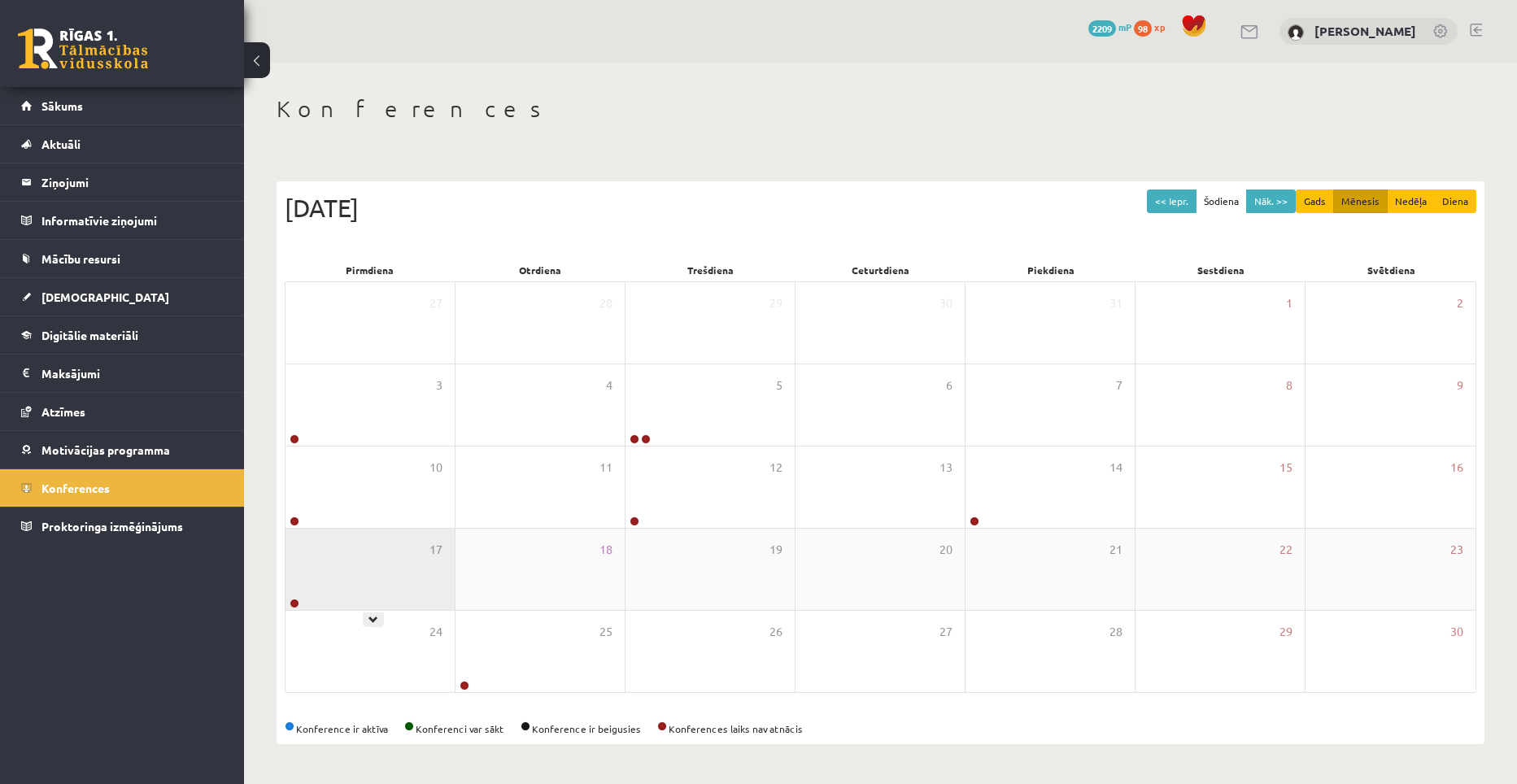
click at [417, 560] on div "17" at bounding box center [370, 569] width 169 height 82
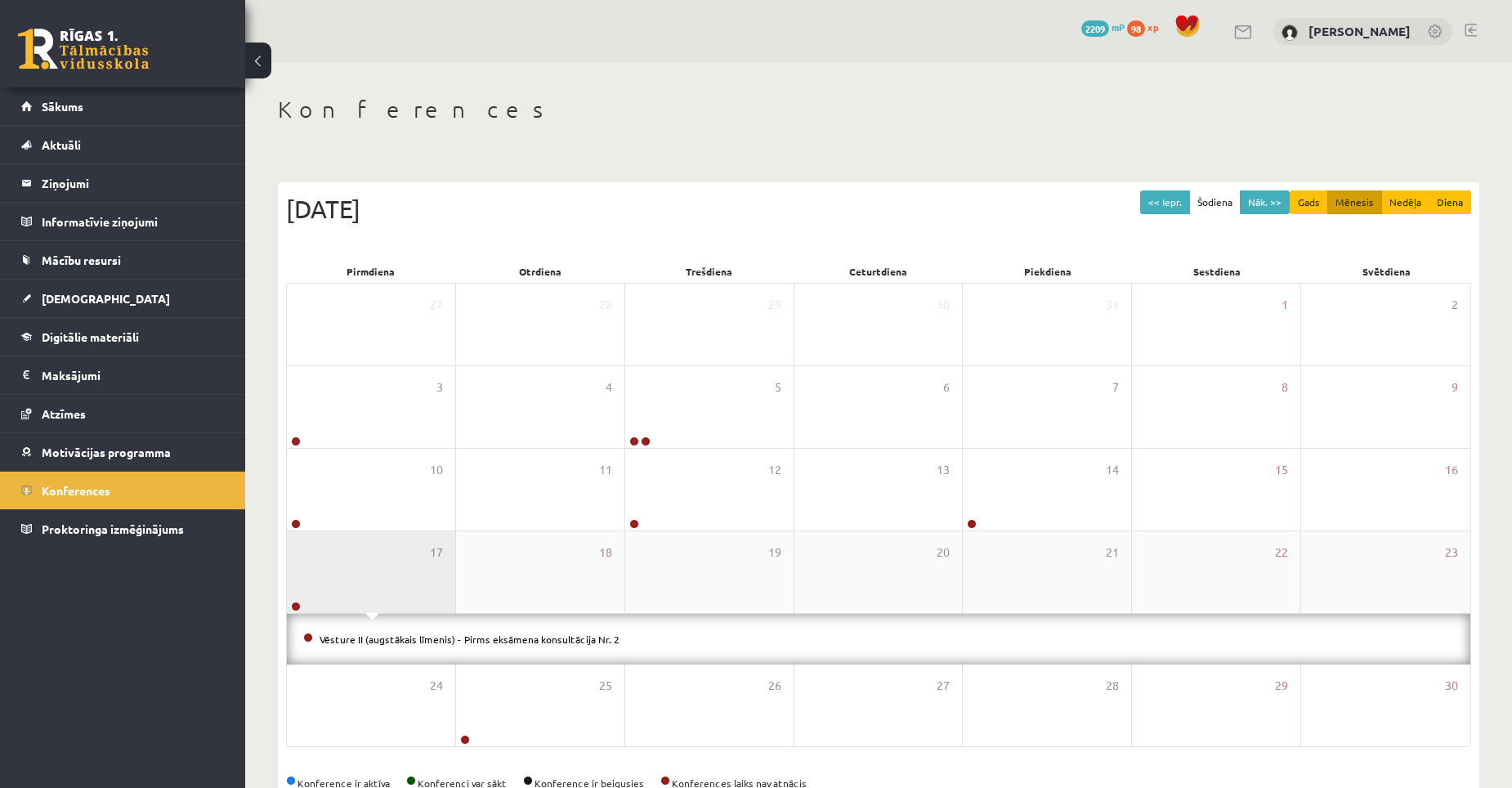
click at [419, 563] on div "17" at bounding box center [370, 572] width 168 height 82
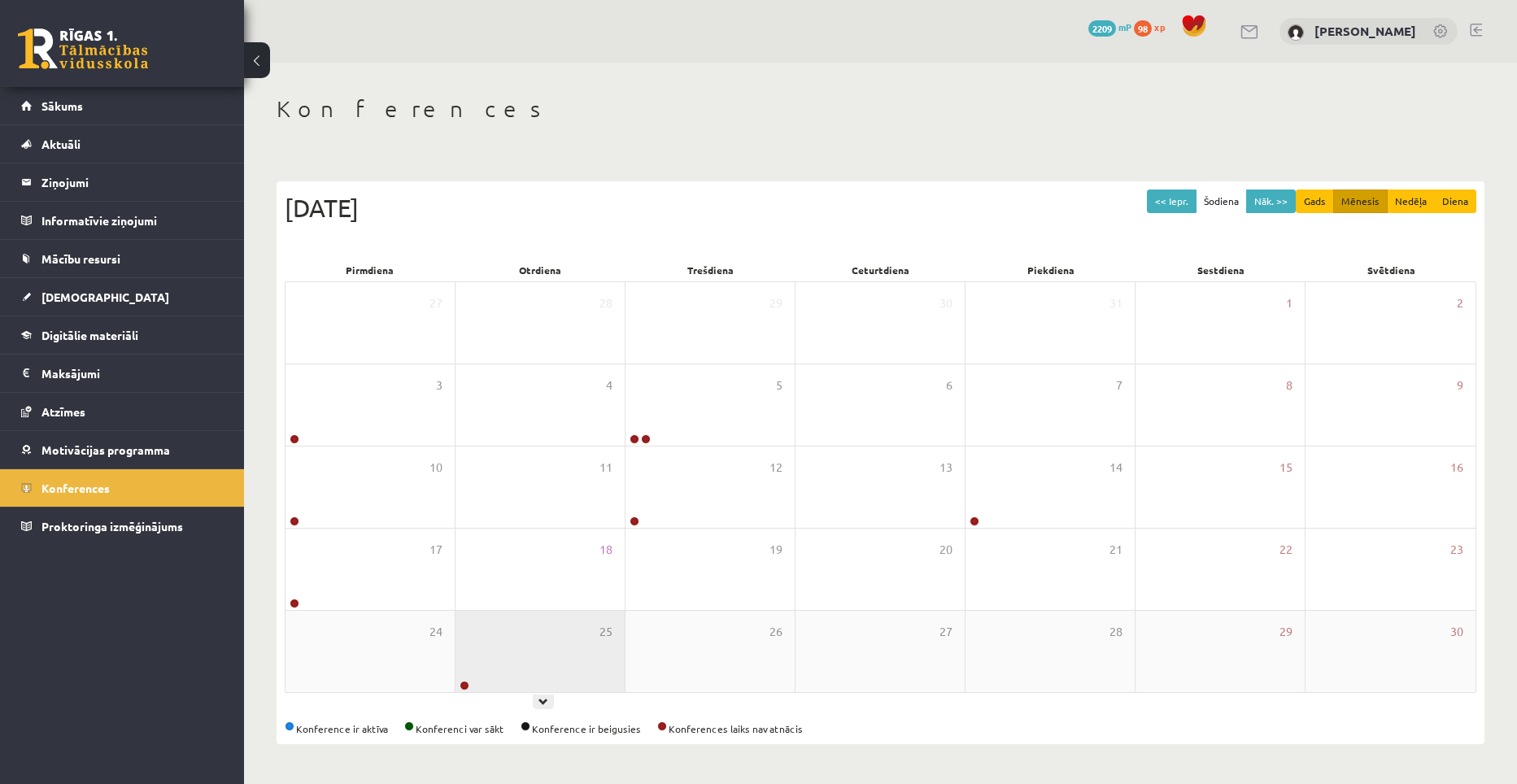
click at [541, 648] on div "25" at bounding box center [540, 652] width 169 height 82
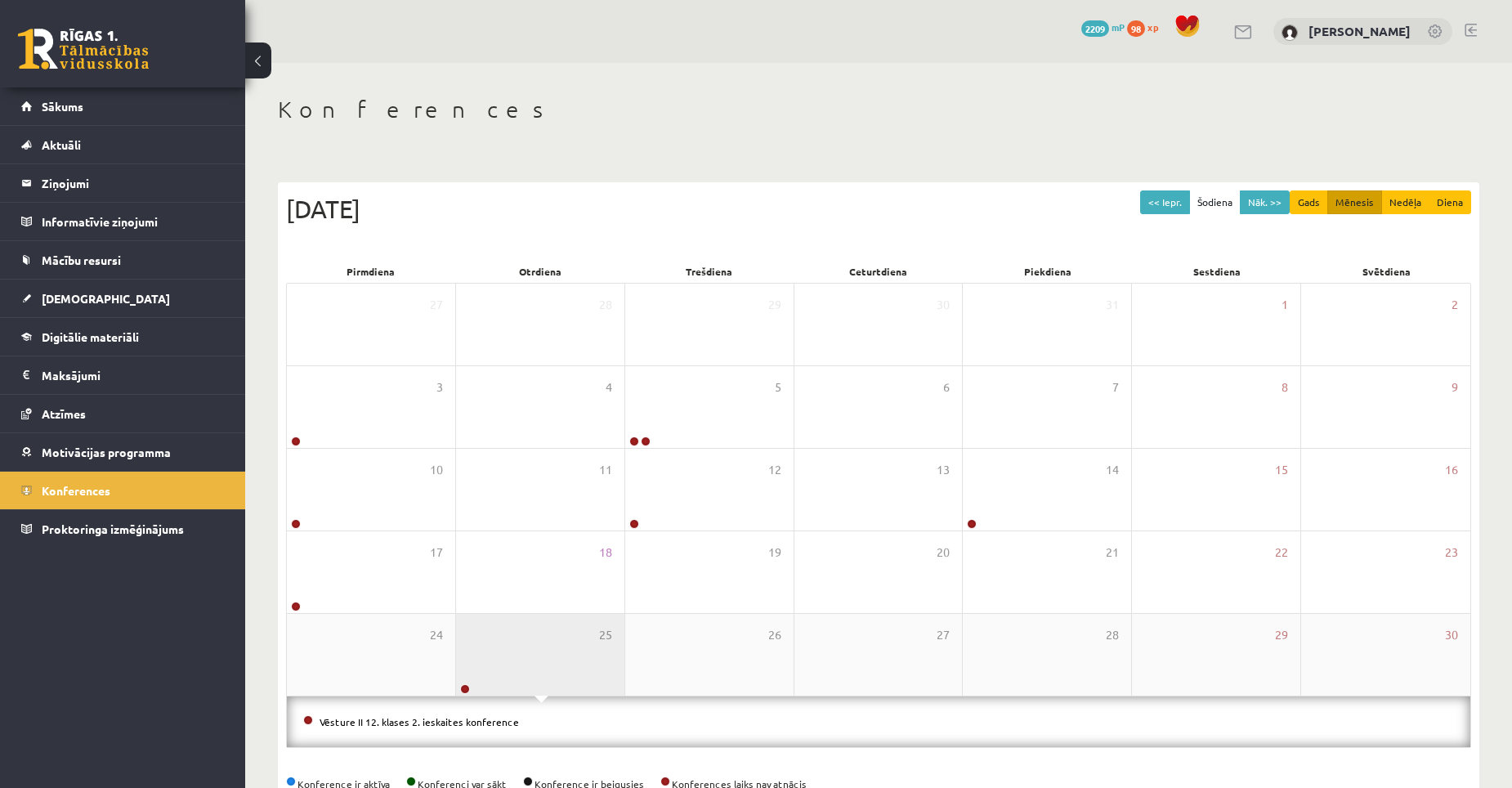
click at [544, 652] on div "25" at bounding box center [539, 655] width 168 height 82
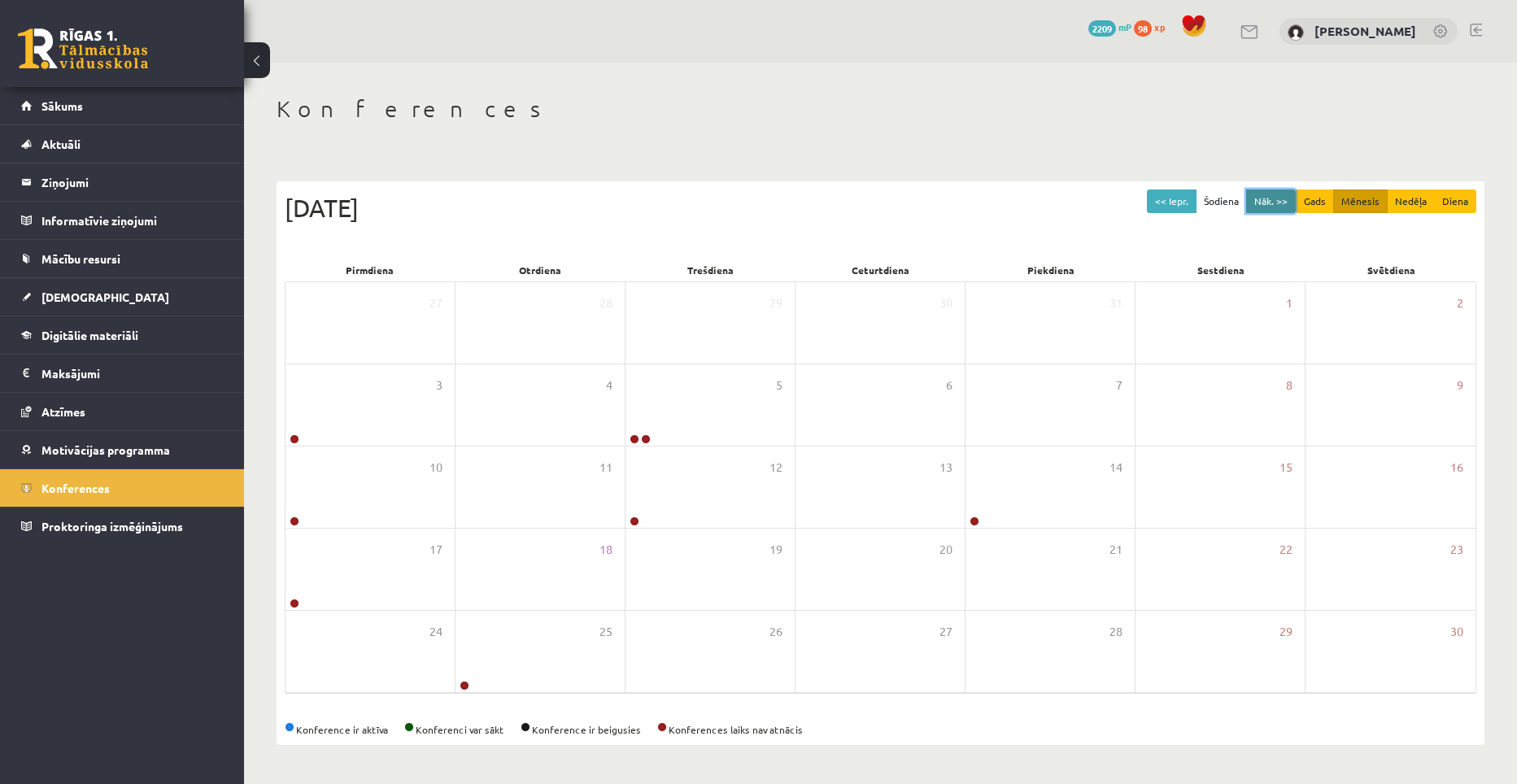
click at [1266, 200] on button "Nāk. >>" at bounding box center [1271, 201] width 50 height 23
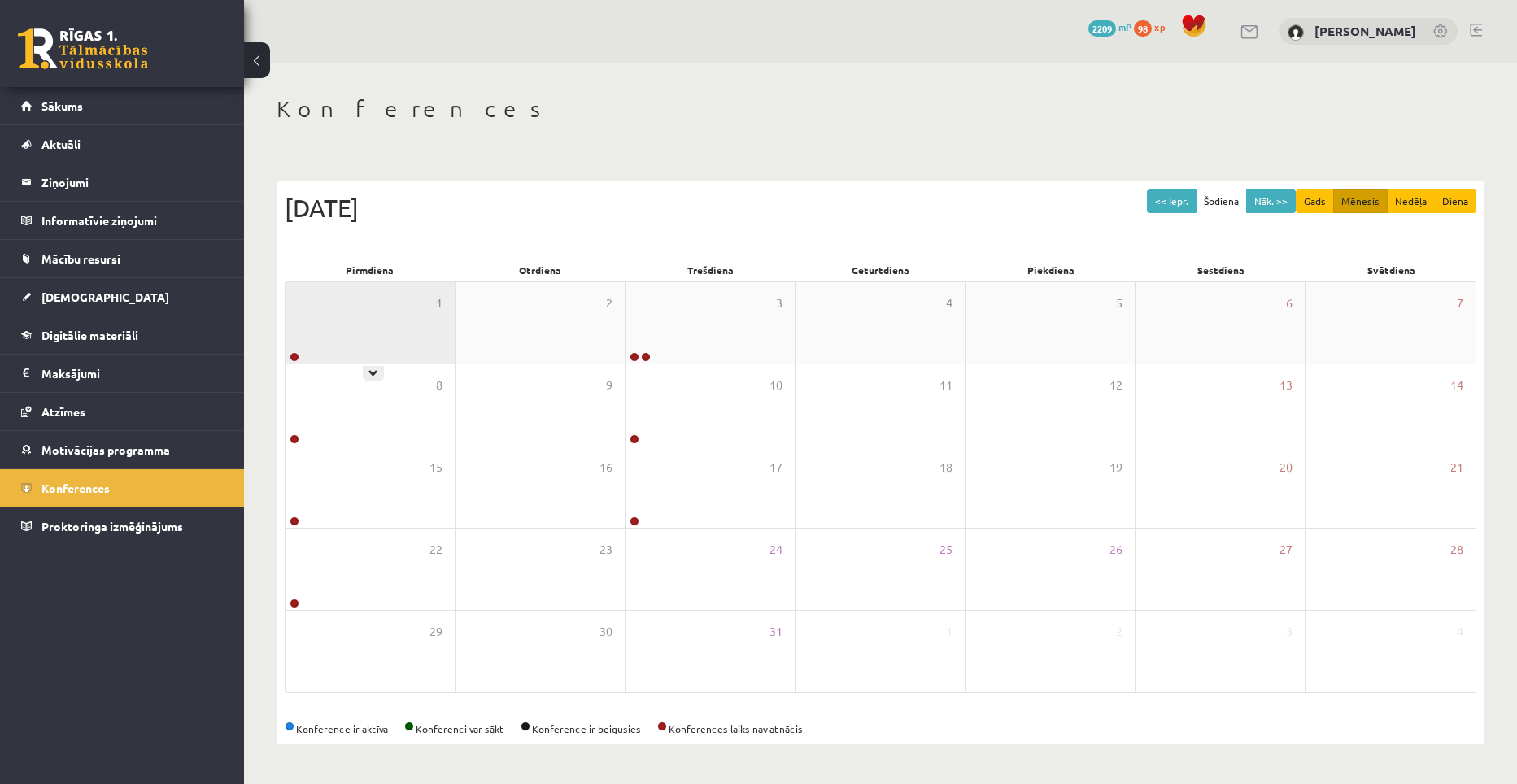
click at [377, 320] on div "1" at bounding box center [370, 323] width 169 height 82
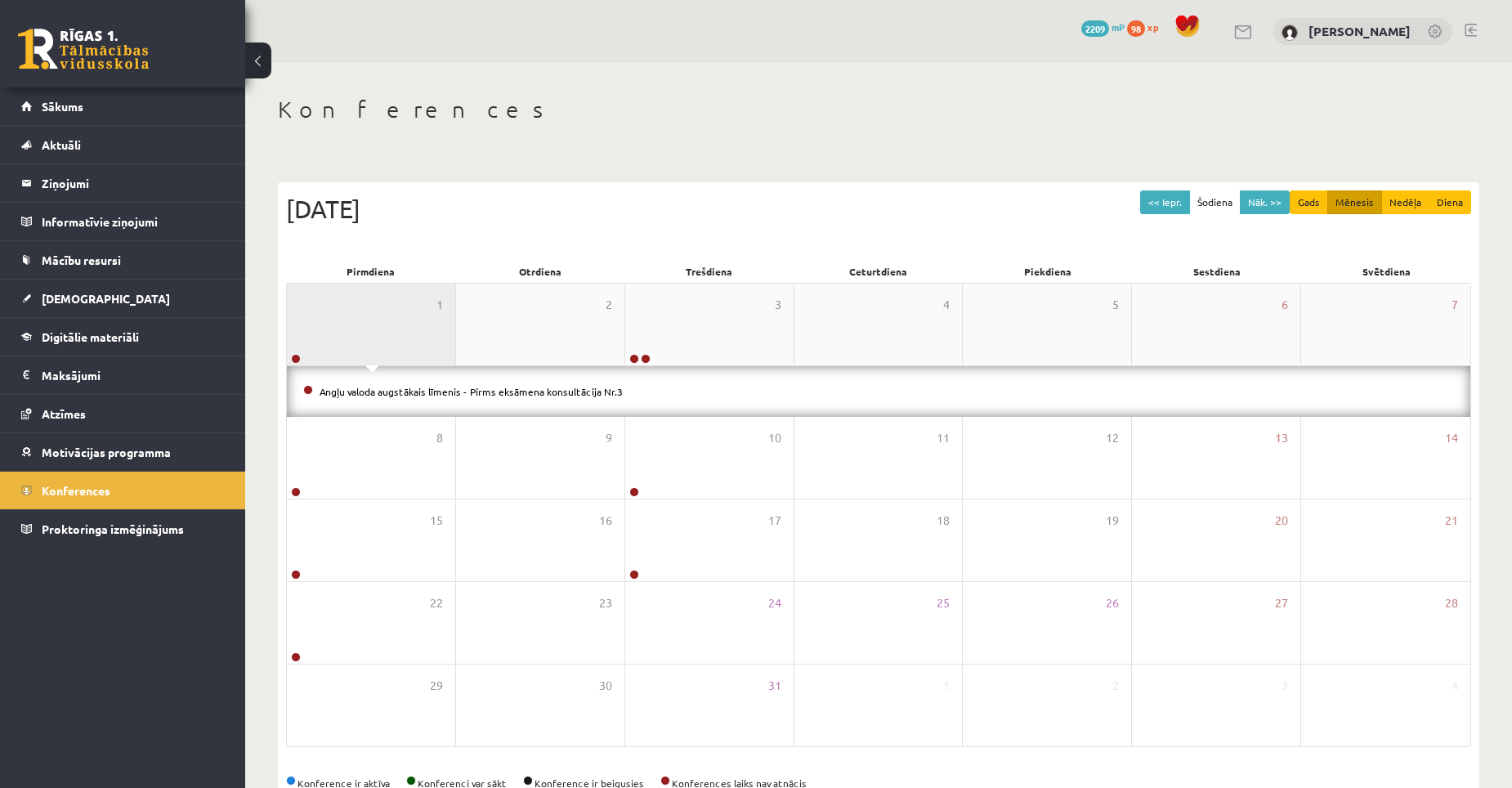
click at [379, 321] on div "1" at bounding box center [370, 325] width 168 height 82
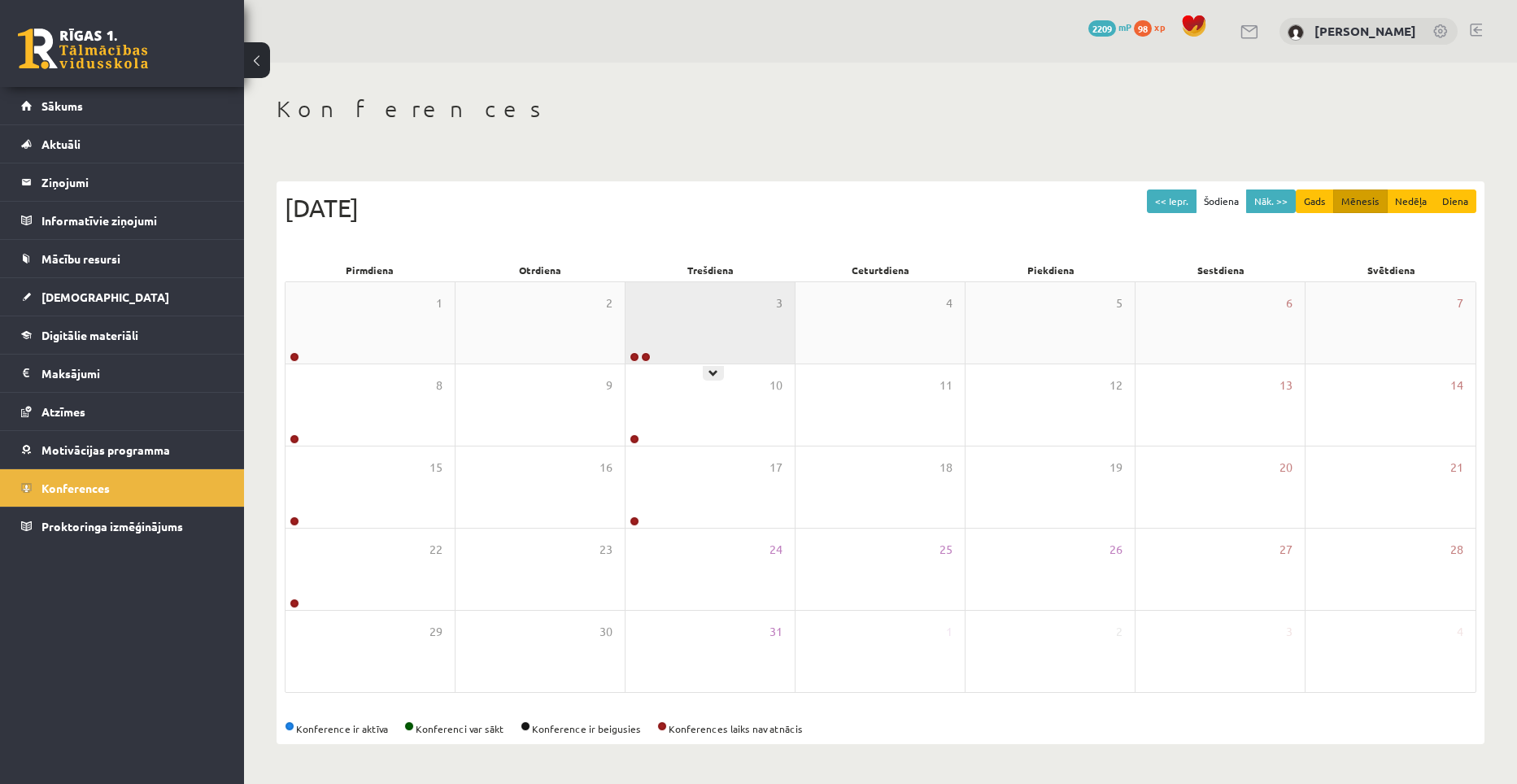
click at [693, 325] on div "3" at bounding box center [709, 323] width 169 height 82
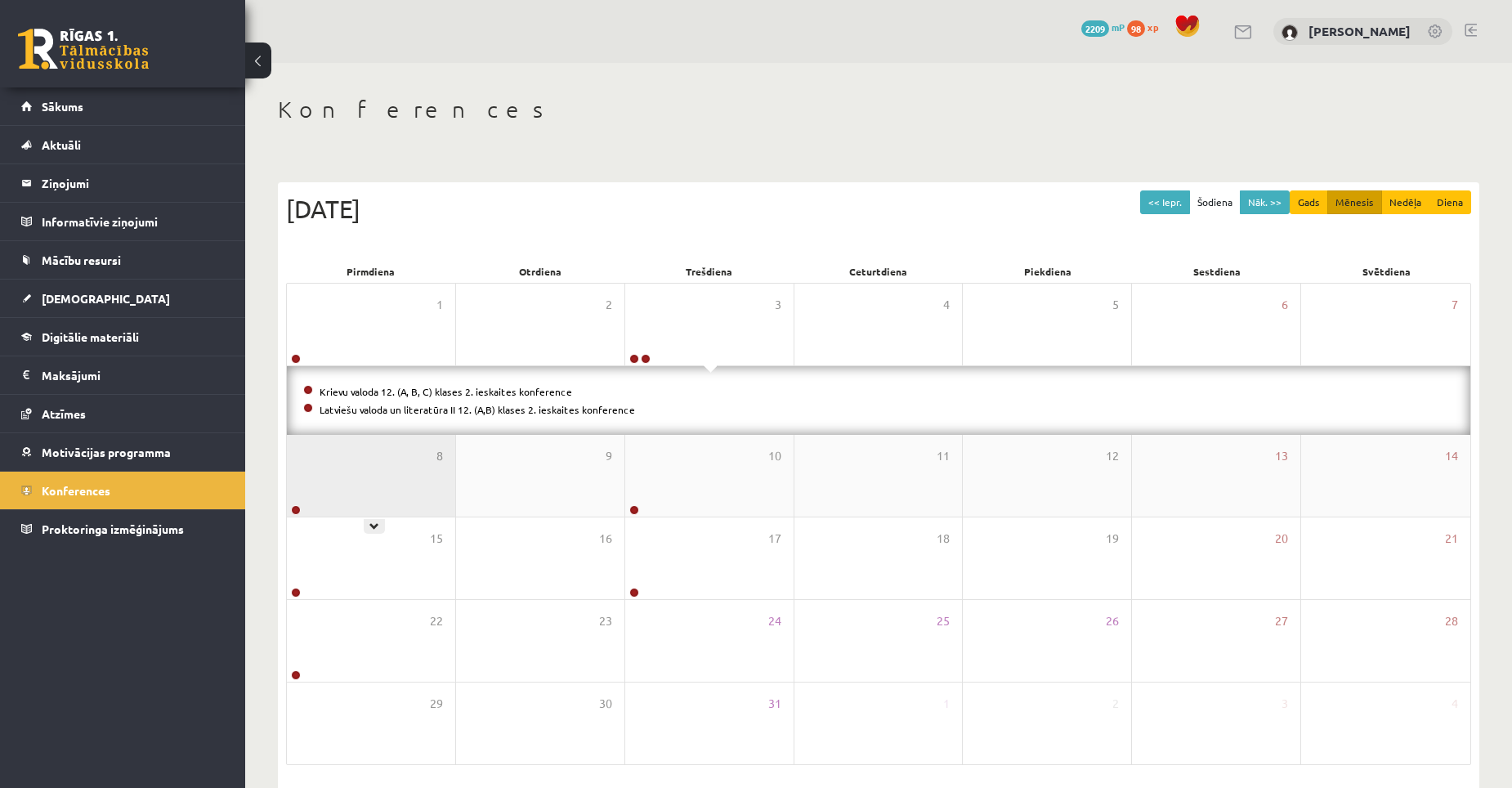
click at [412, 484] on div "8" at bounding box center [370, 476] width 168 height 82
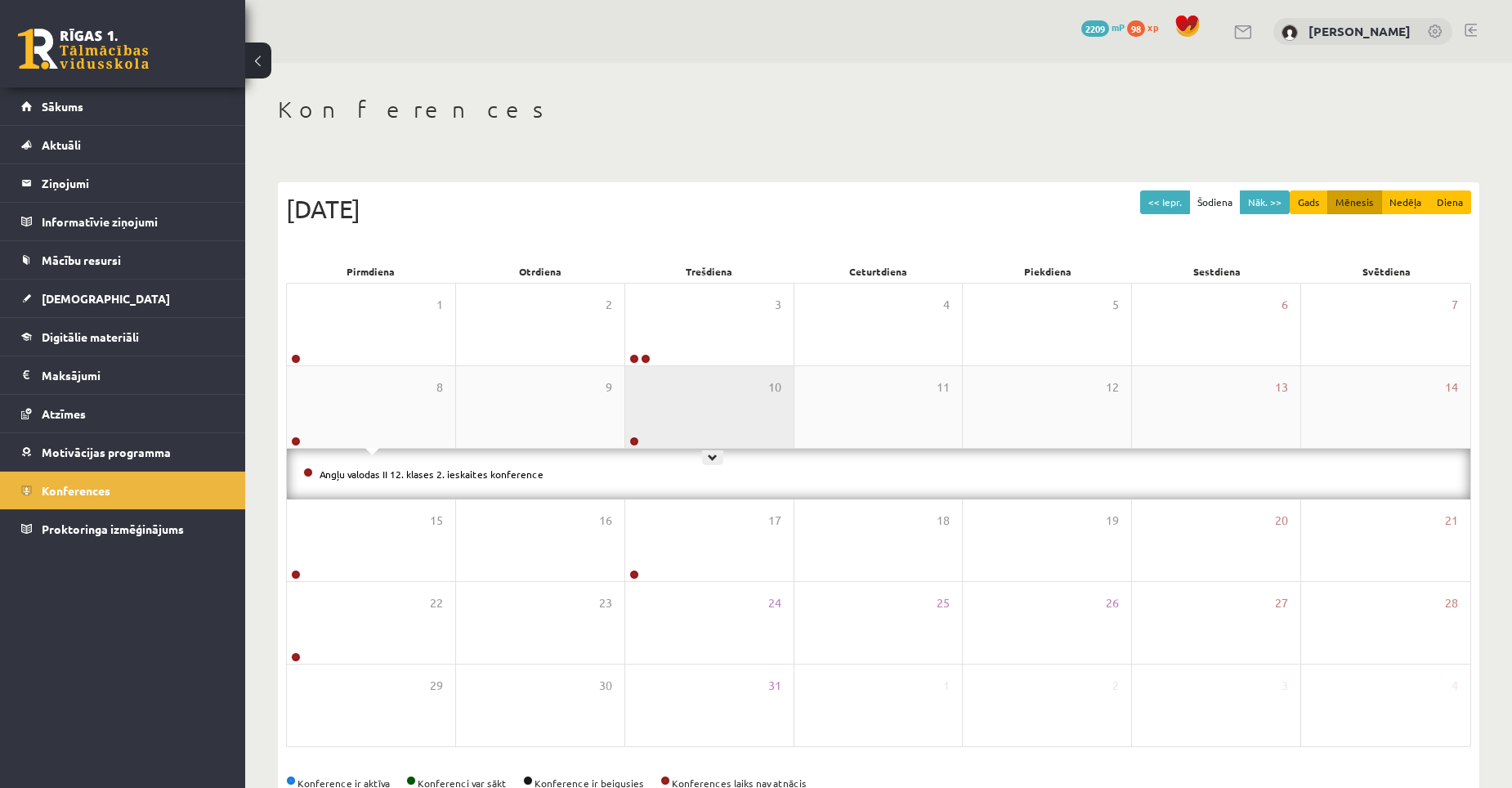
click at [682, 427] on div "10" at bounding box center [708, 407] width 168 height 82
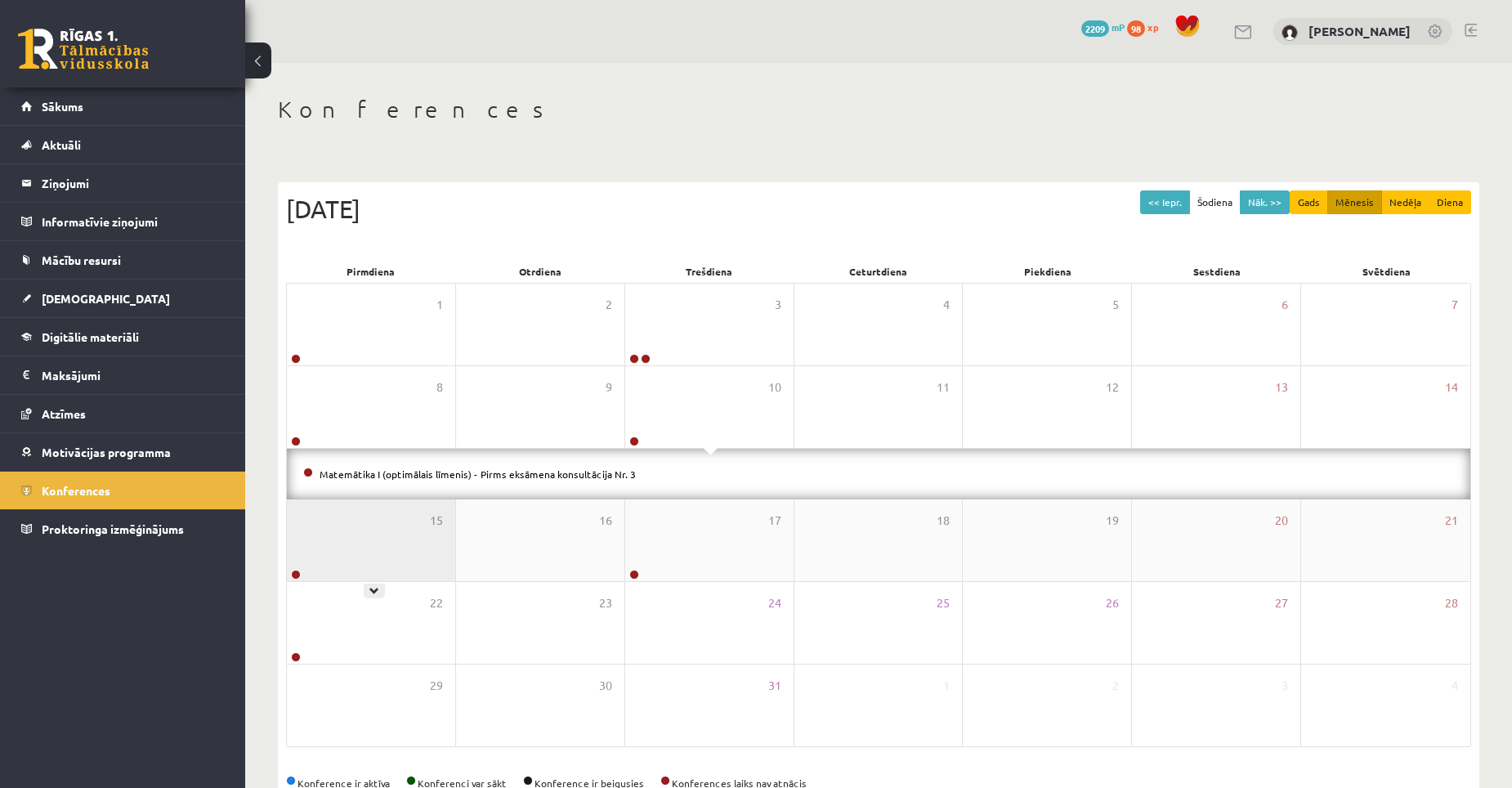
click at [423, 549] on div "15" at bounding box center [370, 540] width 168 height 82
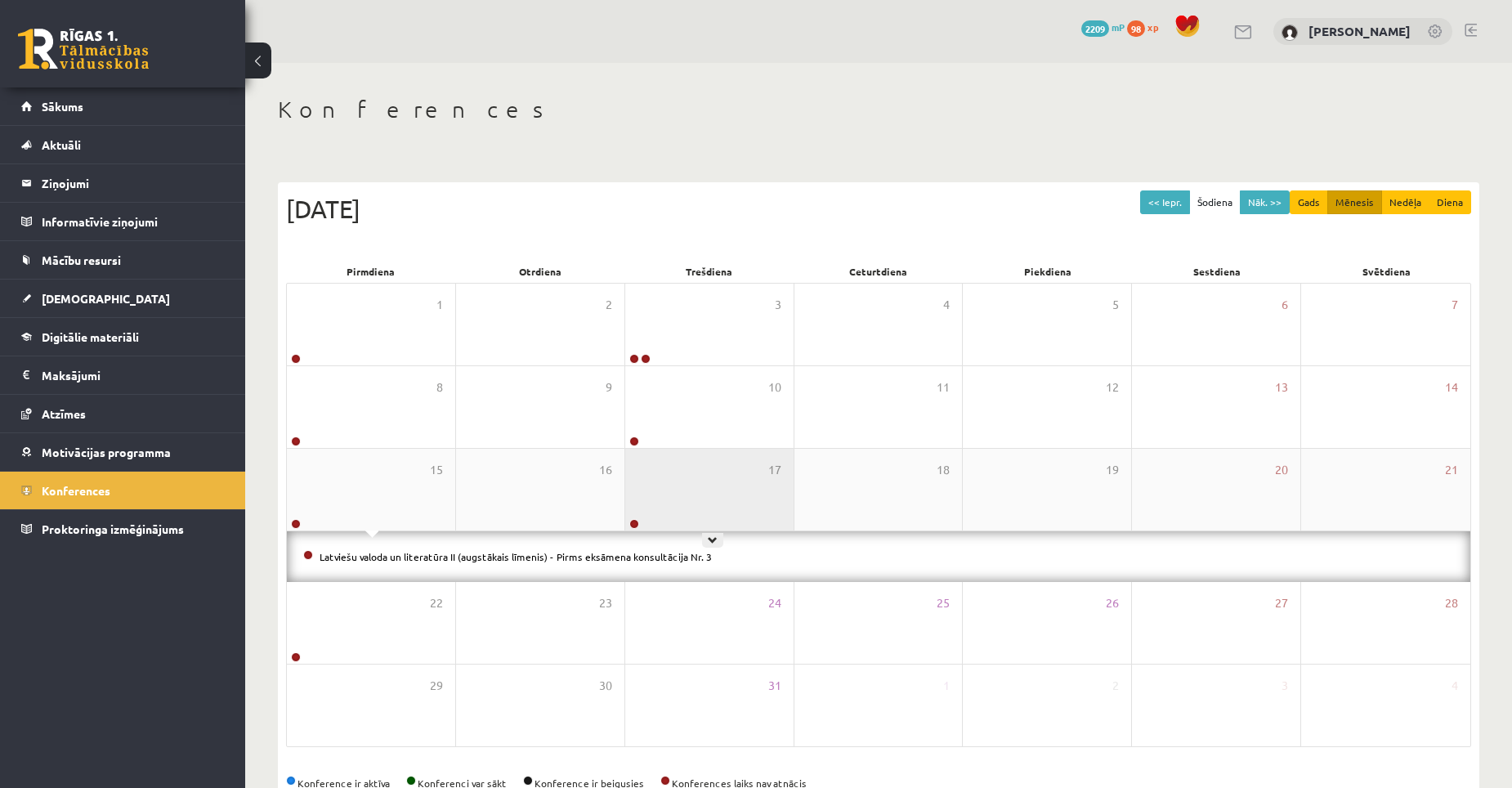
click at [677, 499] on div "17" at bounding box center [708, 489] width 168 height 82
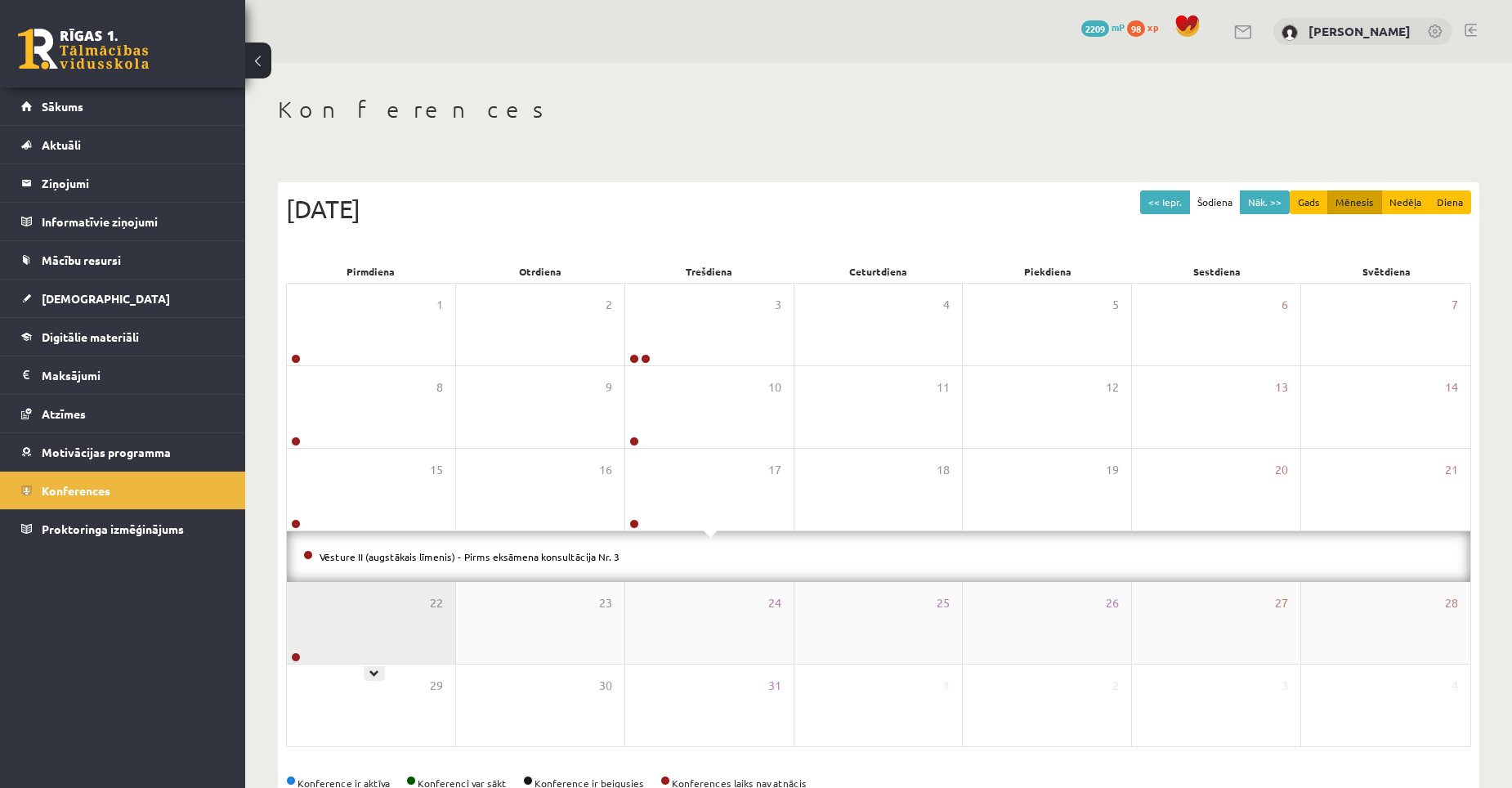
click at [406, 632] on div "22" at bounding box center [370, 623] width 168 height 82
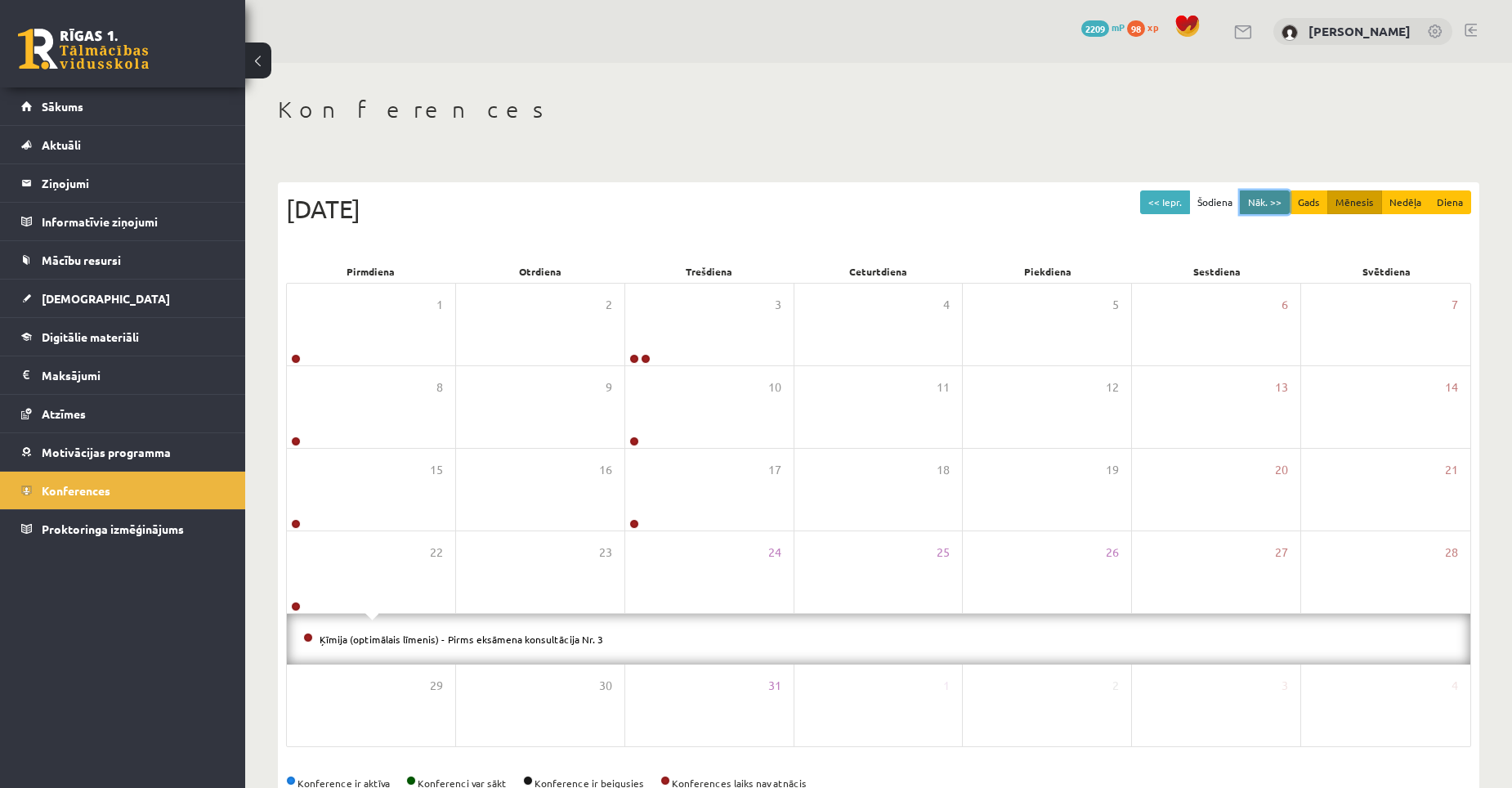
click at [1269, 197] on button "Nāk. >>" at bounding box center [1264, 202] width 50 height 23
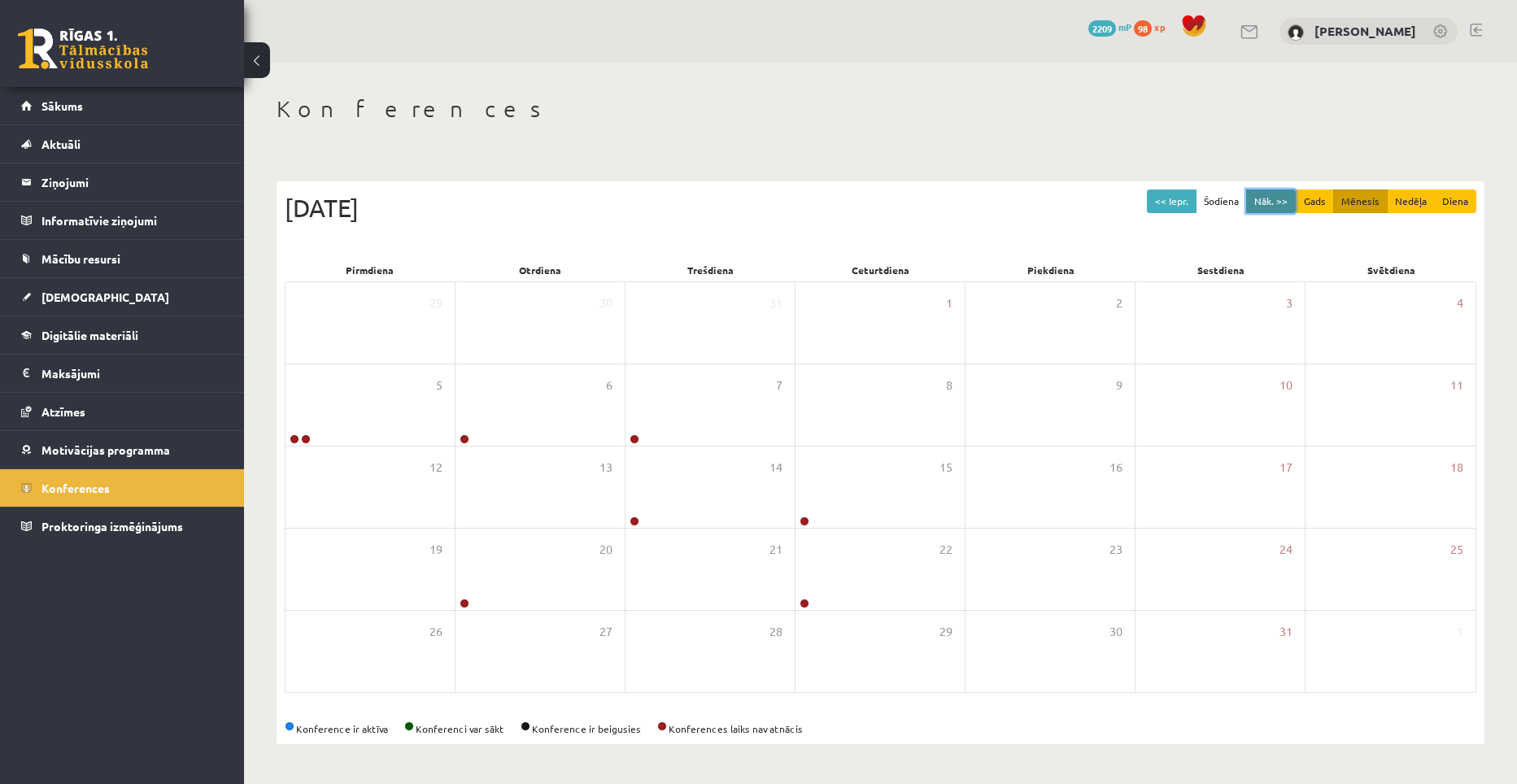
click at [1264, 196] on button "Nāk. >>" at bounding box center [1271, 201] width 50 height 23
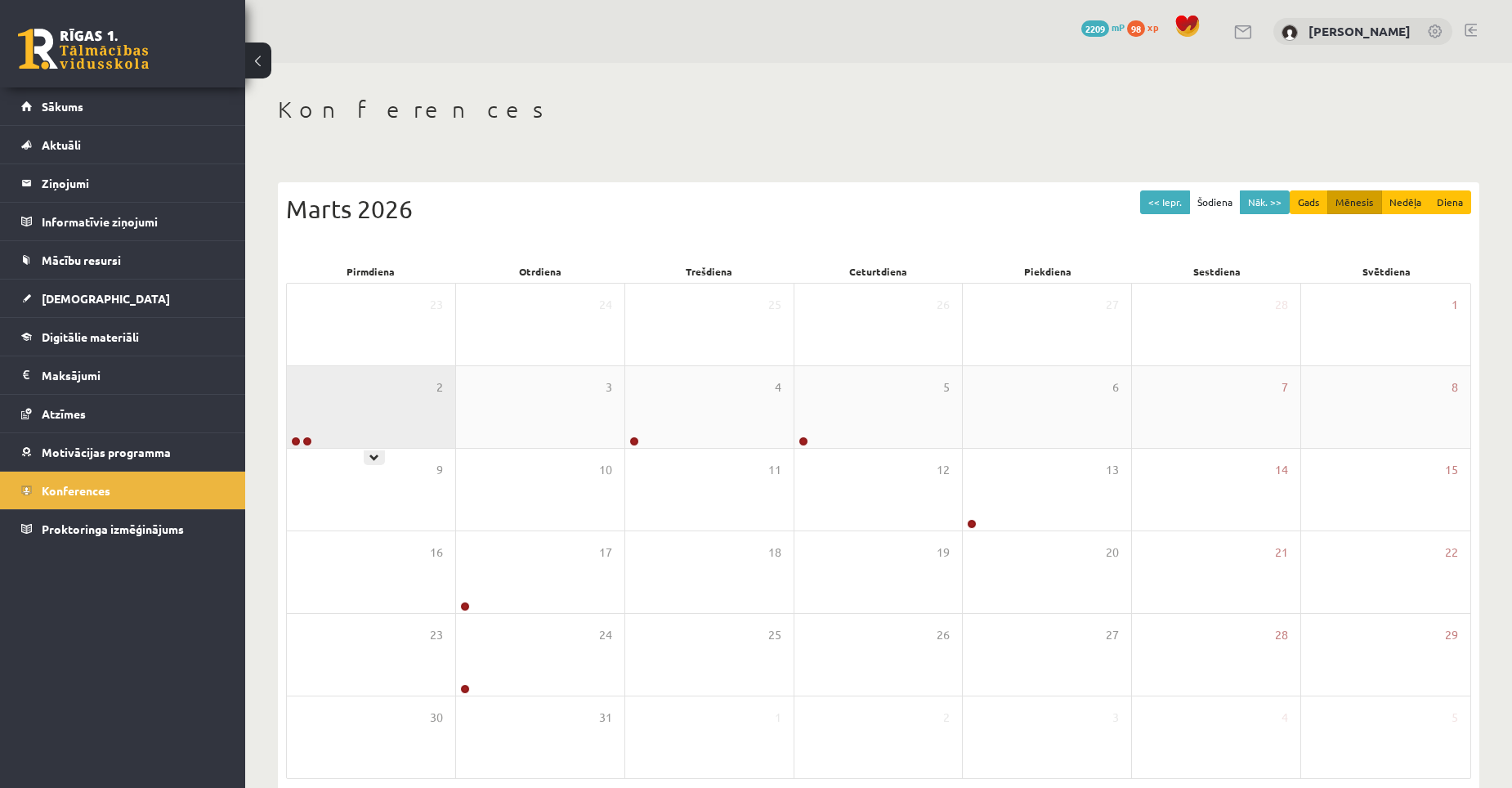
click at [363, 416] on div "2" at bounding box center [370, 407] width 168 height 82
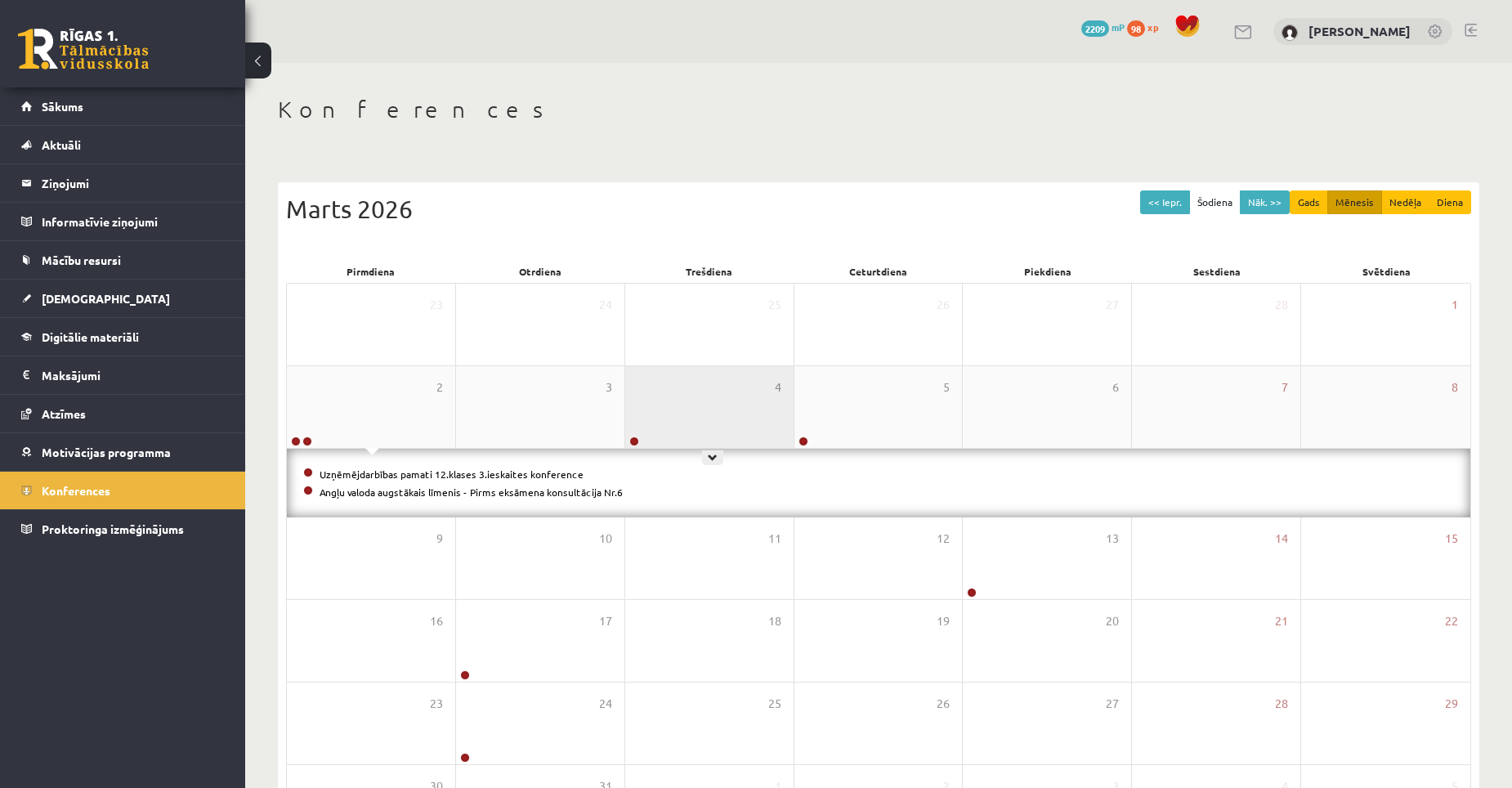
click at [682, 414] on div "4" at bounding box center [708, 407] width 168 height 82
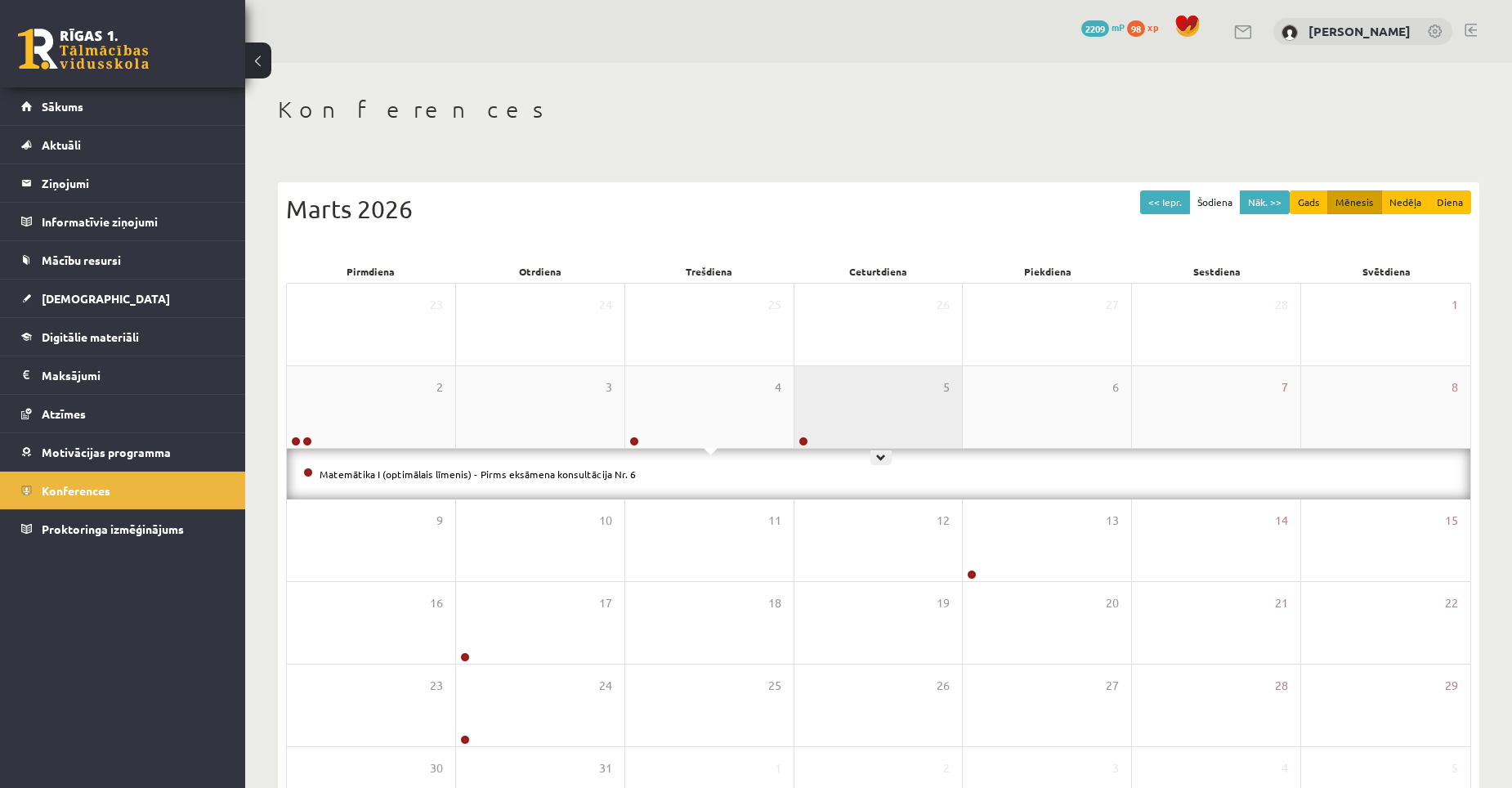
click at [854, 406] on div "5" at bounding box center [878, 407] width 168 height 82
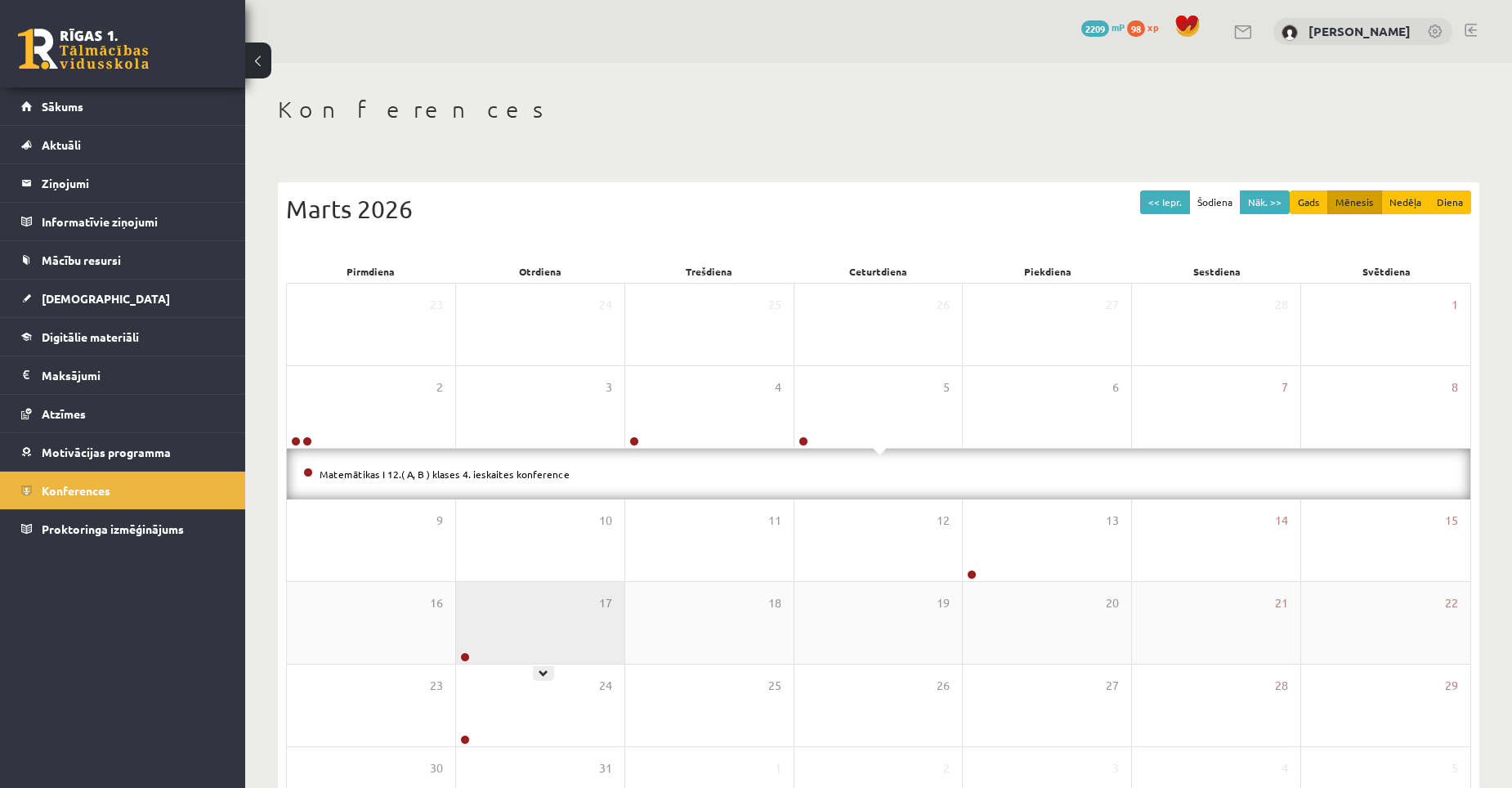
click at [511, 626] on div "17" at bounding box center [539, 623] width 168 height 82
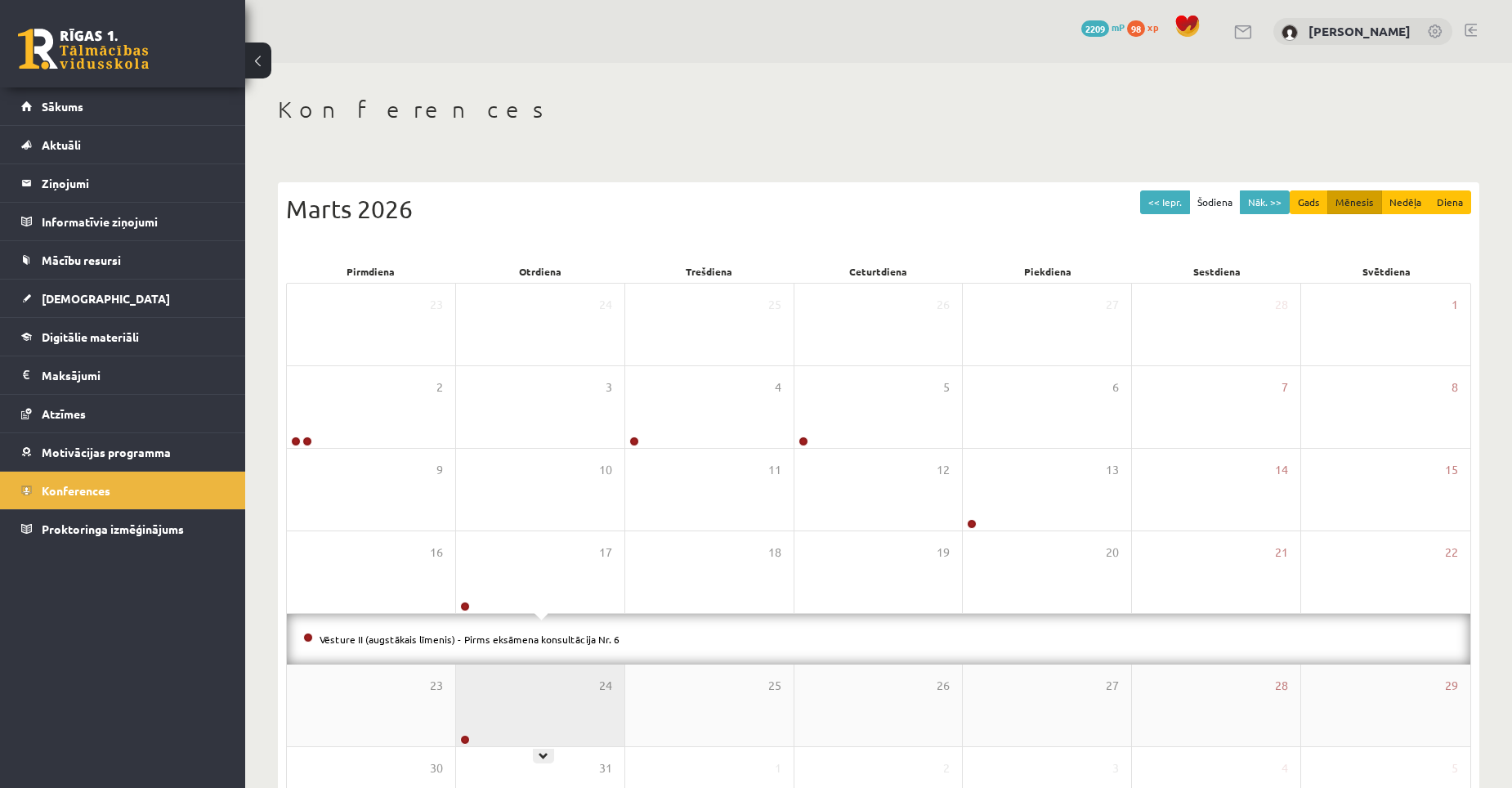
click at [553, 693] on div "24" at bounding box center [539, 705] width 168 height 82
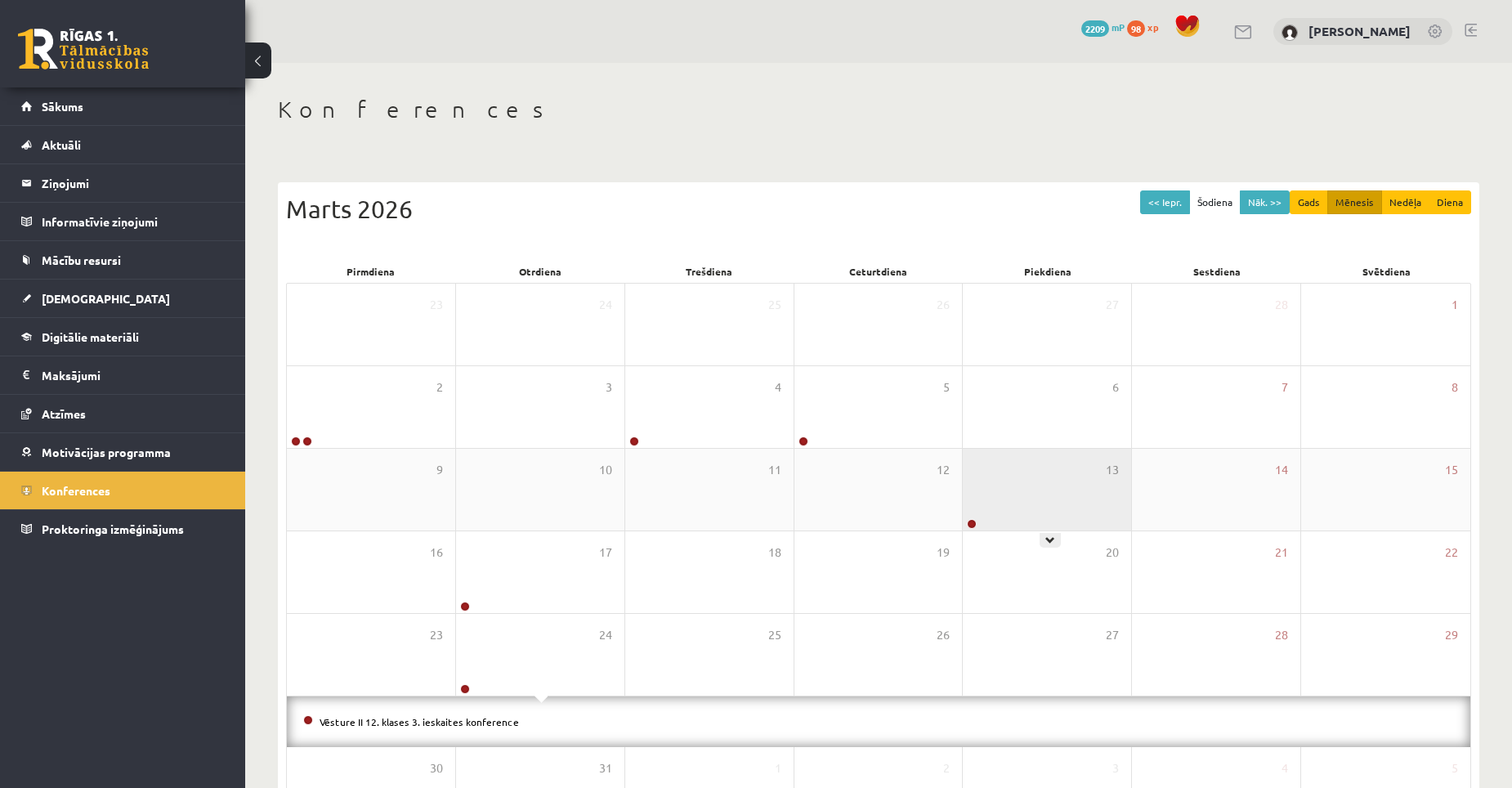
click at [1014, 518] on div "13" at bounding box center [1046, 489] width 168 height 82
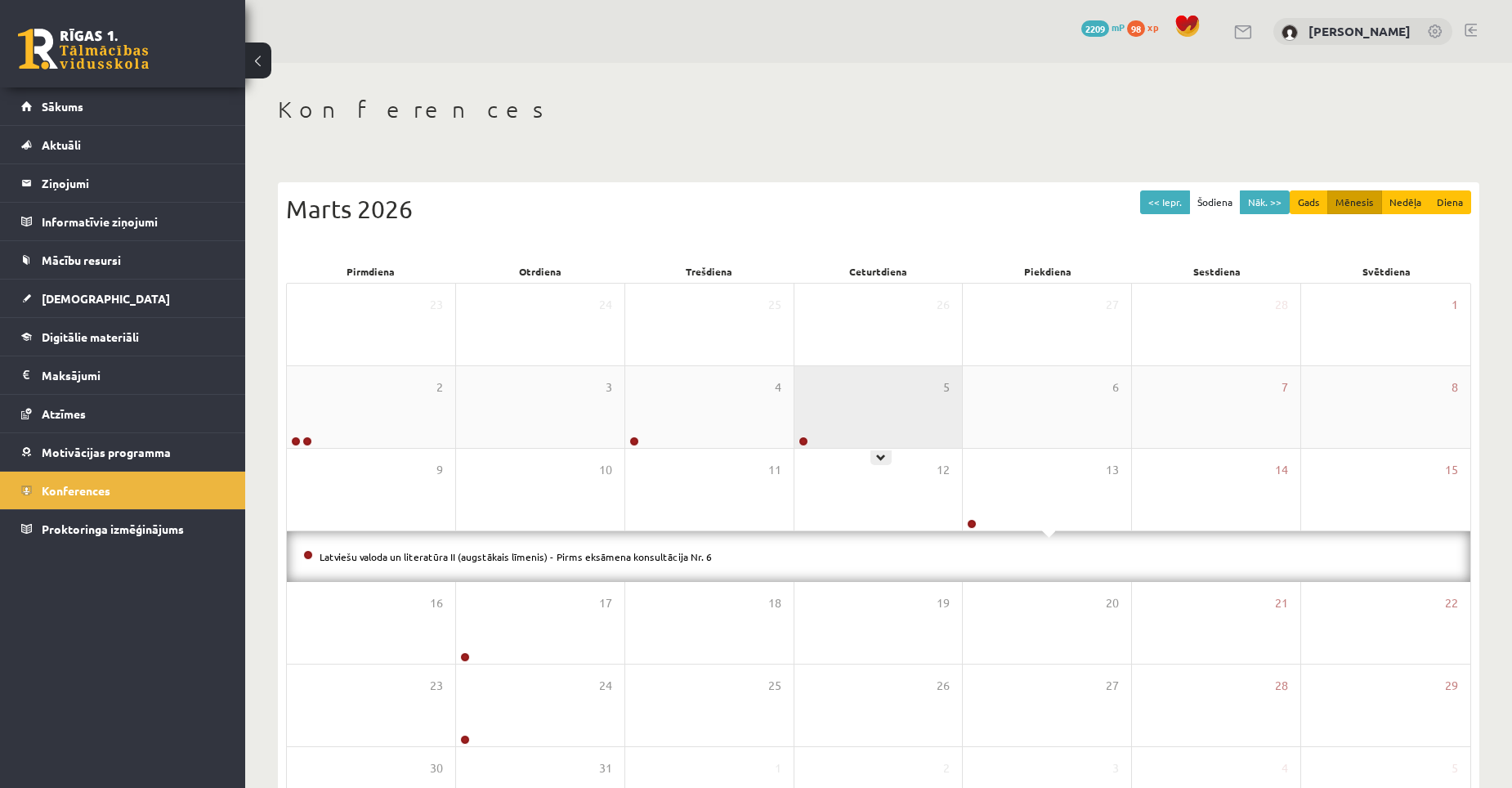
click at [879, 417] on div "5" at bounding box center [878, 407] width 168 height 82
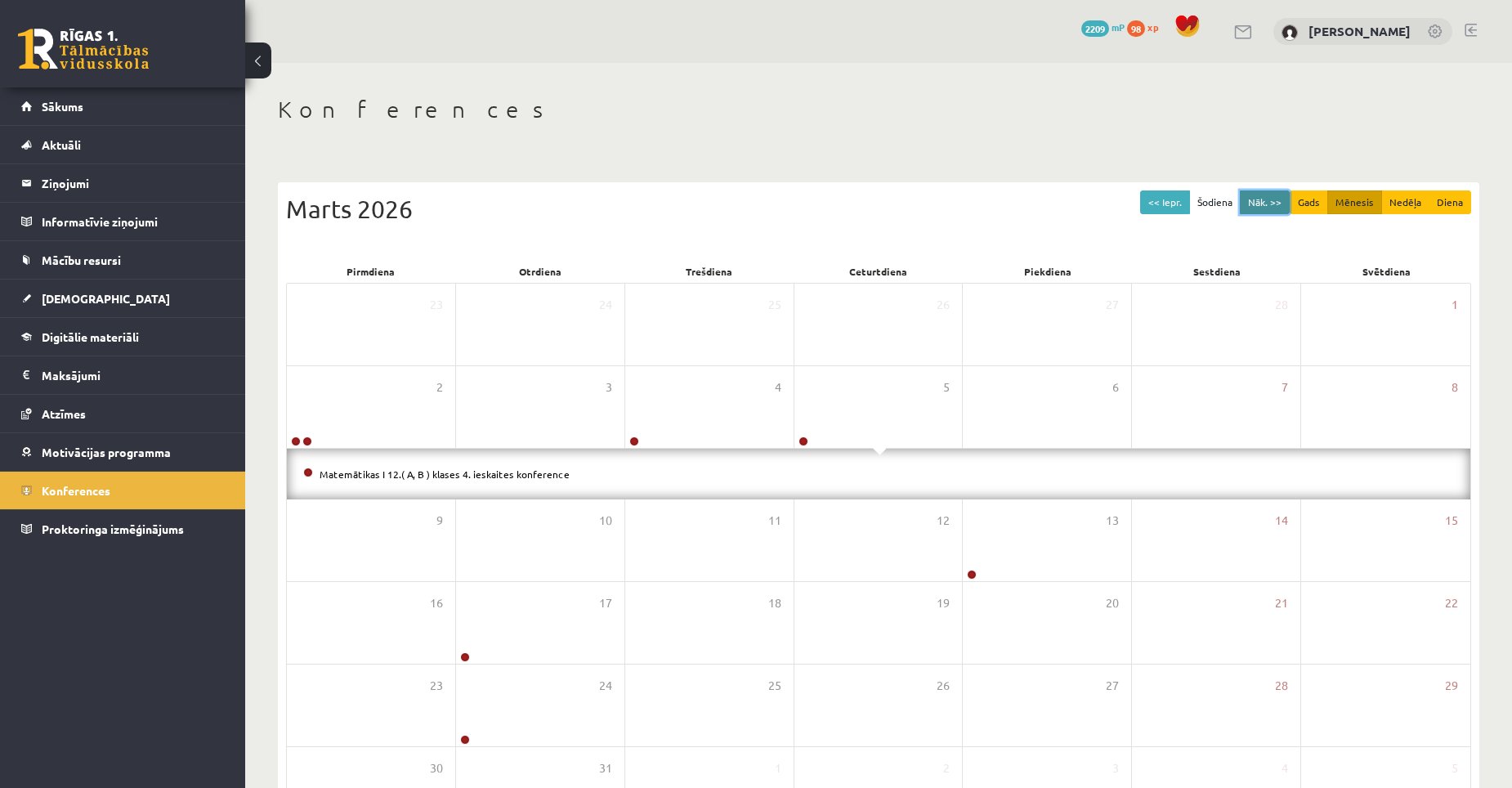
click at [1264, 202] on button "Nāk. >>" at bounding box center [1264, 202] width 50 height 23
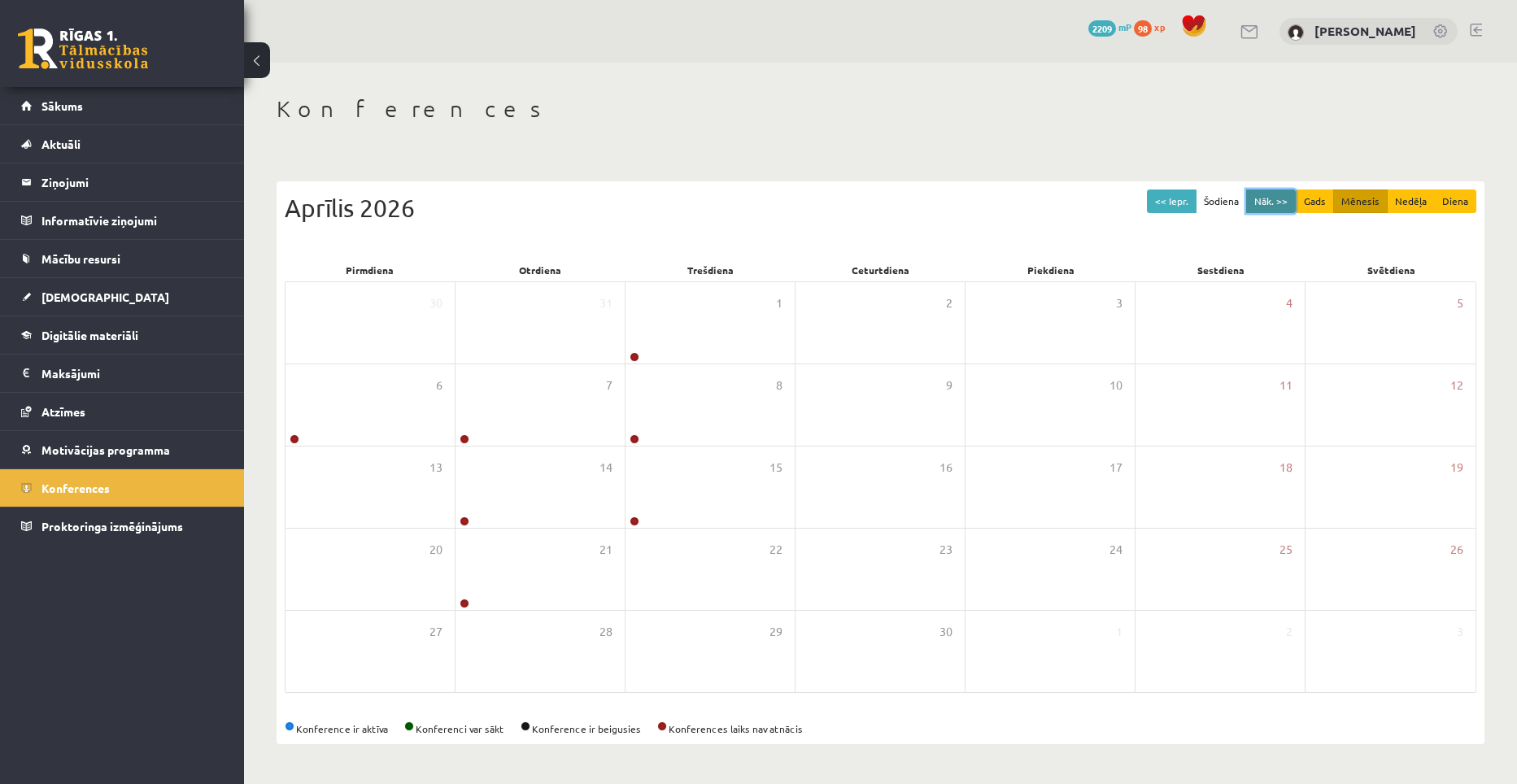
click at [1259, 201] on button "Nāk. >>" at bounding box center [1271, 201] width 50 height 23
click at [1168, 200] on button "<< Iepr." at bounding box center [1172, 201] width 50 height 23
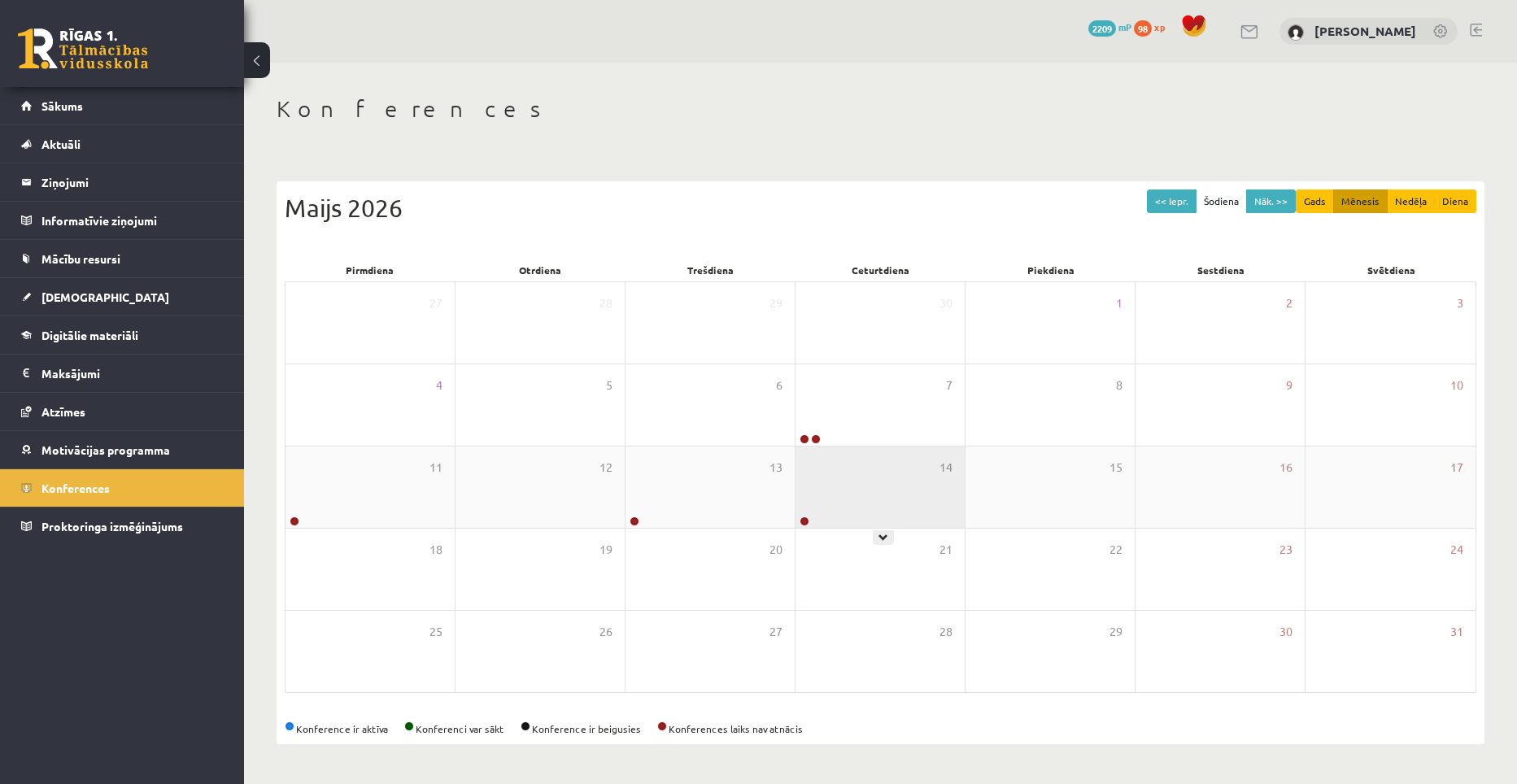
click at [855, 486] on div "14" at bounding box center [880, 487] width 169 height 82
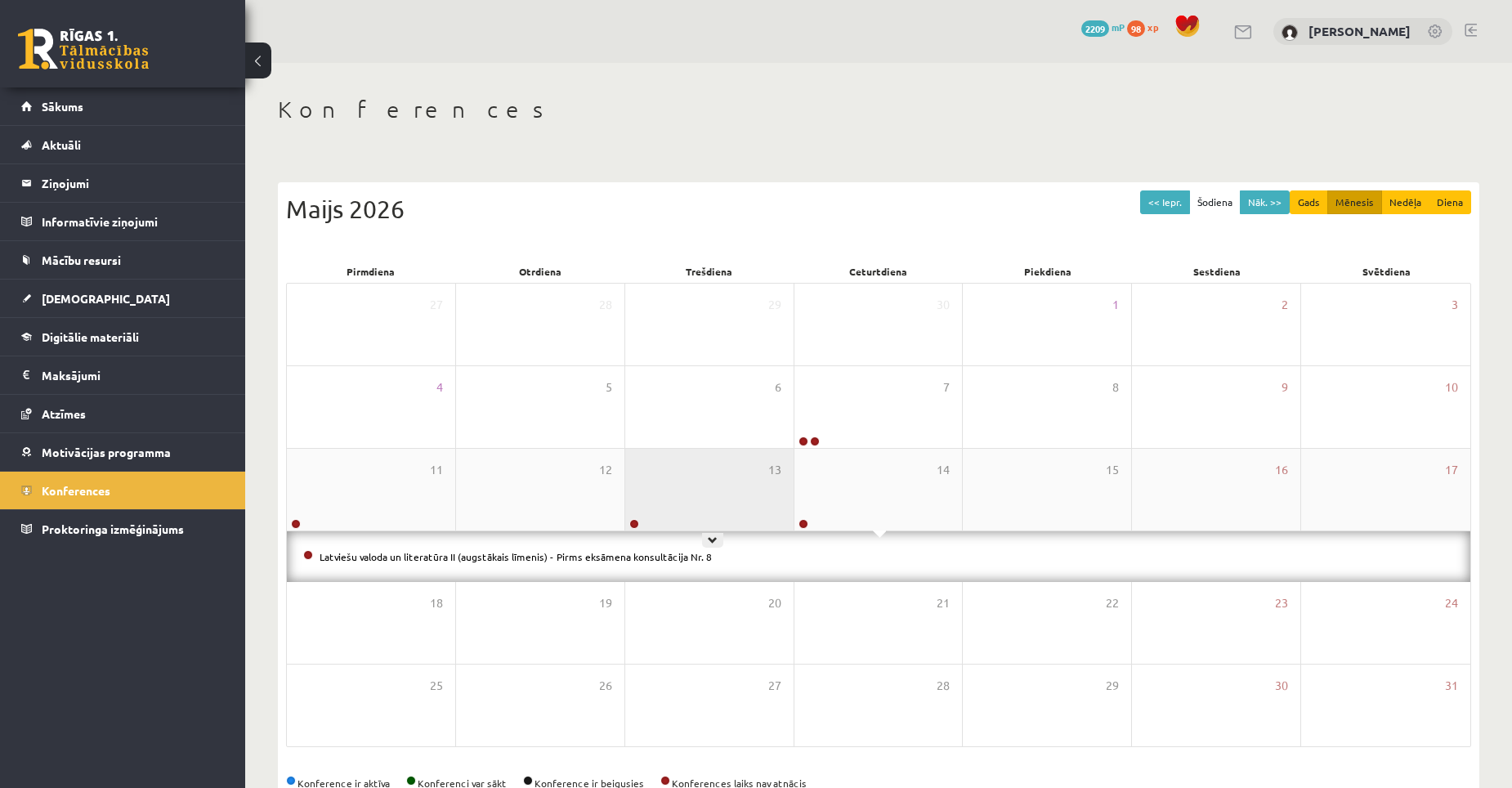
click at [722, 503] on div "13" at bounding box center [708, 489] width 168 height 82
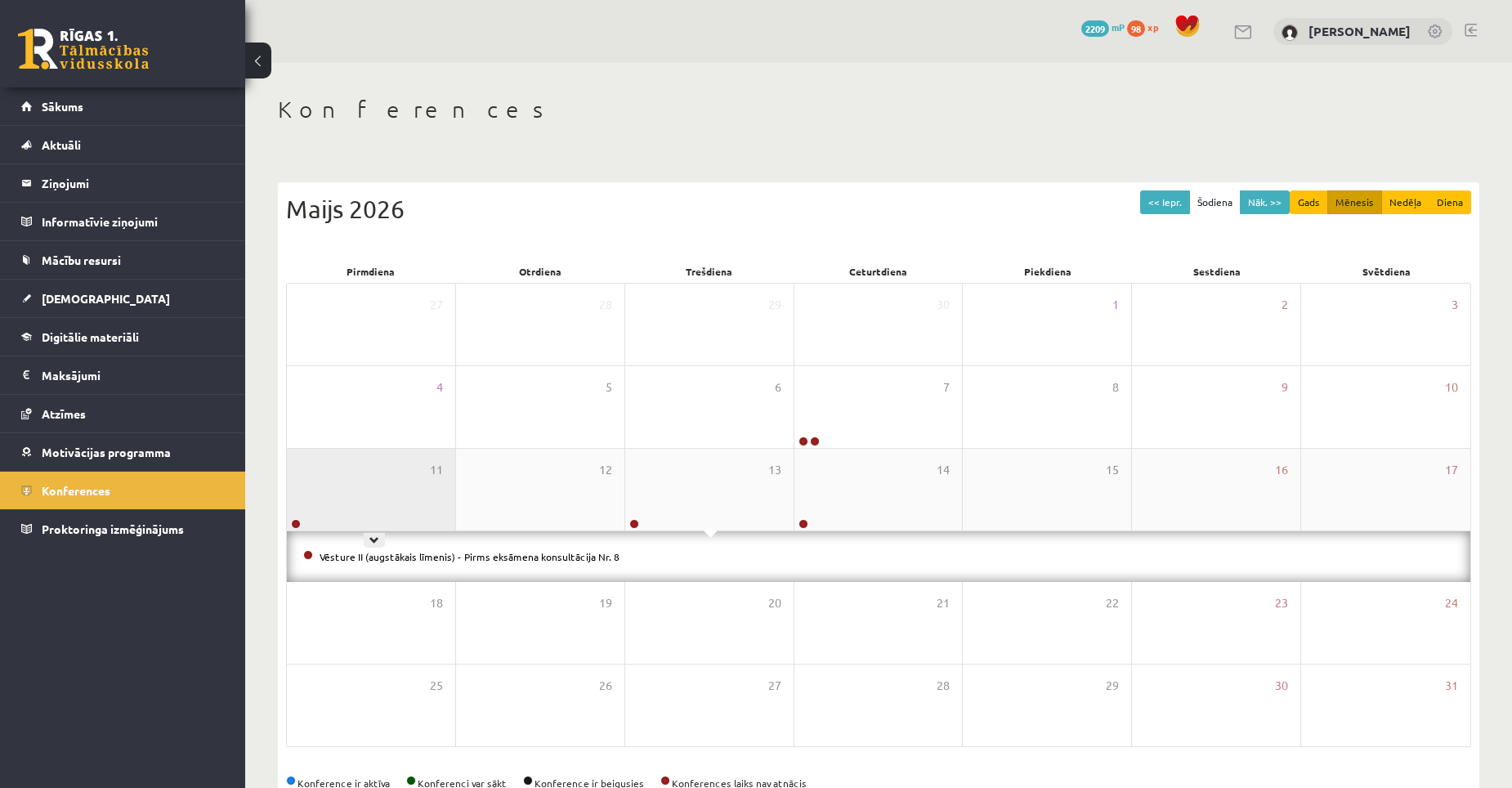
click at [380, 502] on div "11" at bounding box center [370, 489] width 168 height 82
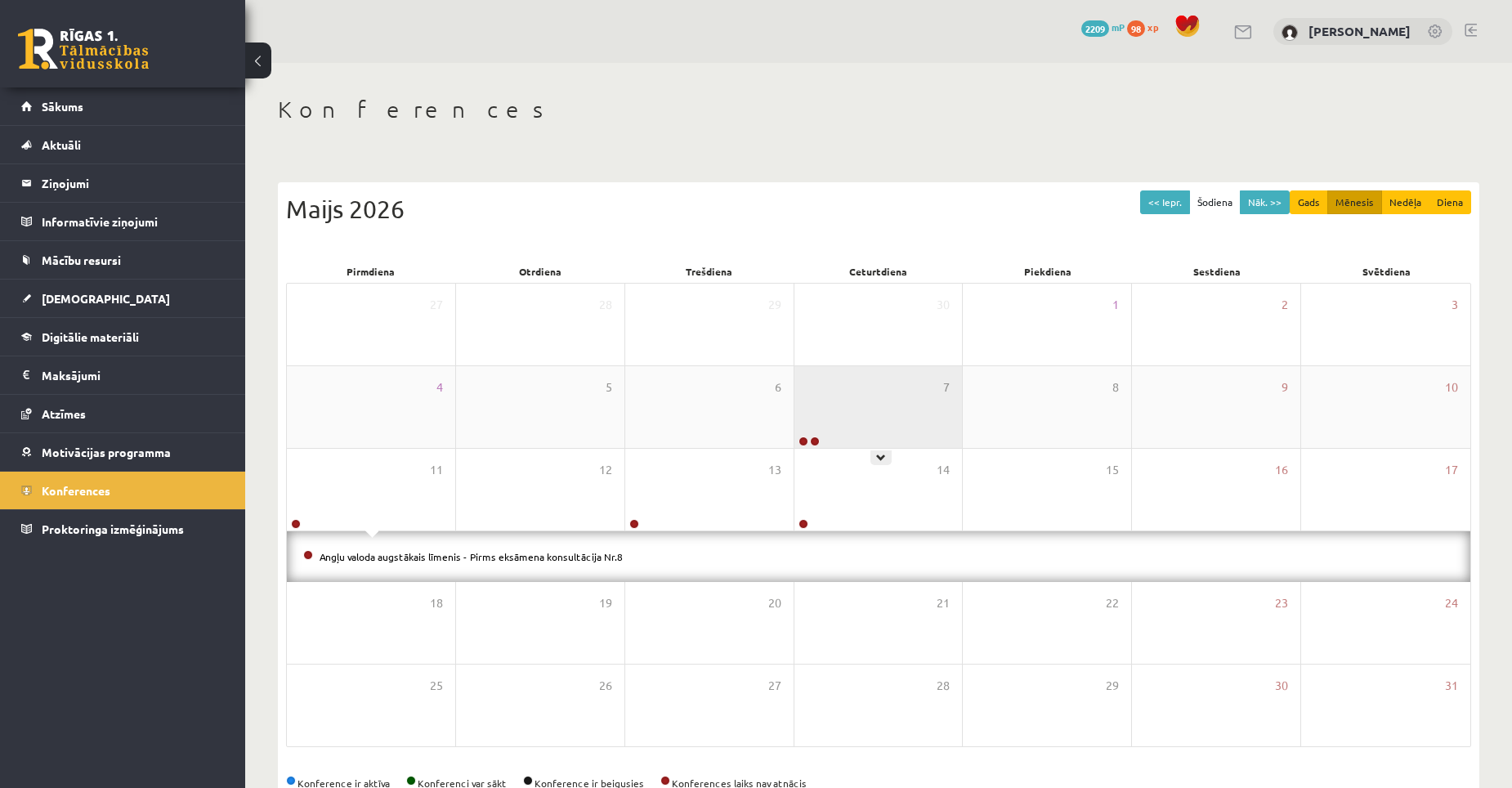
click at [831, 418] on div "7" at bounding box center [878, 407] width 168 height 82
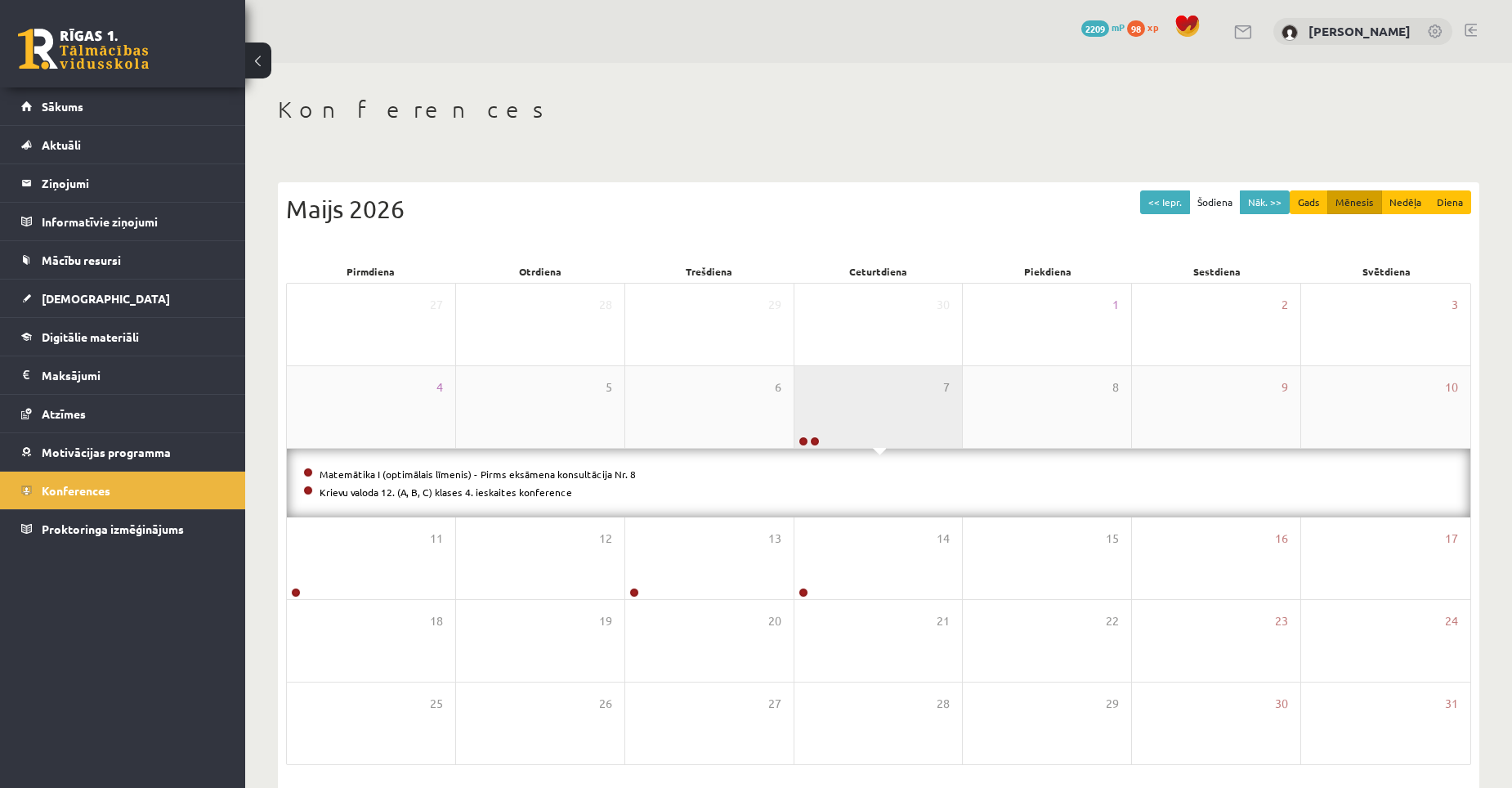
click at [831, 418] on div "7" at bounding box center [878, 407] width 168 height 82
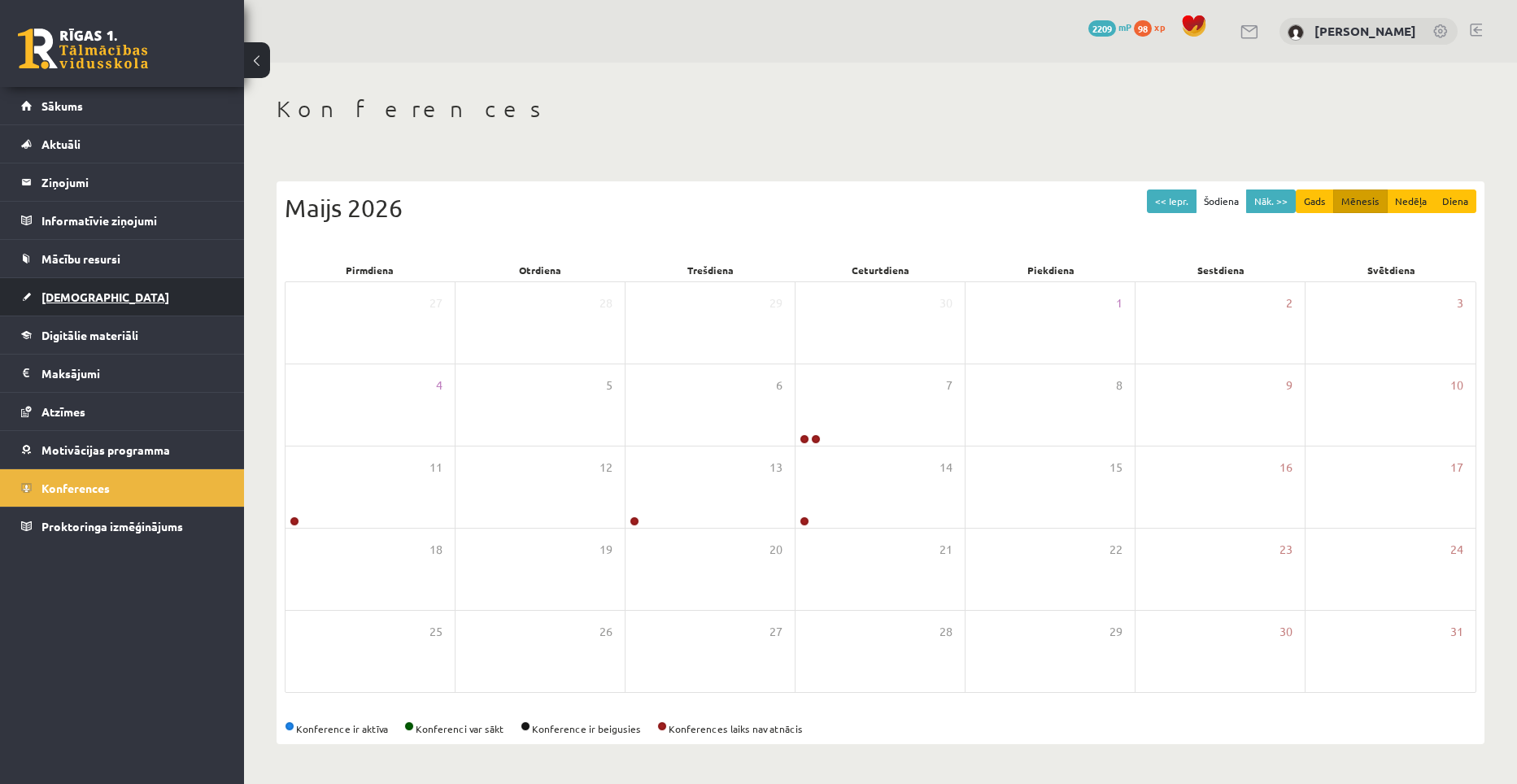
click at [97, 294] on link "[DEMOGRAPHIC_DATA]" at bounding box center [122, 296] width 202 height 37
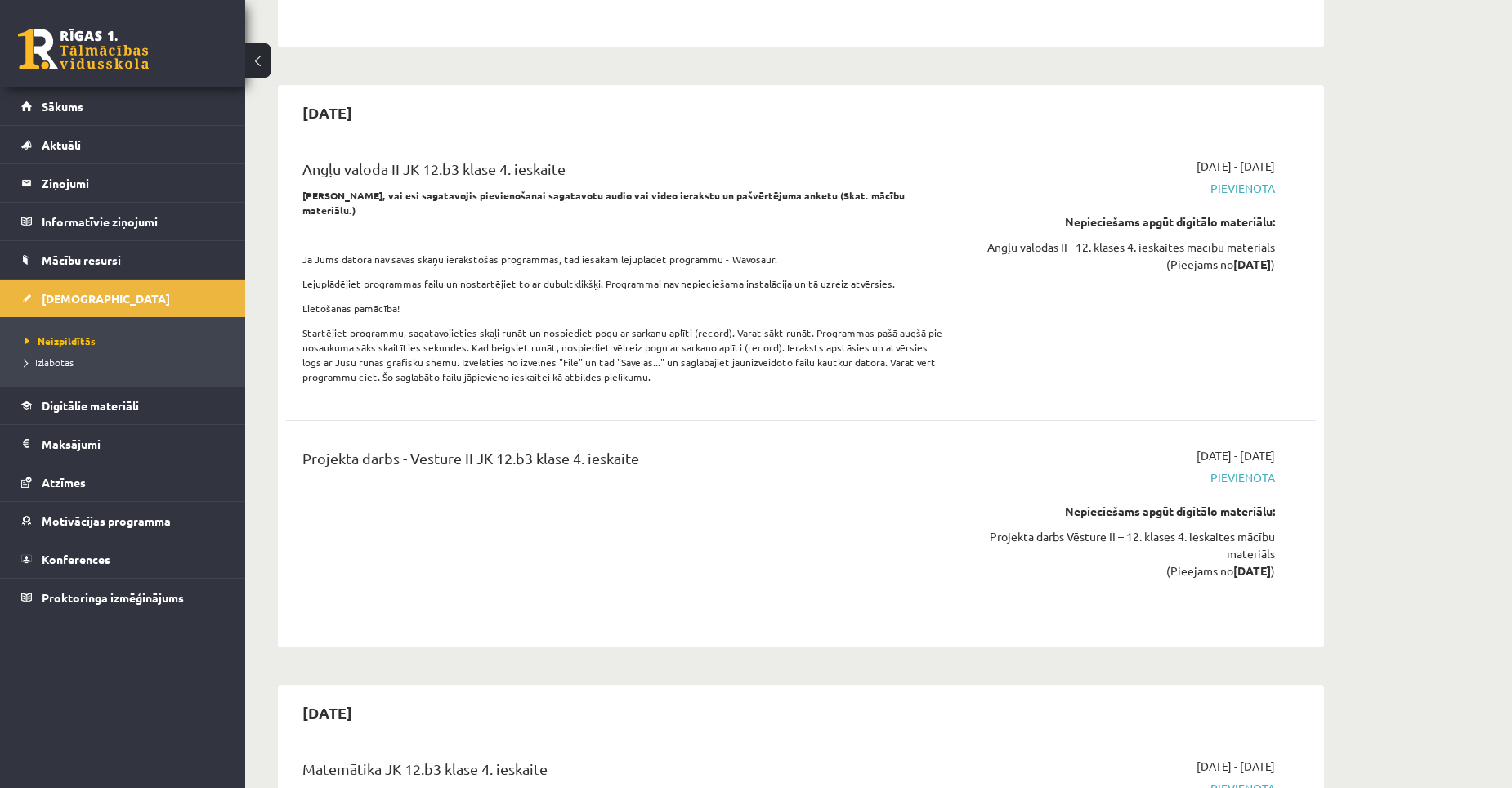
scroll to position [6608, 0]
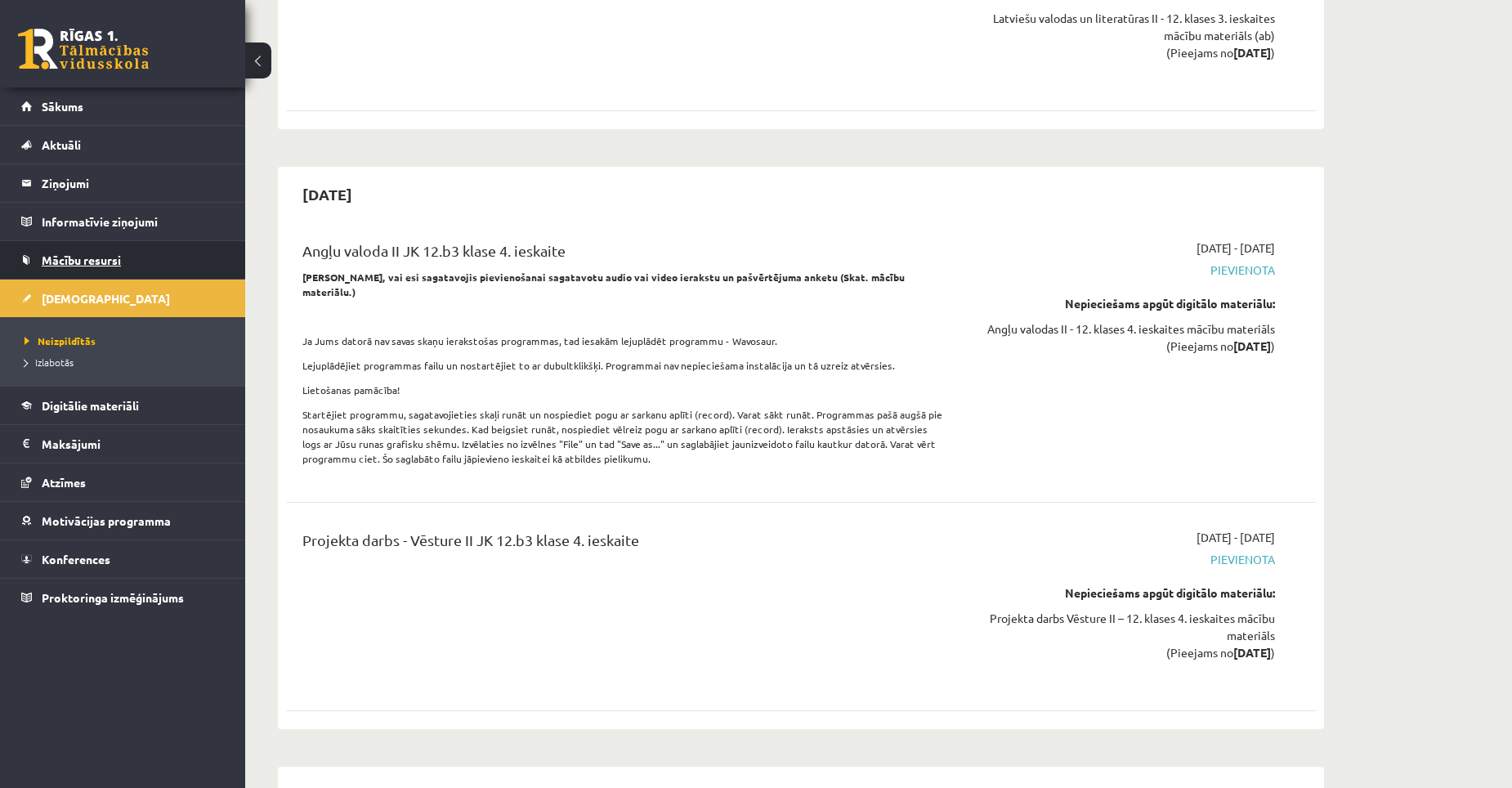
click at [74, 264] on span "Mācību resursi" at bounding box center [81, 260] width 79 height 15
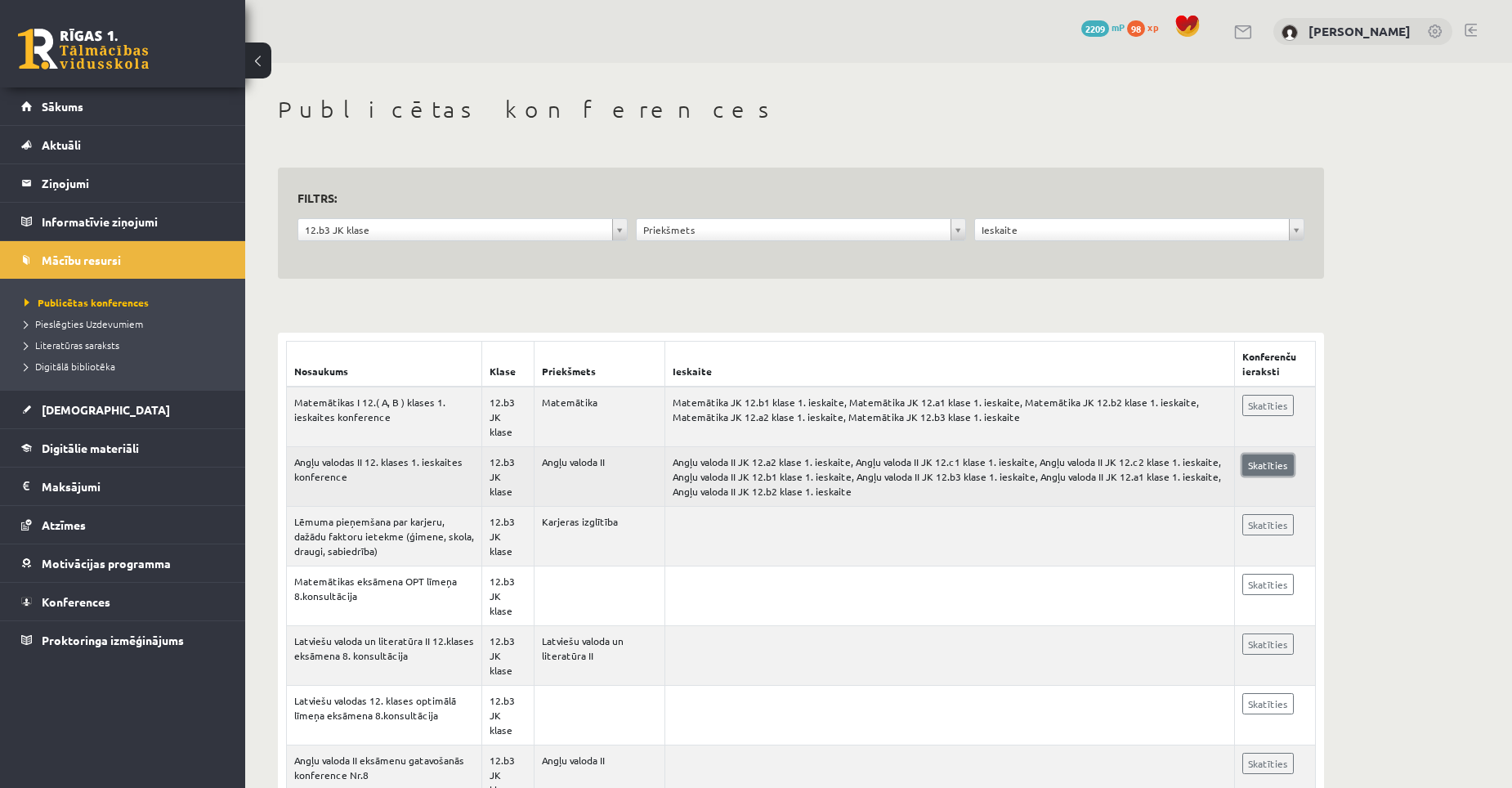
click at [1277, 454] on link "Skatīties" at bounding box center [1268, 464] width 52 height 21
